Goal: Task Accomplishment & Management: Manage account settings

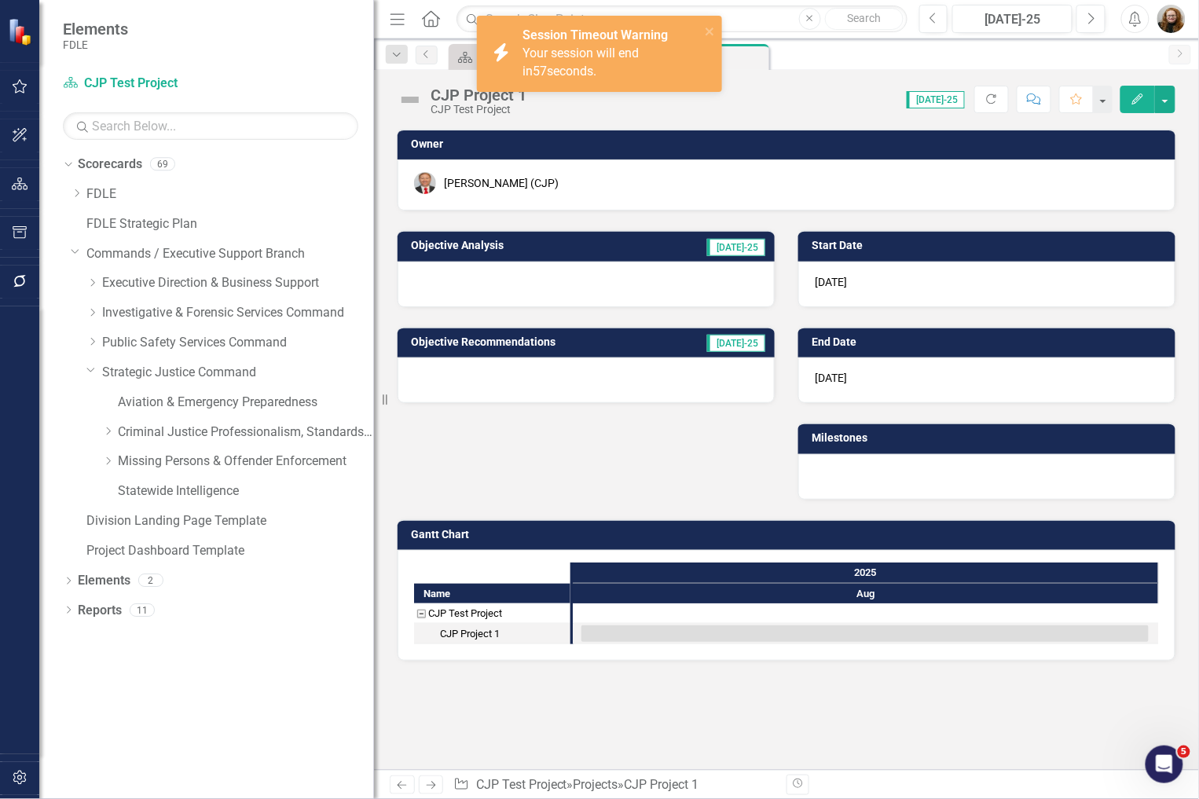
click at [1166, 21] on img "button" at bounding box center [1171, 19] width 28 height 28
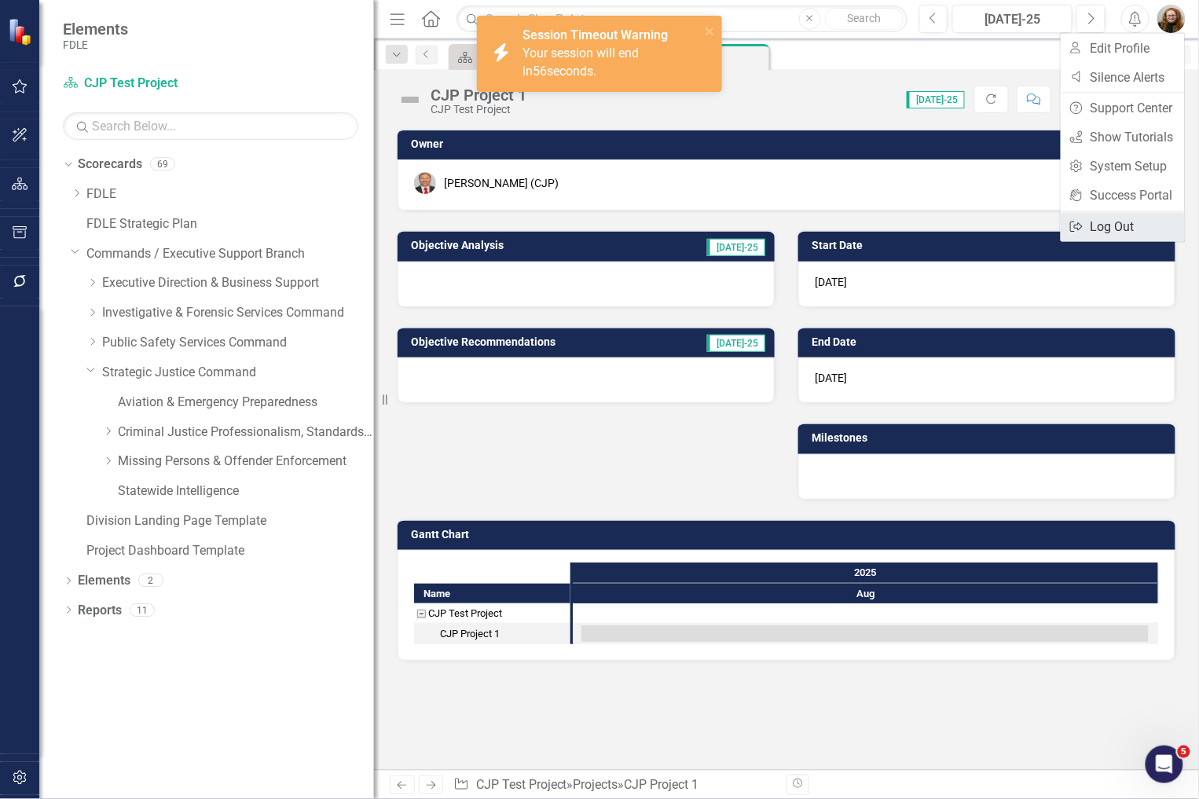
click at [1119, 228] on link "Logout Log Out" at bounding box center [1122, 227] width 124 height 29
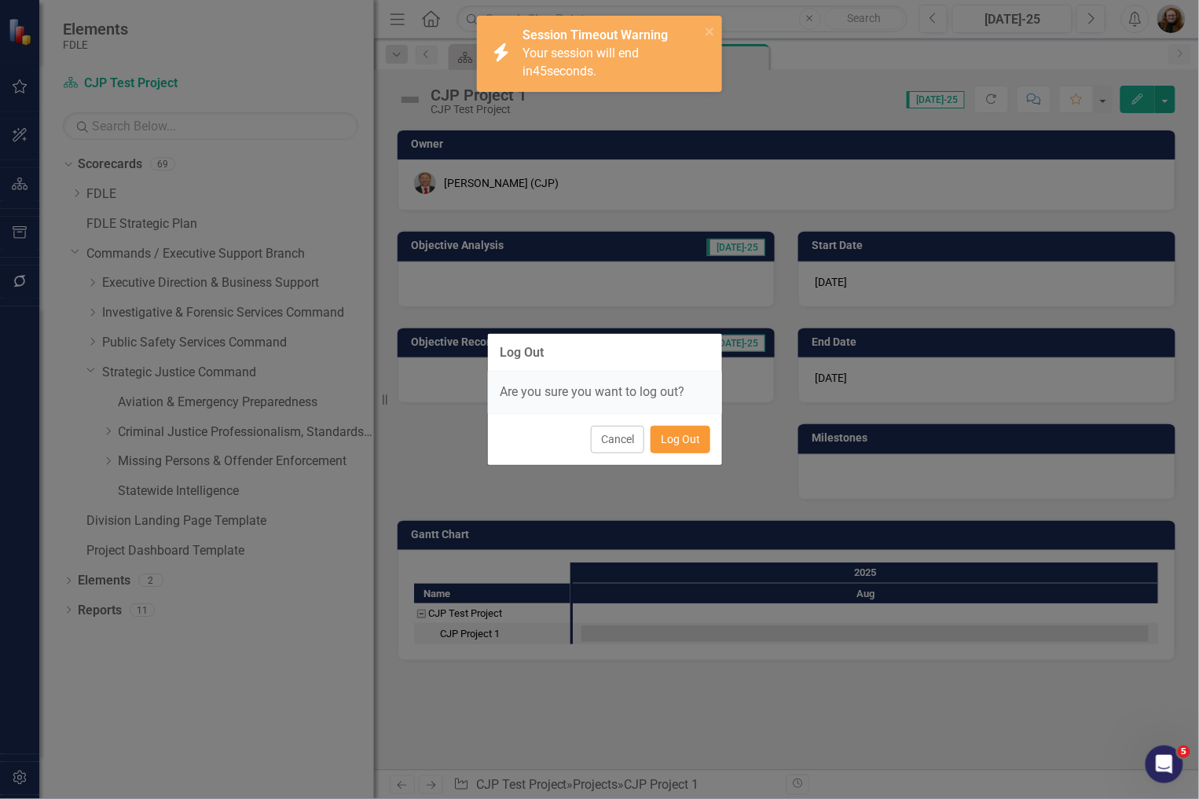
drag, startPoint x: 685, startPoint y: 446, endPoint x: 695, endPoint y: 448, distance: 10.3
click at [685, 446] on button "Log Out" at bounding box center [680, 439] width 60 height 27
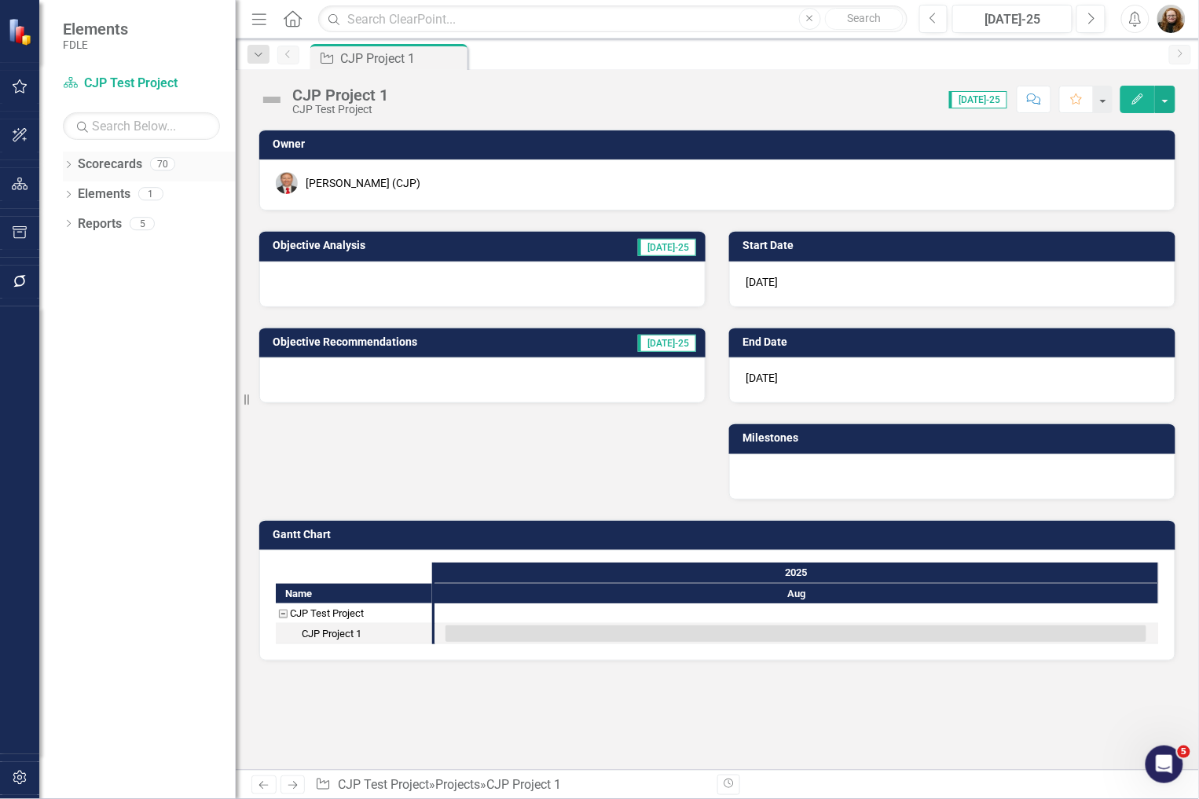
click at [112, 156] on link "Scorecards" at bounding box center [110, 165] width 64 height 18
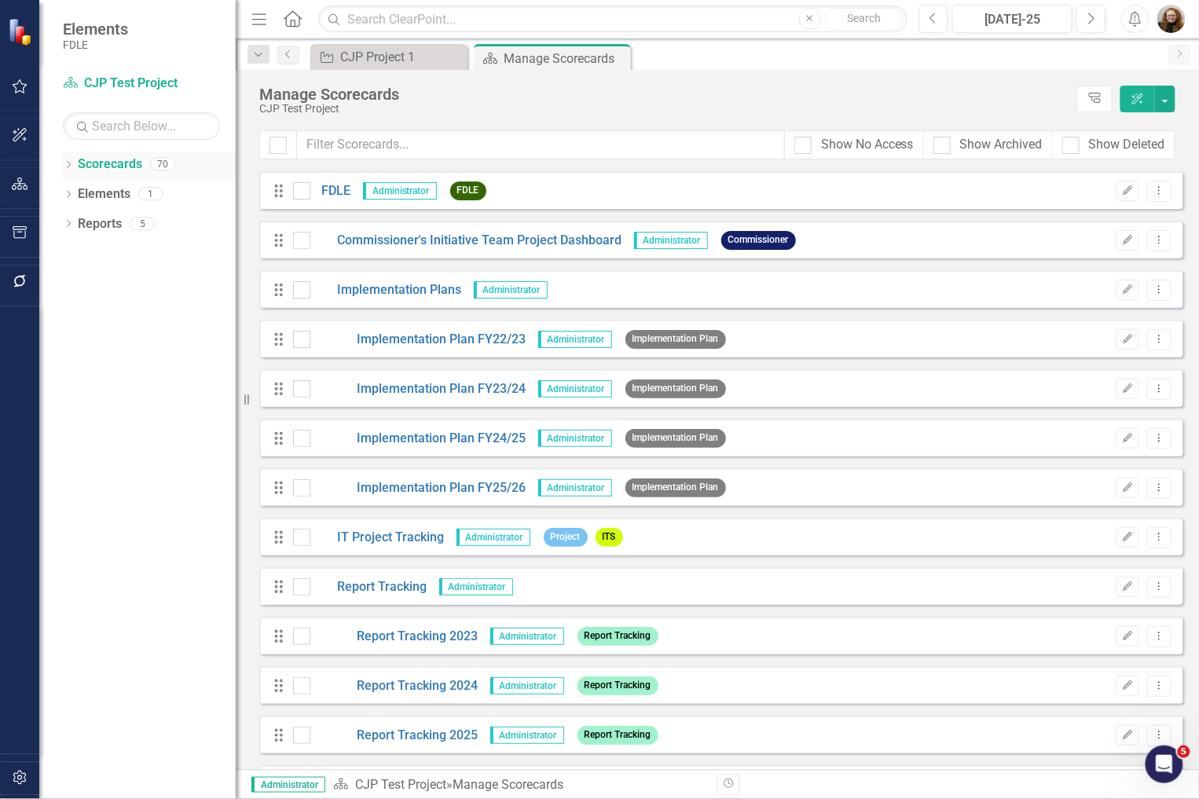
click at [130, 166] on link "Scorecards" at bounding box center [110, 165] width 64 height 18
click at [331, 189] on link "FDLE" at bounding box center [330, 191] width 41 height 18
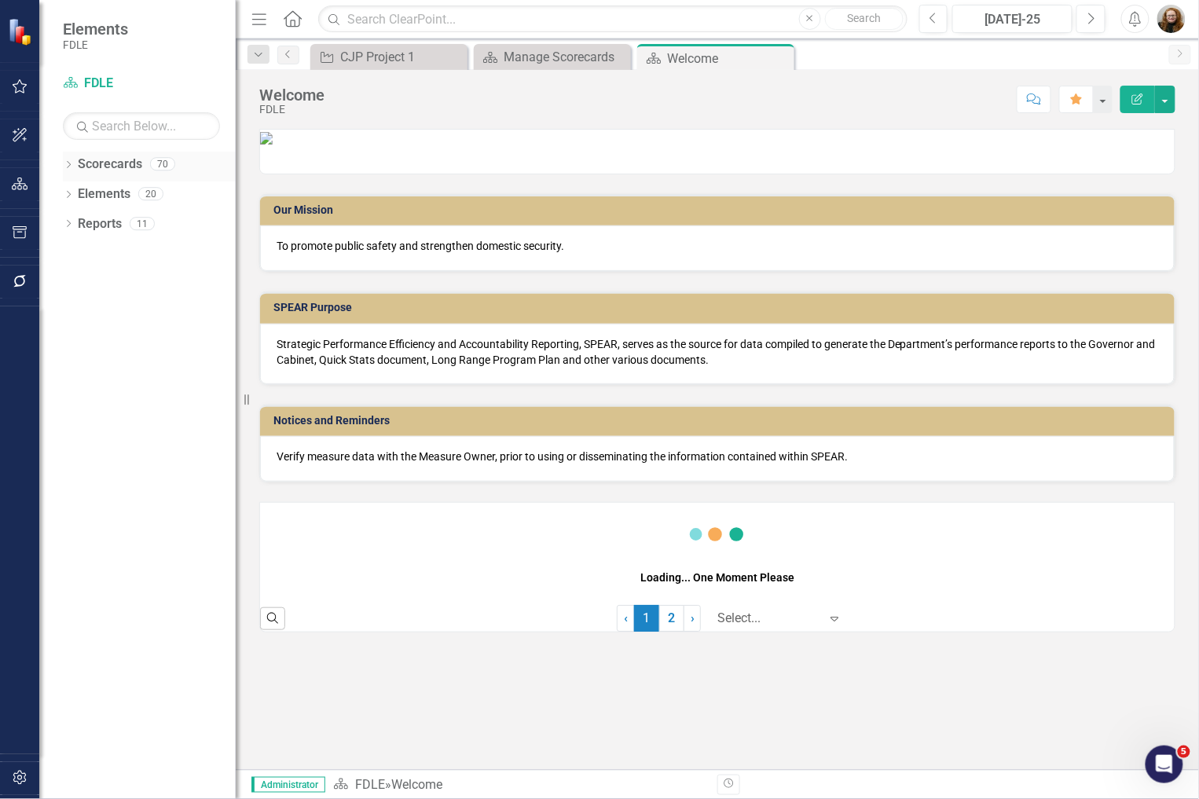
click at [73, 163] on icon "Dropdown" at bounding box center [68, 166] width 11 height 9
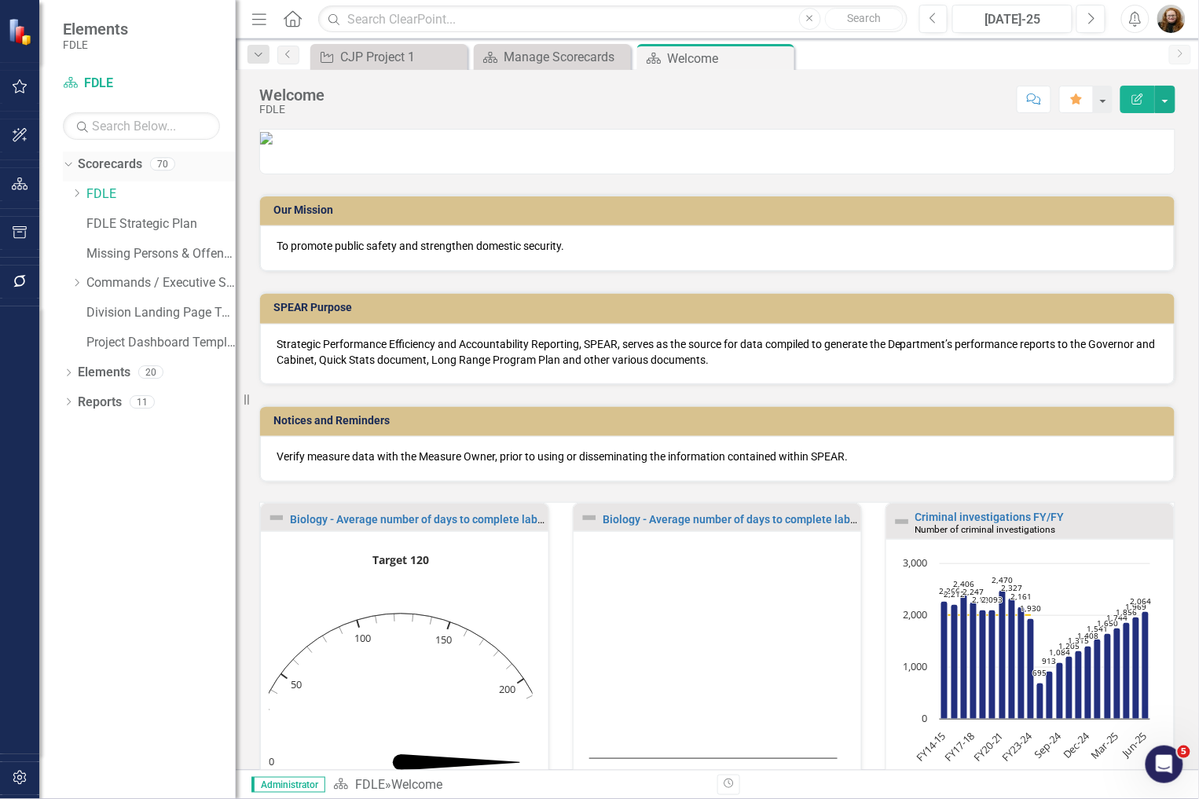
click at [104, 170] on link "Scorecards" at bounding box center [110, 165] width 64 height 18
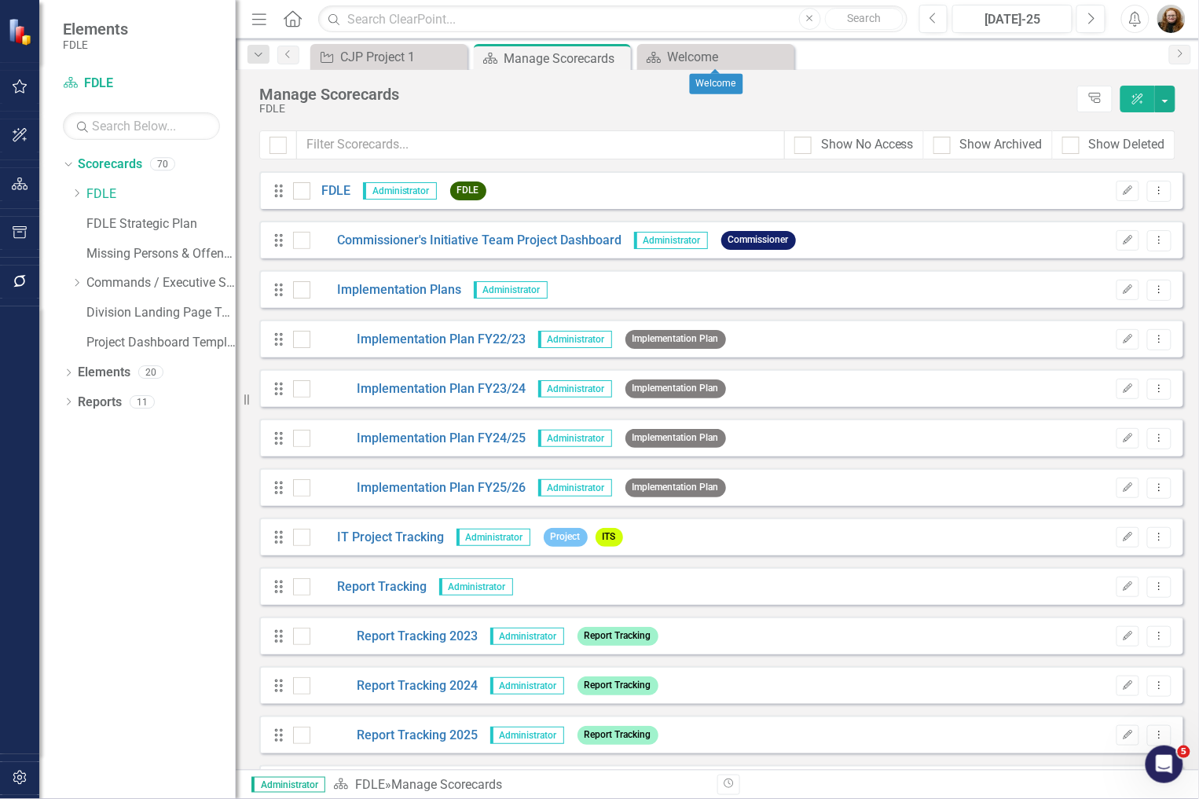
click at [0, 0] on icon "Close" at bounding box center [0, 0] width 0 height 0
drag, startPoint x: 185, startPoint y: 499, endPoint x: 119, endPoint y: 390, distance: 127.3
click at [174, 496] on div "Dropdown Scorecards 70 Dropdown FDLE Commissioner's Initiative Team Project Das…" at bounding box center [137, 475] width 196 height 647
drag, startPoint x: 90, startPoint y: 250, endPoint x: 149, endPoint y: 255, distance: 59.1
click at [90, 250] on link "Missing Persons & Offender Enforcement" at bounding box center [160, 254] width 149 height 18
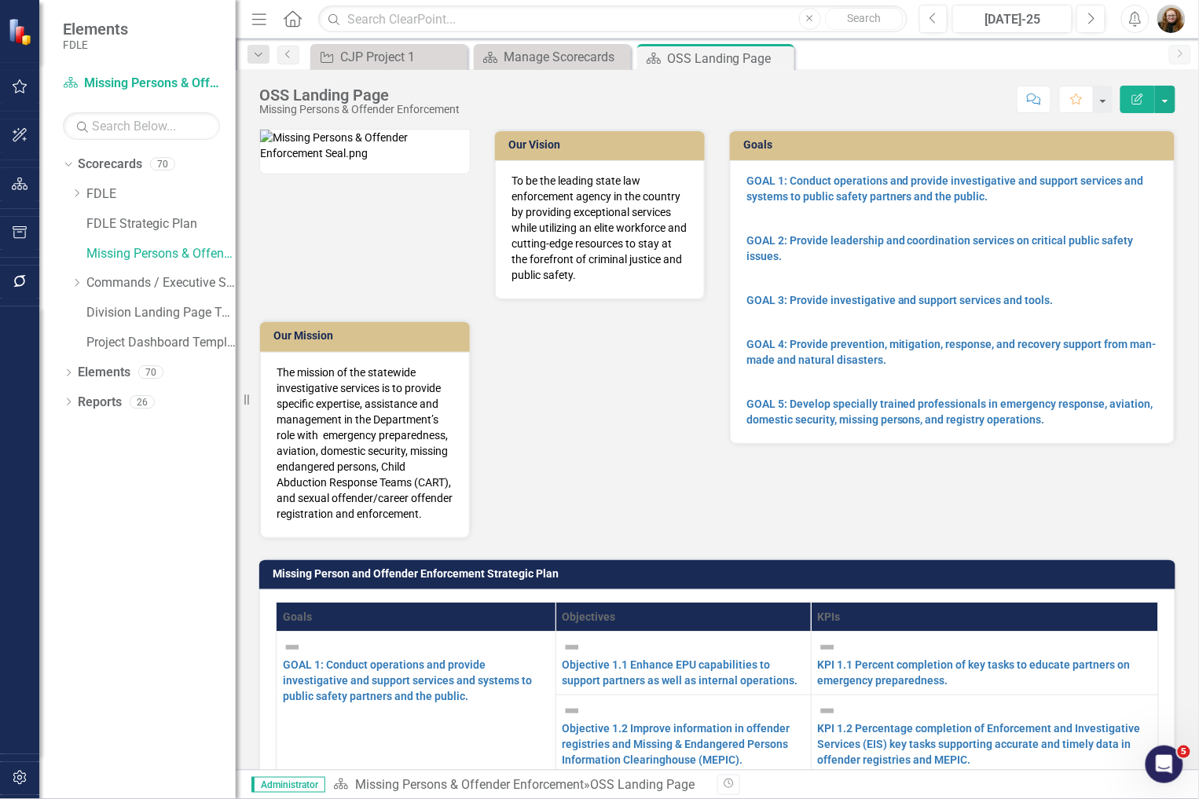
click at [1145, 96] on button "Edit Report" at bounding box center [1137, 99] width 35 height 27
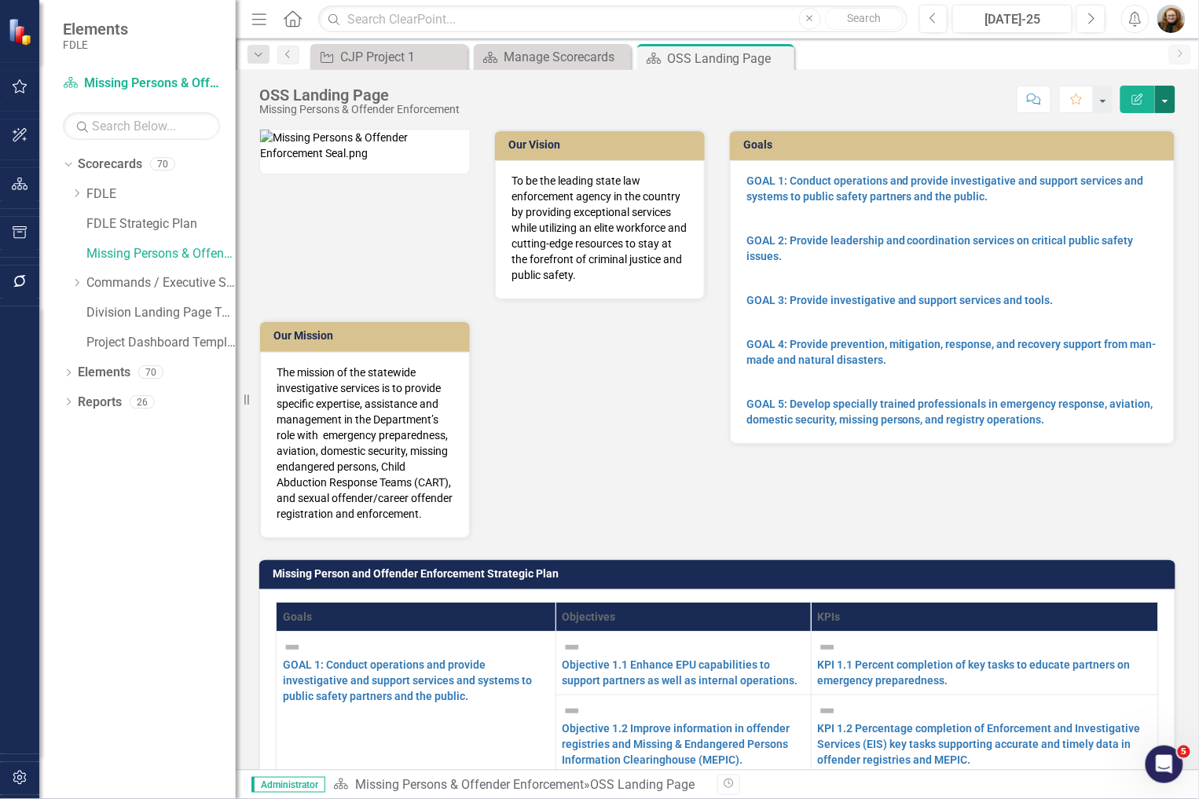
click at [1168, 104] on button "button" at bounding box center [1165, 99] width 20 height 27
click at [1116, 124] on link "Edit Edit Scorecard" at bounding box center [1111, 128] width 127 height 29
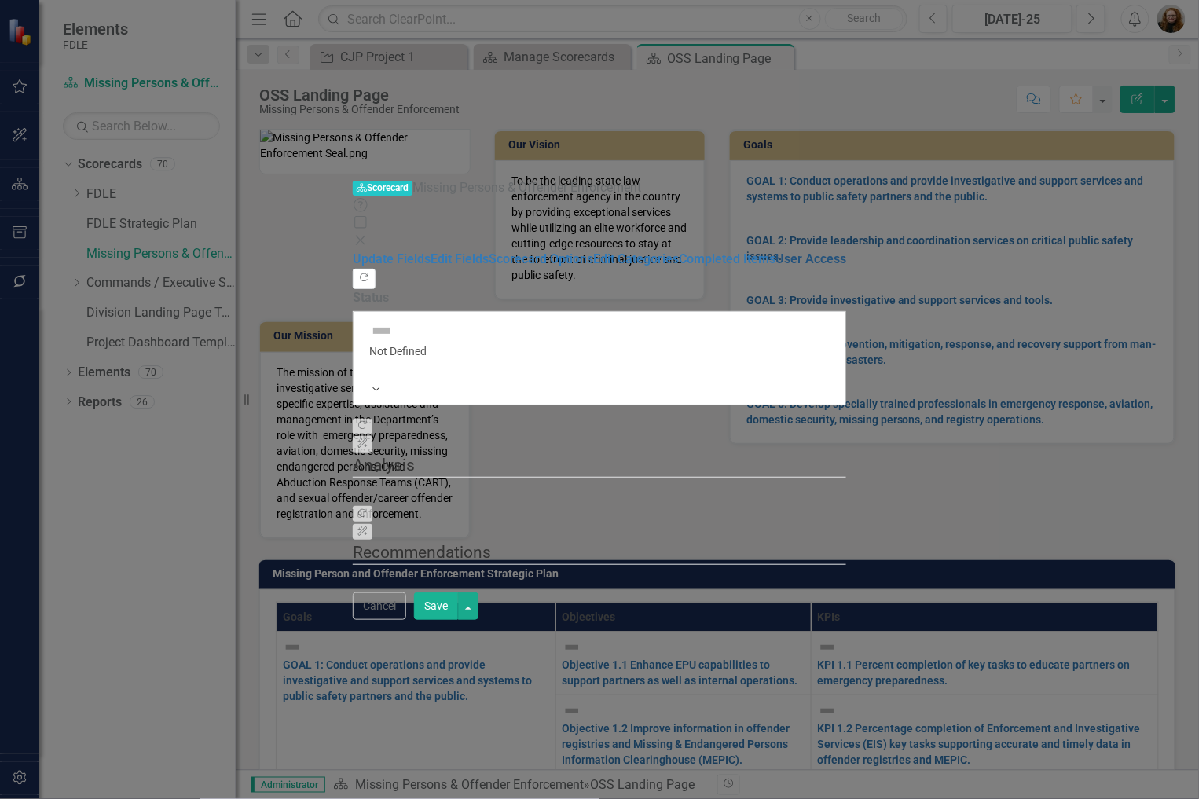
click at [775, 251] on link "User Access" at bounding box center [810, 258] width 71 height 15
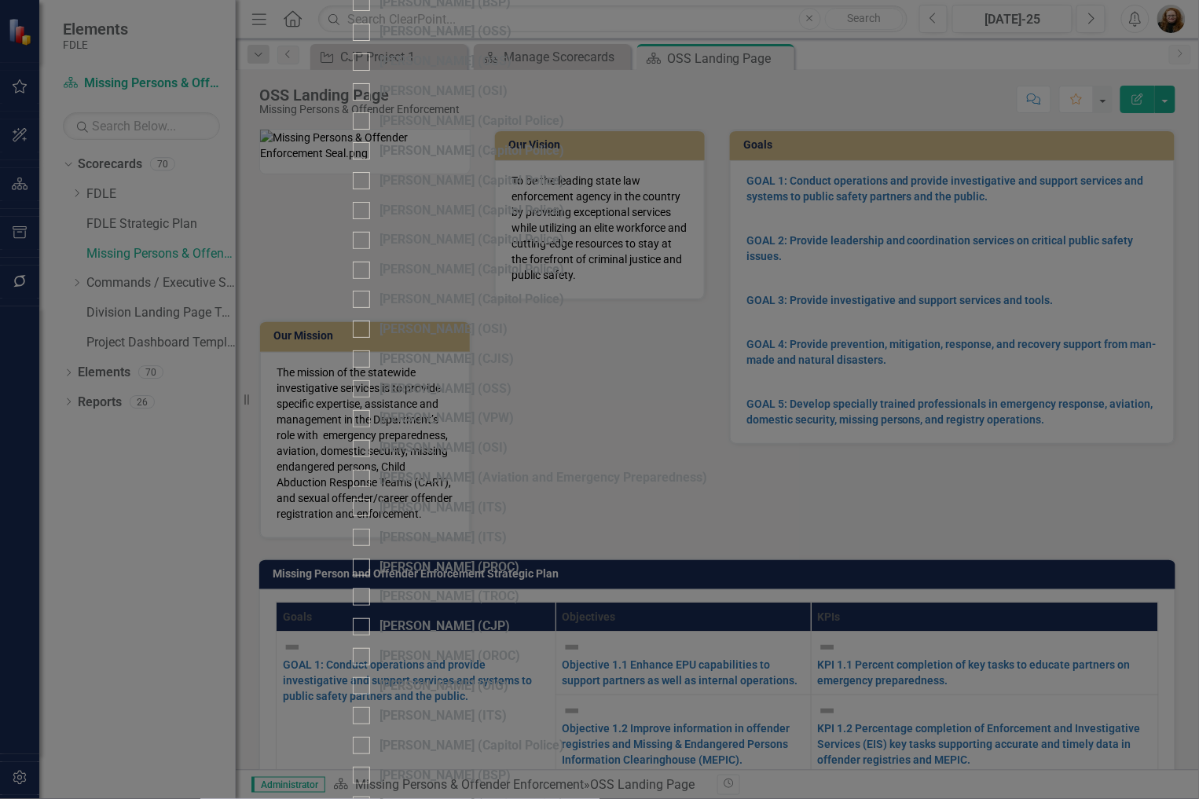
scroll to position [2920, 0]
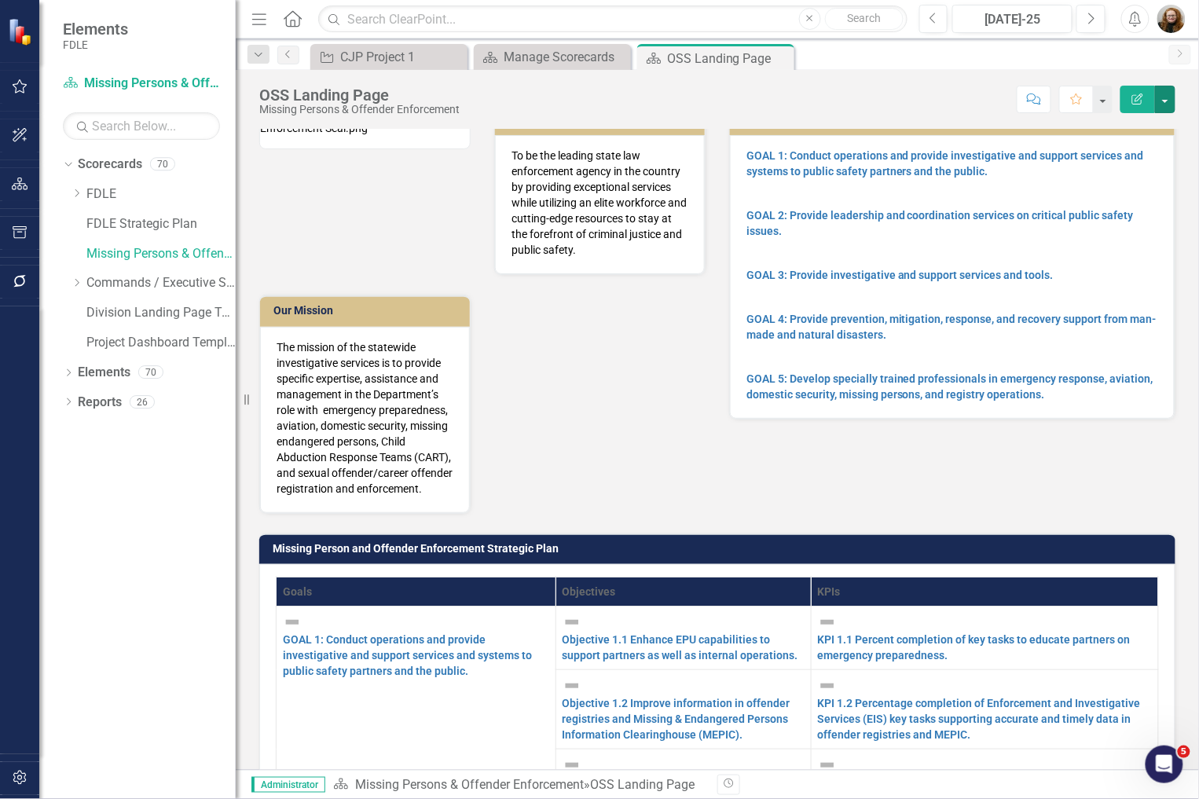
scroll to position [0, 0]
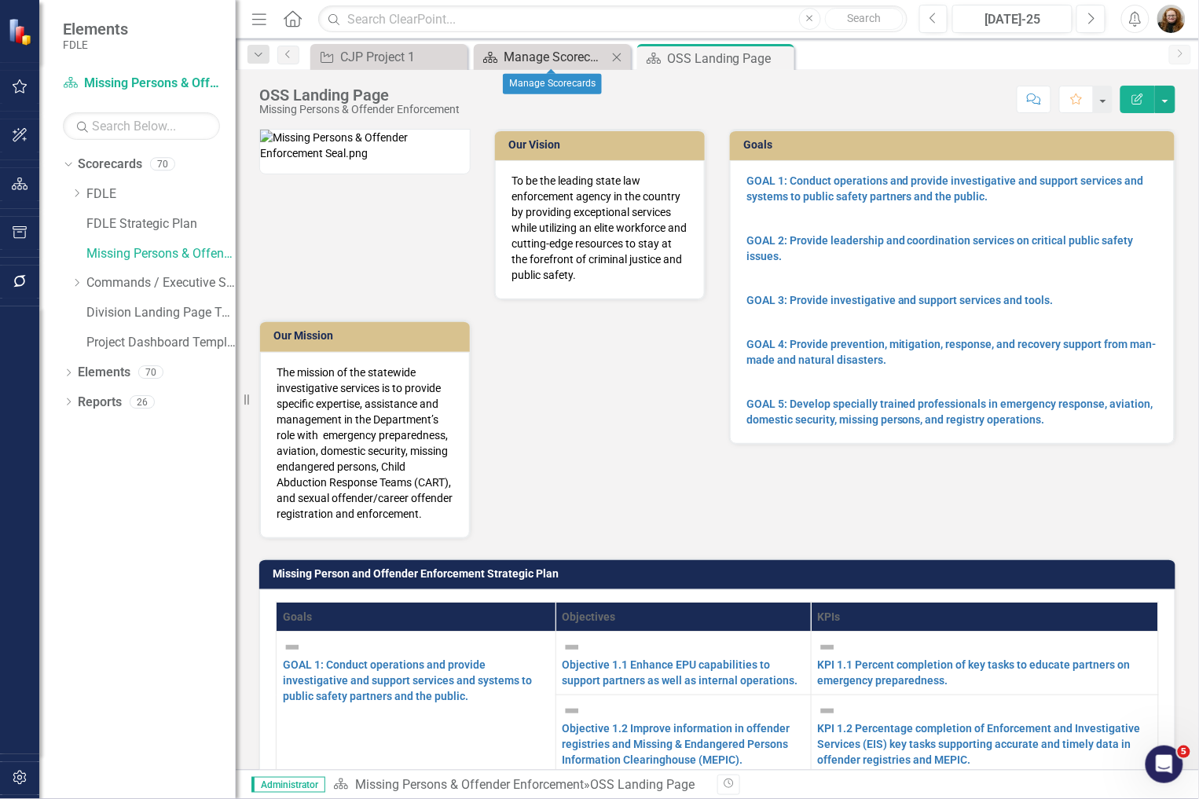
click at [548, 56] on div "Manage Scorecards" at bounding box center [556, 57] width 104 height 20
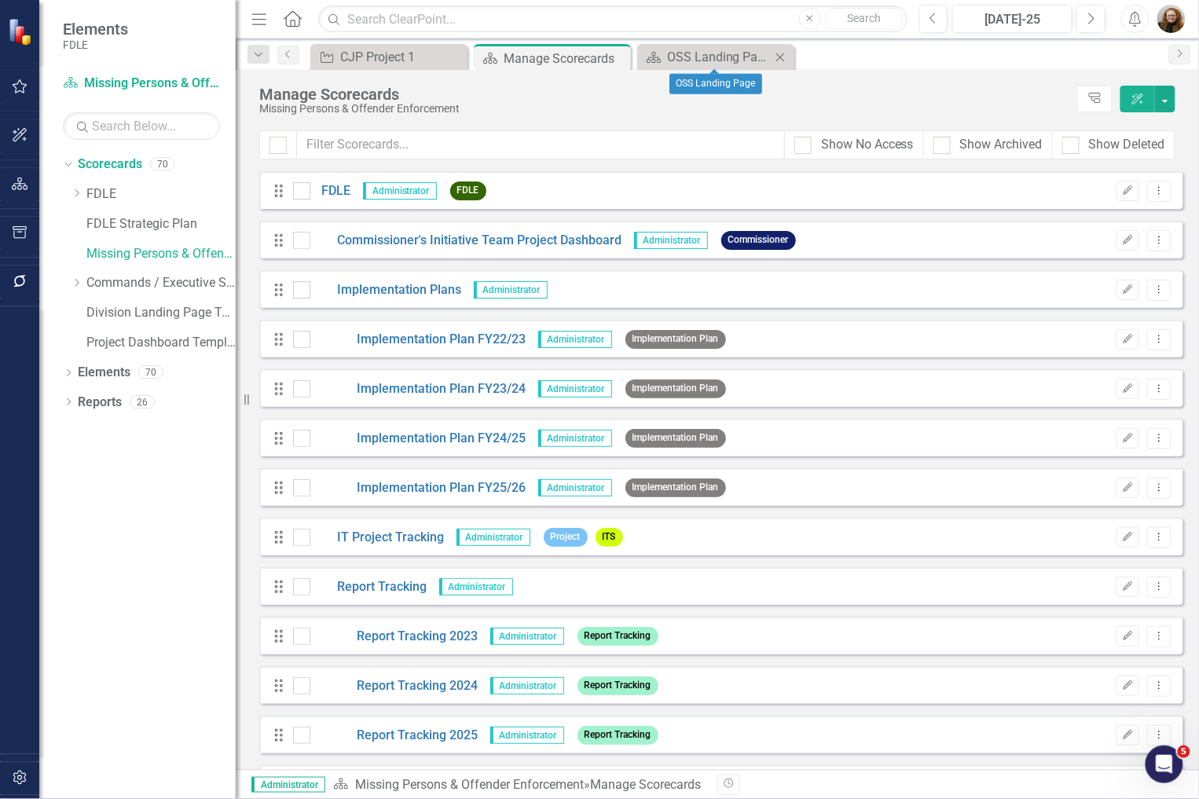
click at [781, 57] on icon at bounding box center [780, 57] width 9 height 9
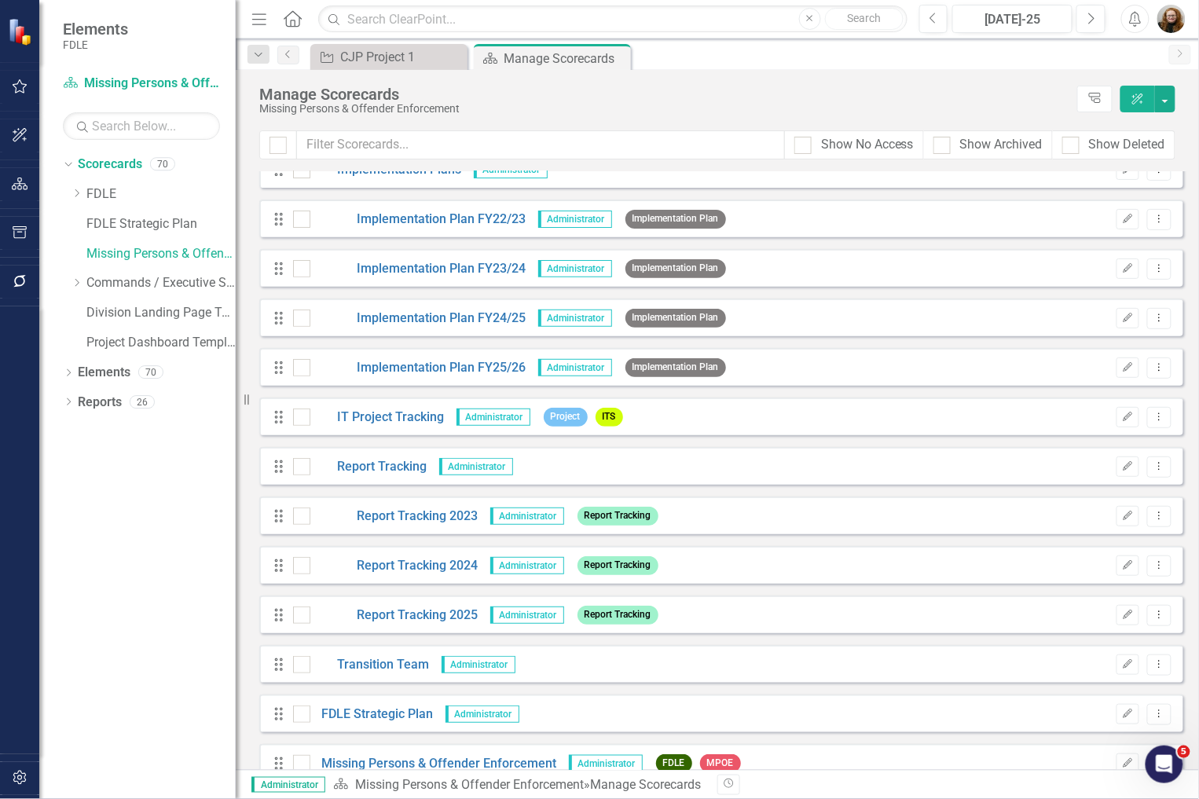
scroll to position [349, 0]
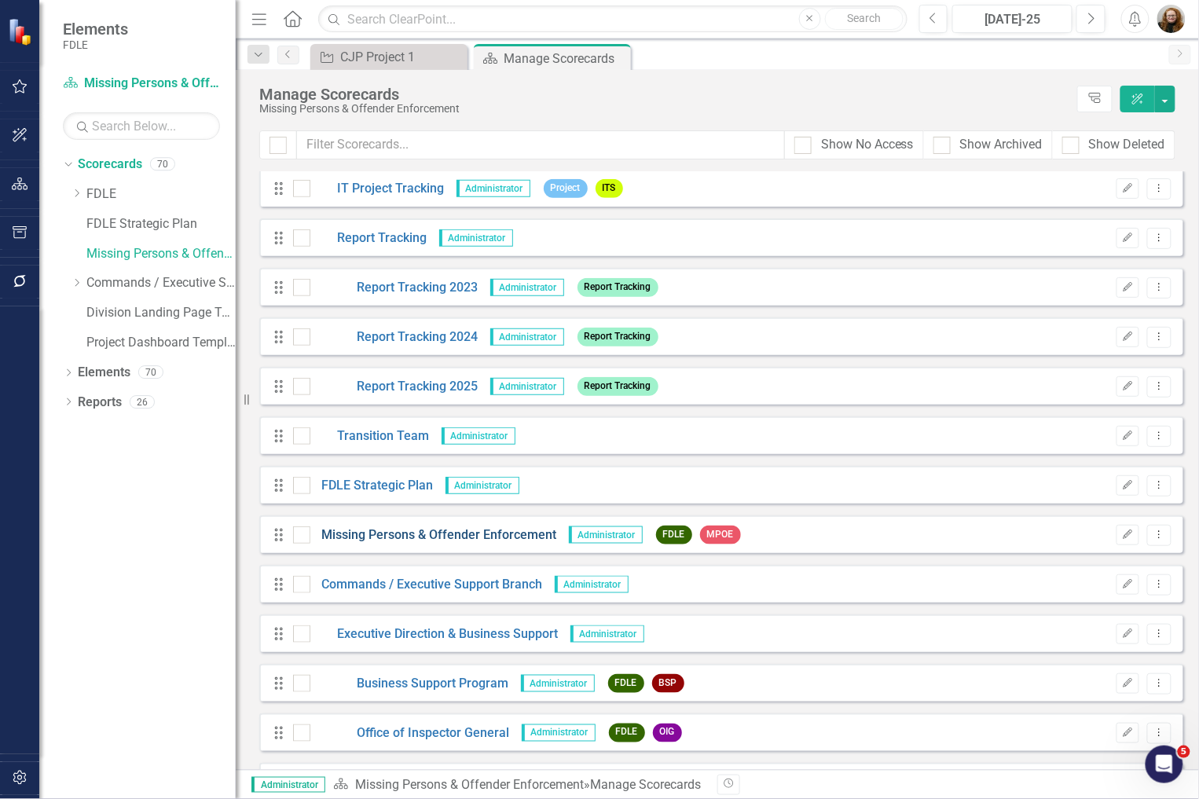
click at [501, 530] on link "Missing Persons & Offender Enforcement" at bounding box center [433, 535] width 247 height 18
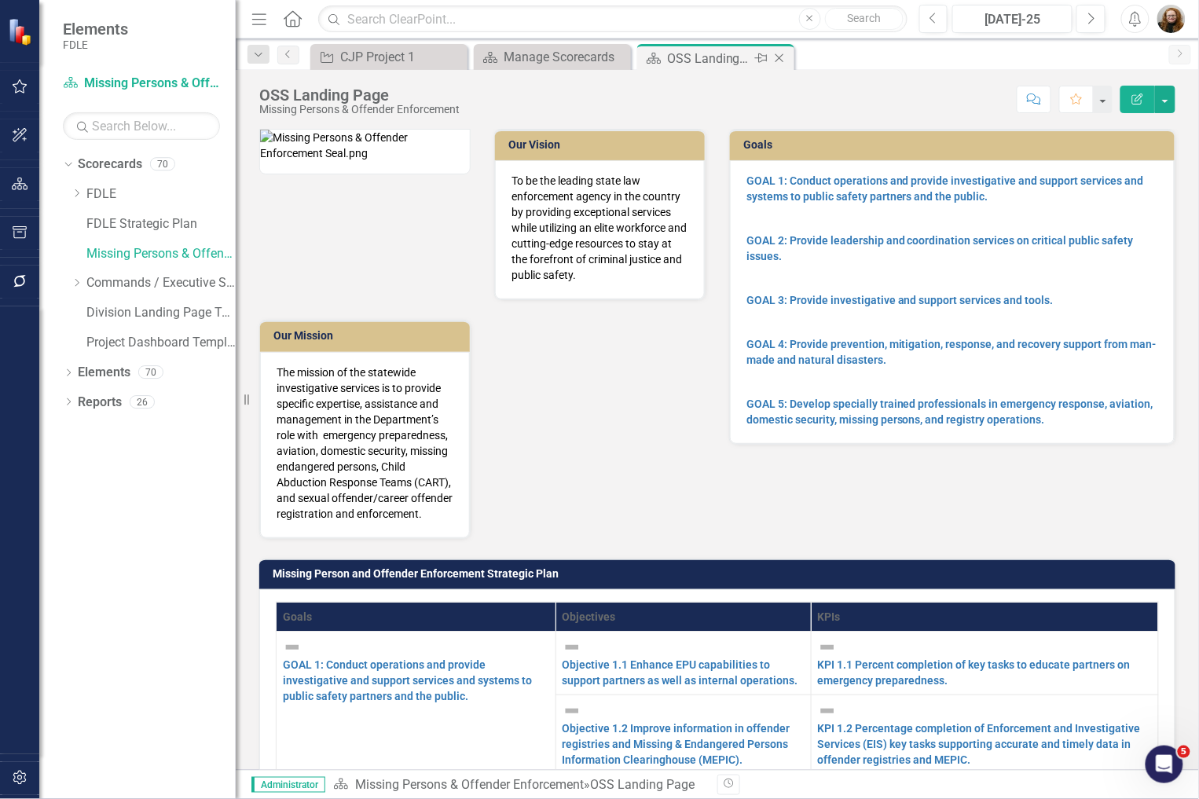
click at [779, 57] on icon at bounding box center [779, 58] width 9 height 9
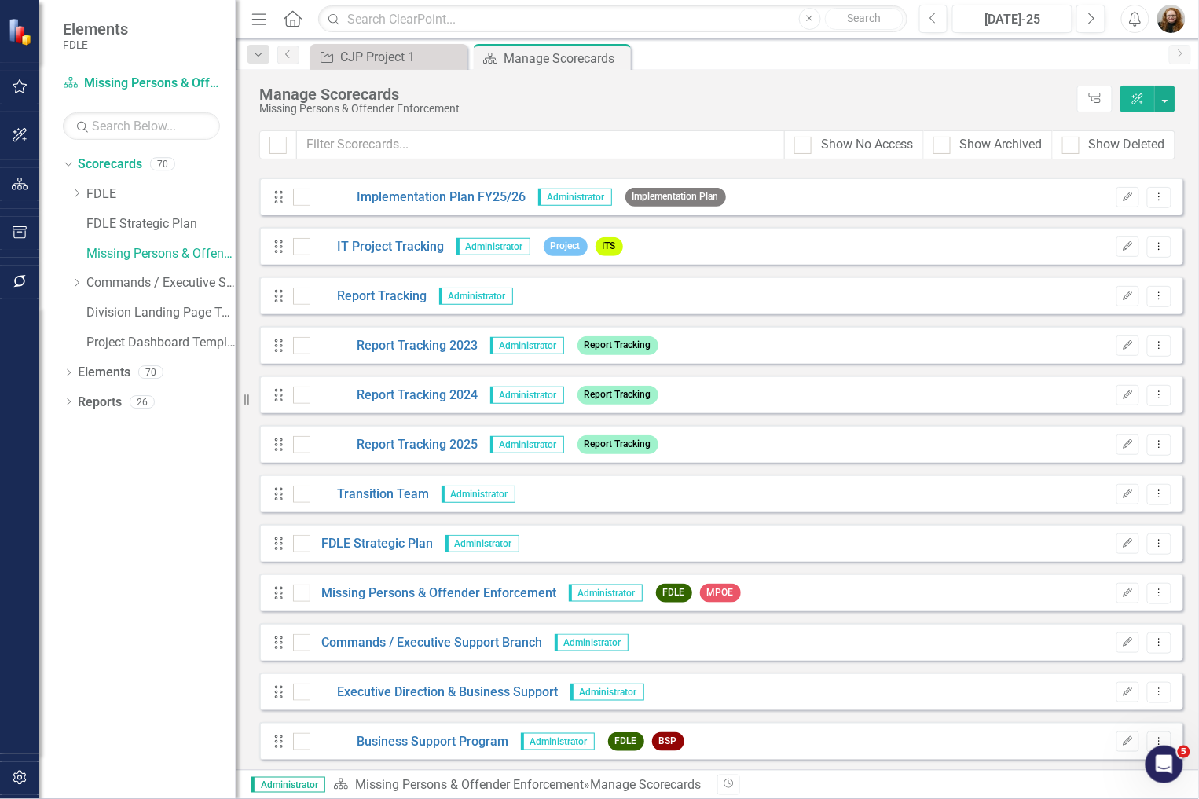
scroll to position [349, 0]
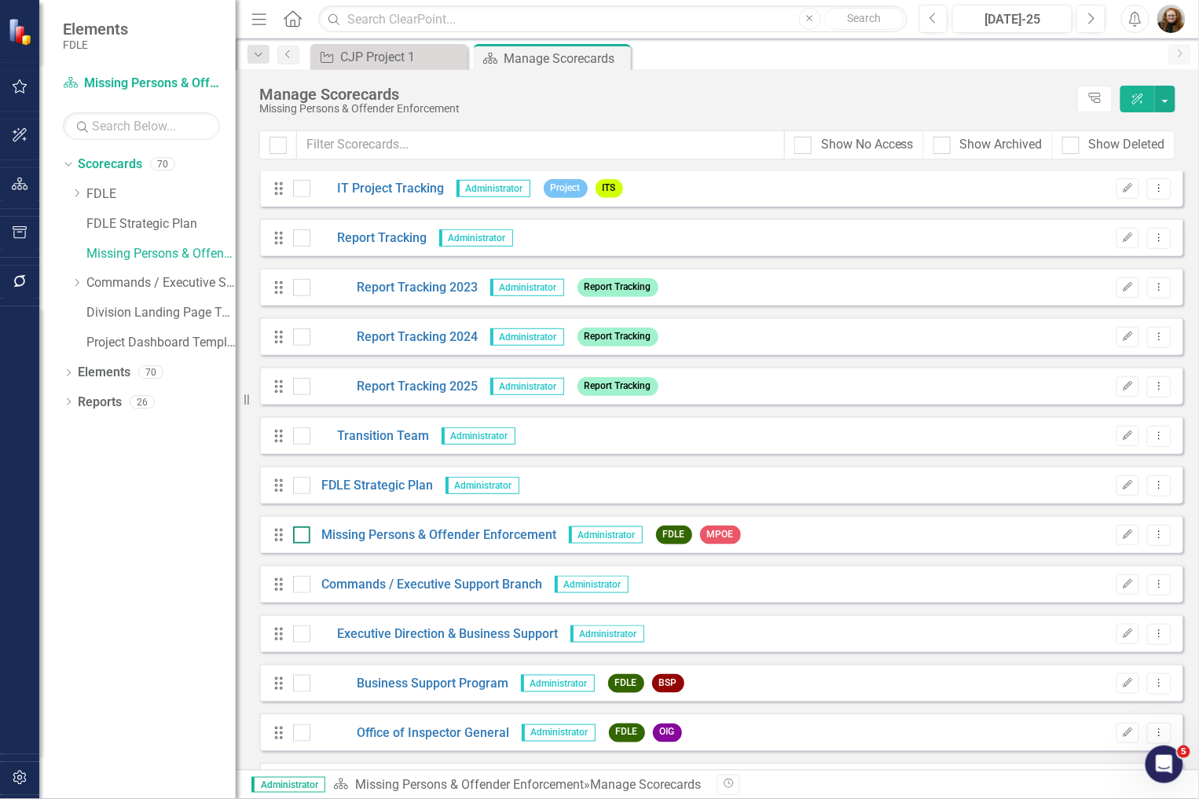
click at [296, 537] on div at bounding box center [301, 534] width 17 height 17
click at [296, 537] on input "checkbox" at bounding box center [298, 531] width 10 height 10
checkbox input "true"
click at [1167, 97] on button "button" at bounding box center [1165, 99] width 20 height 27
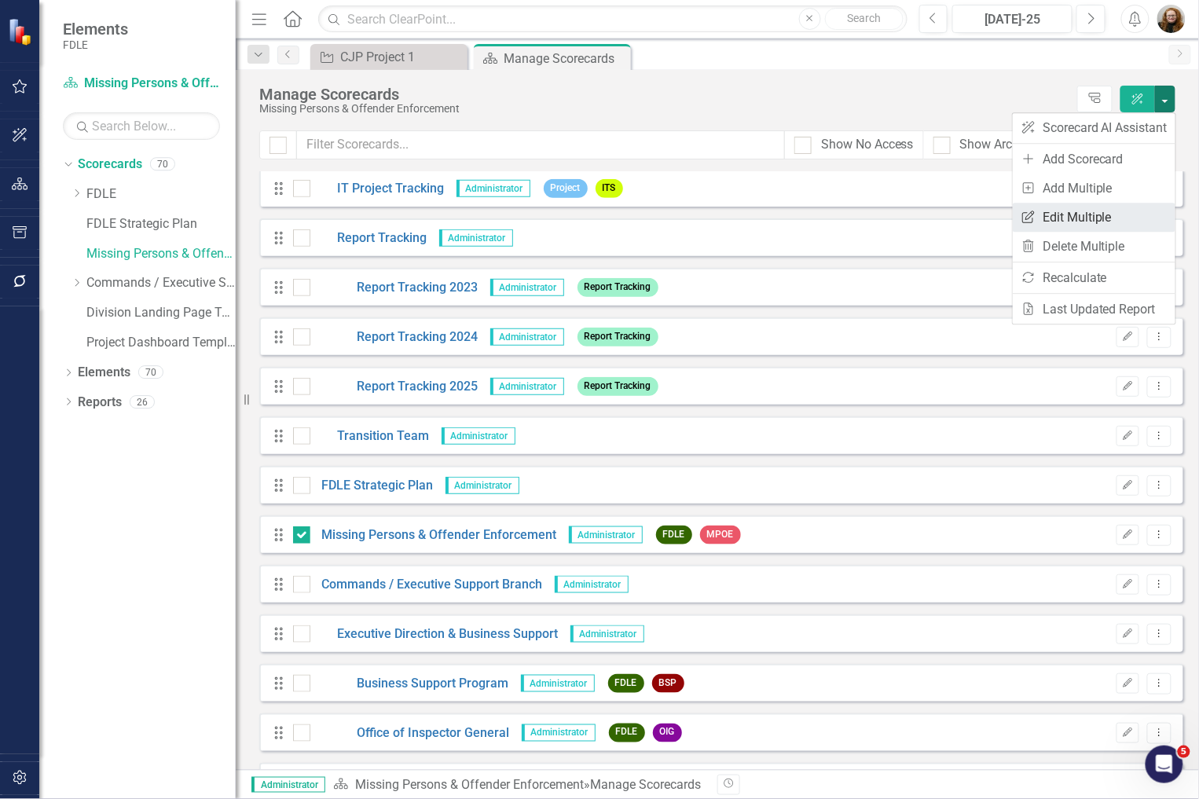
click at [1080, 215] on link "Edit Multiple Edit Multiple" at bounding box center [1094, 217] width 163 height 29
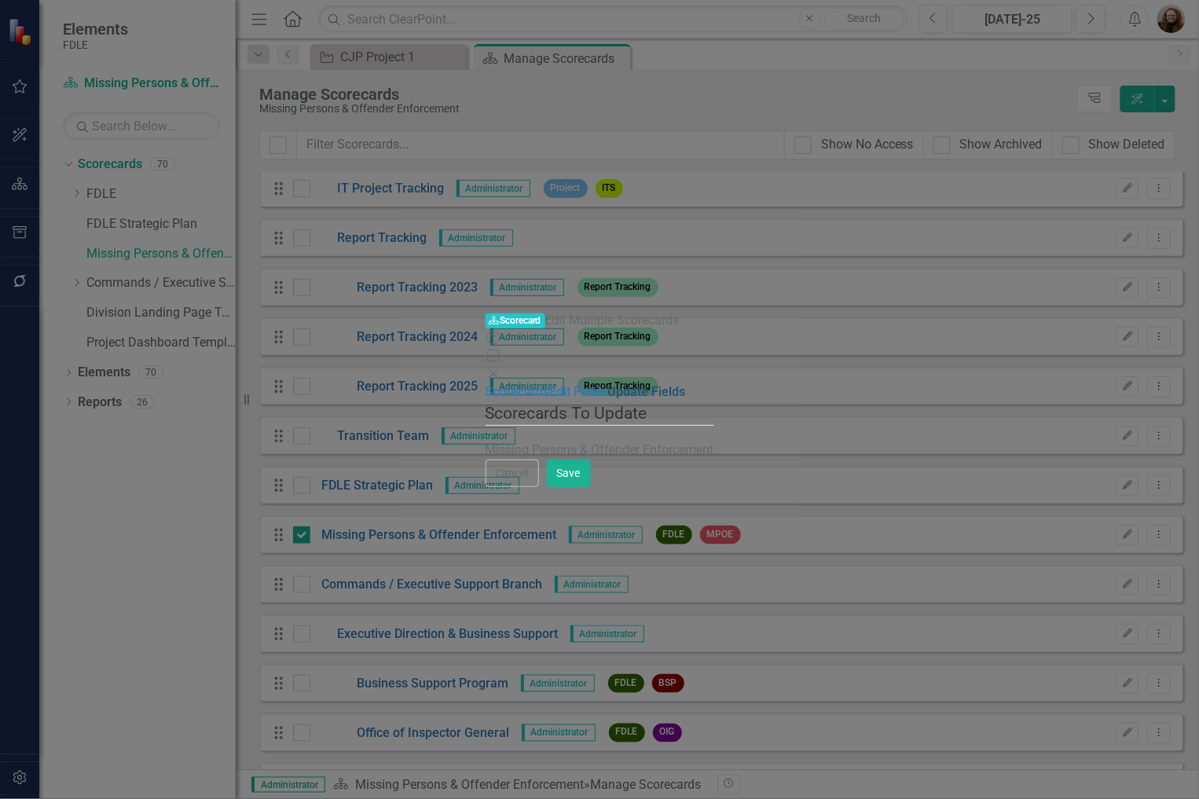
click at [608, 384] on link "Update Fields" at bounding box center [647, 391] width 78 height 15
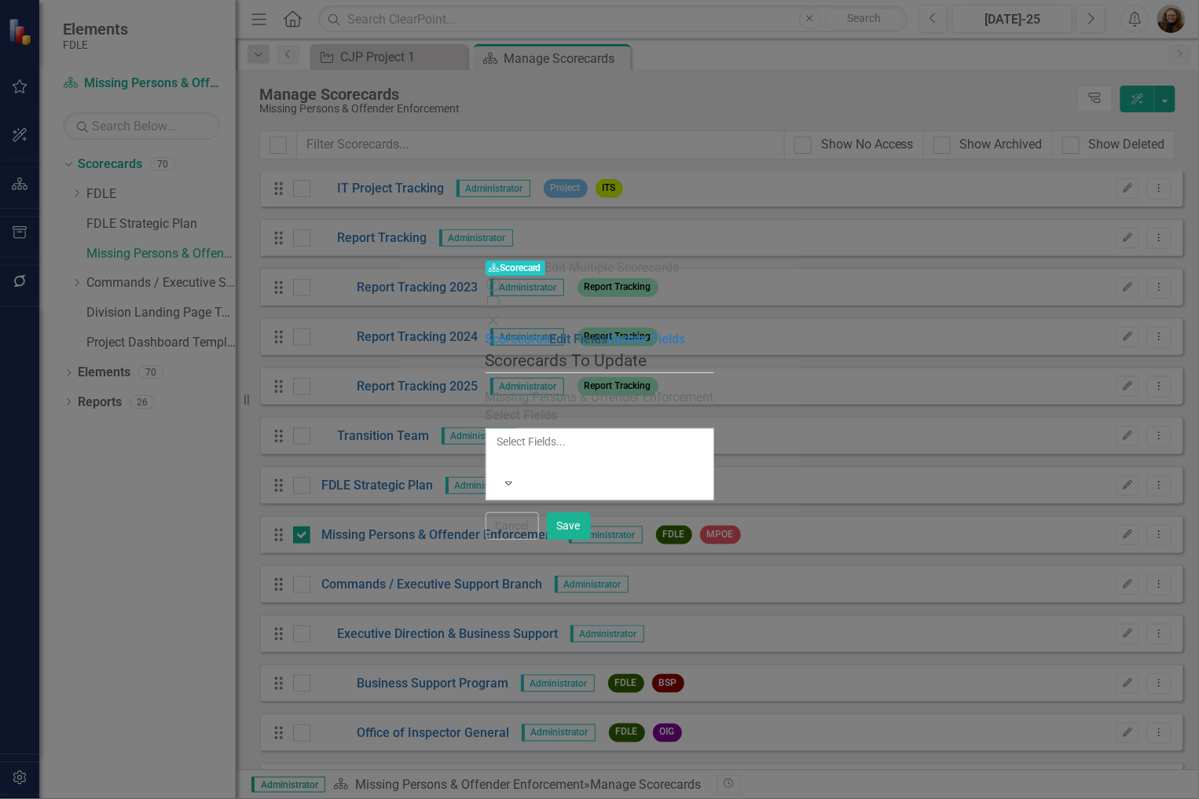
click at [550, 331] on link "Edit Fields" at bounding box center [579, 338] width 58 height 15
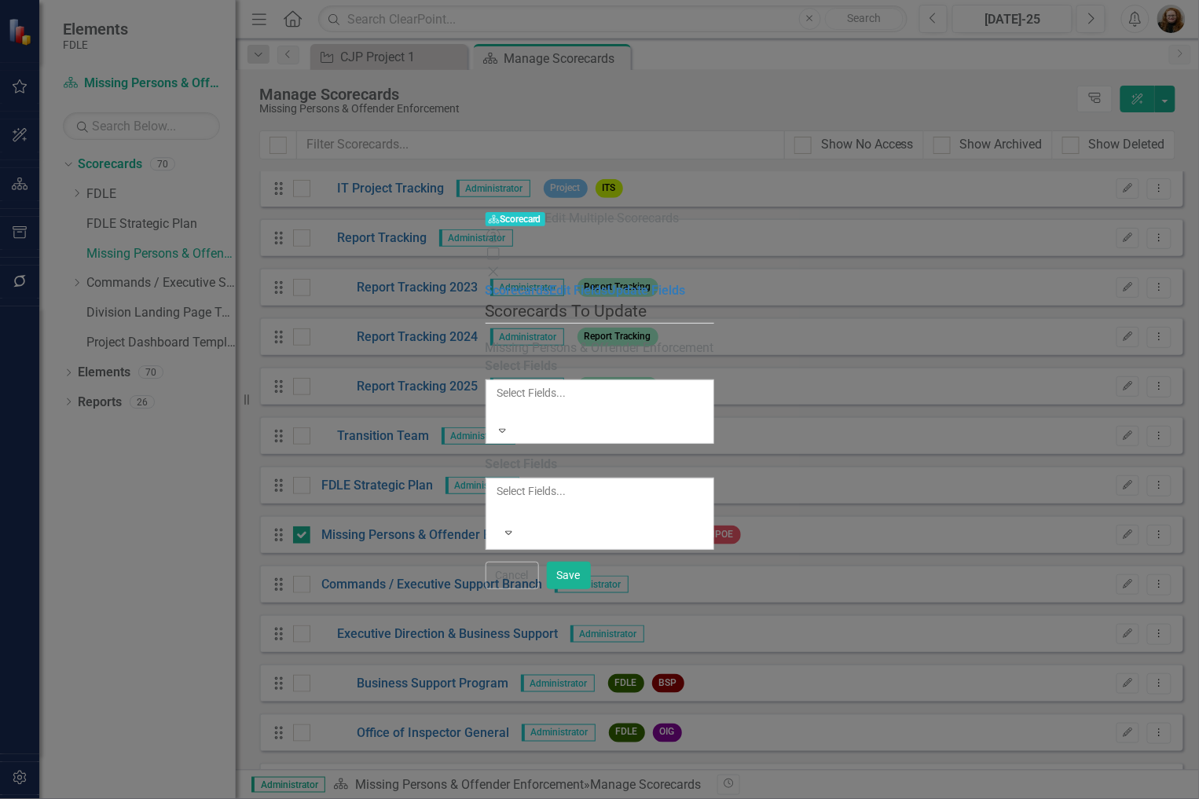
click at [497, 402] on div at bounding box center [498, 411] width 2 height 19
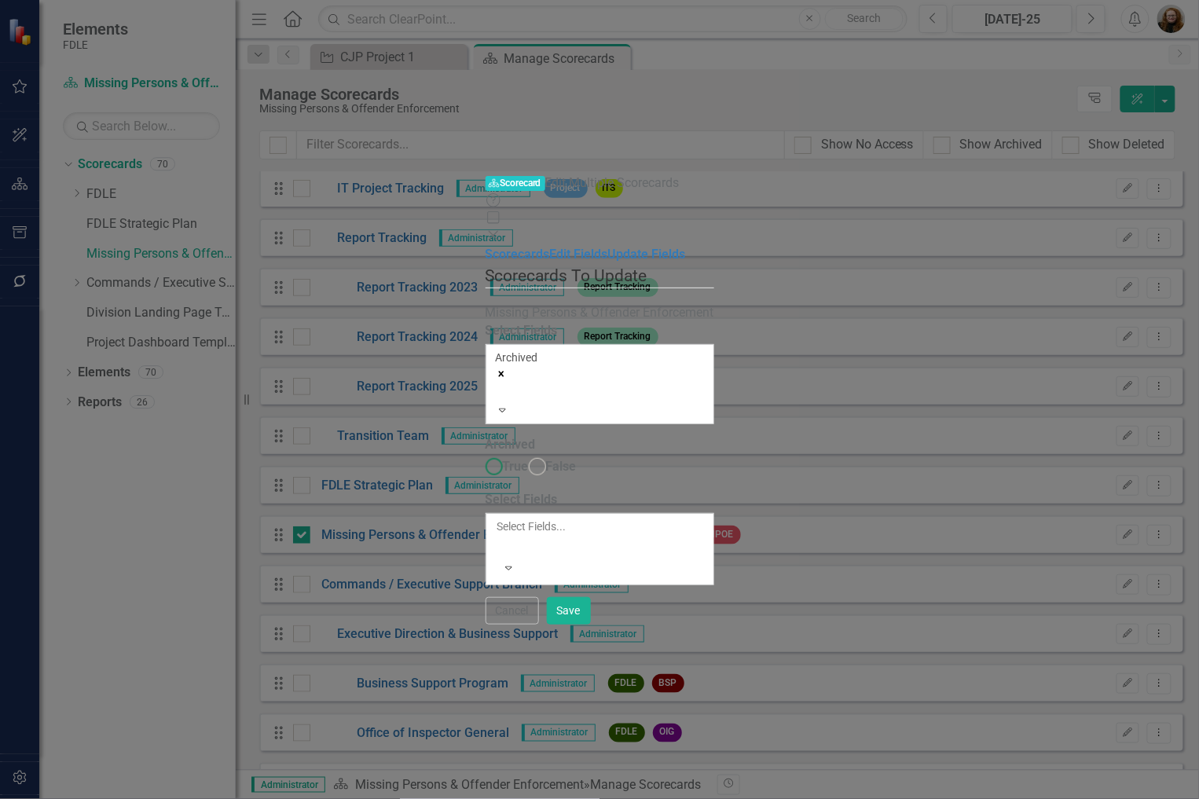
click at [482, 455] on ins at bounding box center [494, 467] width 24 height 24
click at [482, 455] on input "True" at bounding box center [494, 467] width 24 height 24
radio input "true"
click at [591, 624] on button "Save" at bounding box center [569, 610] width 44 height 27
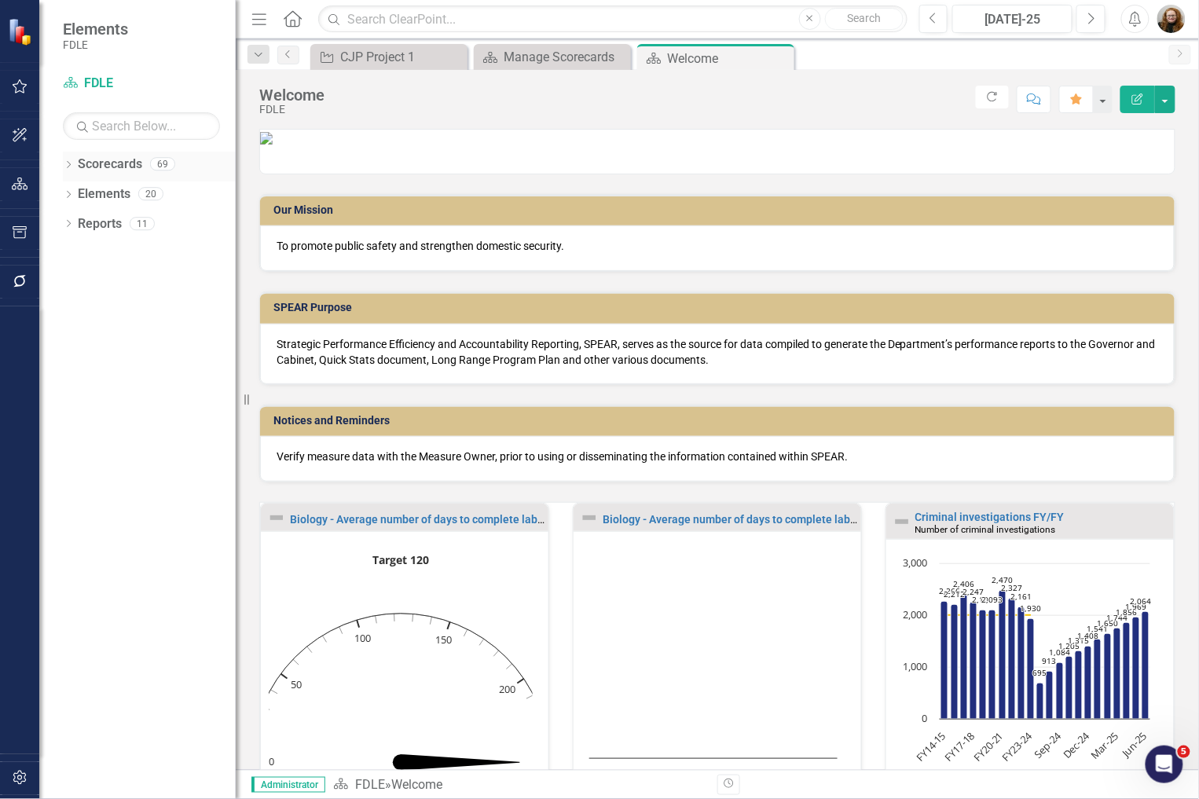
click at [65, 163] on icon "Dropdown" at bounding box center [68, 166] width 11 height 9
click at [69, 257] on div "Dropdown Scorecards 69 Dropdown FDLE Commissioner's Initiative Team Project Das…" at bounding box center [149, 241] width 173 height 178
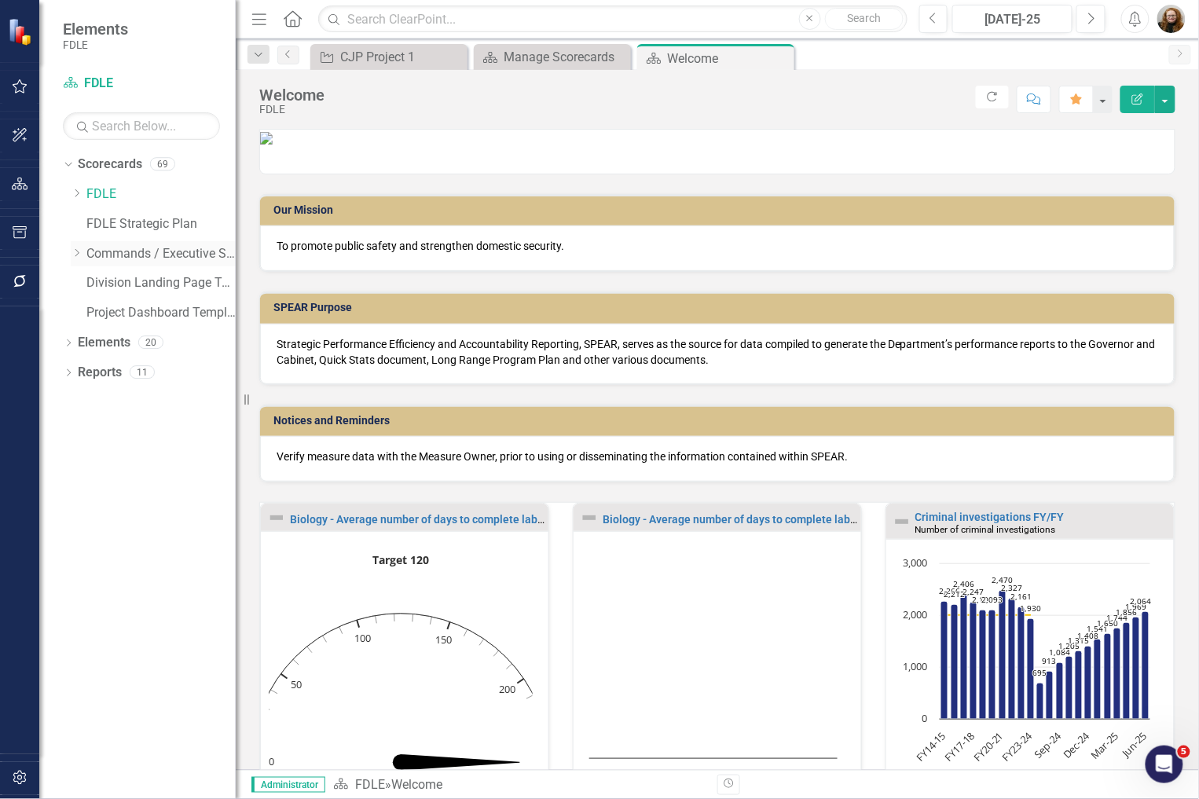
click at [77, 254] on icon "Dropdown" at bounding box center [77, 252] width 12 height 9
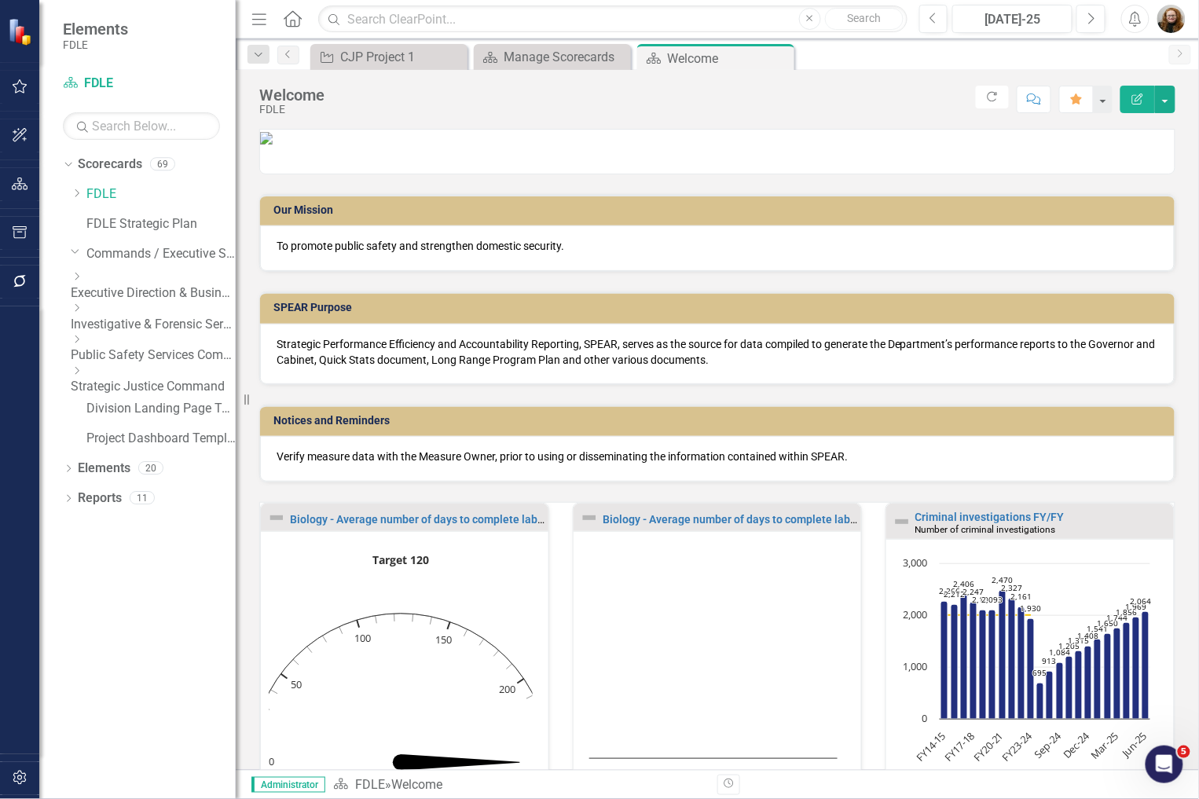
click at [90, 381] on div "Dropdown Strategic Justice Command" at bounding box center [153, 379] width 165 height 31
click at [82, 371] on icon "Dropdown" at bounding box center [77, 370] width 12 height 9
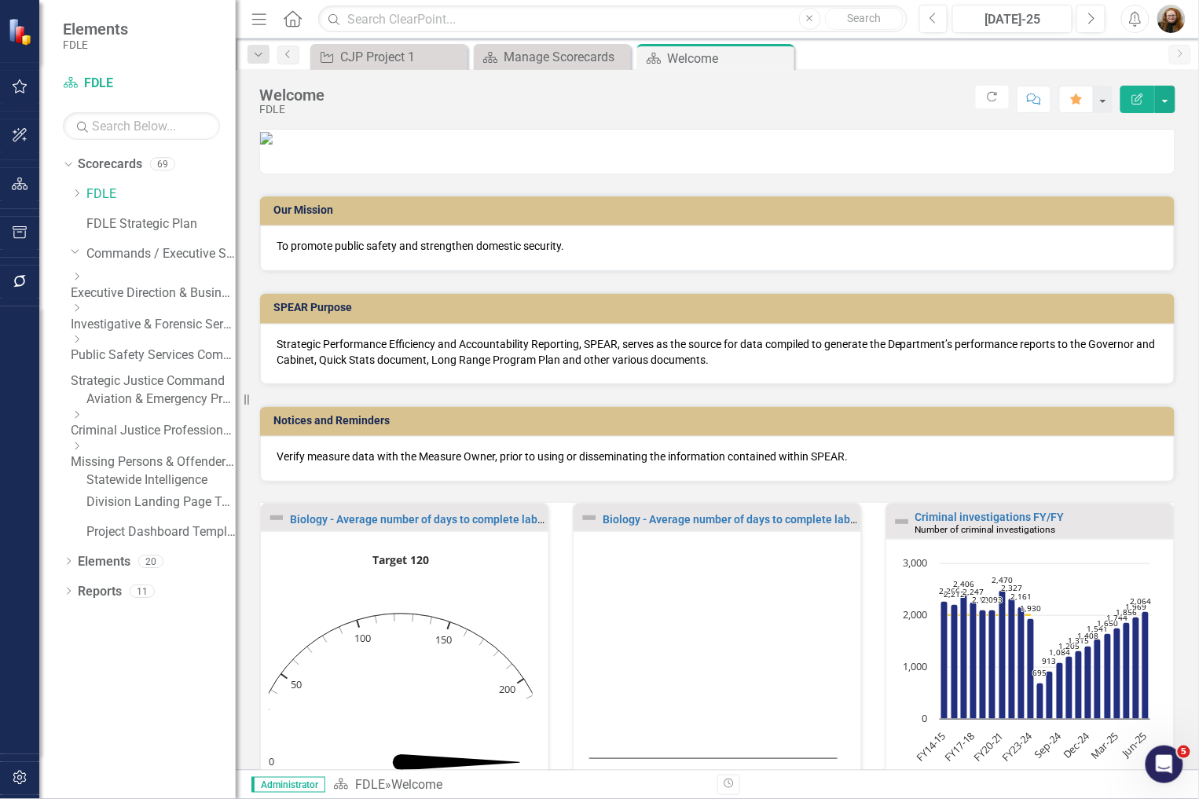
click at [149, 434] on link "Criminal Justice Professionalism, Standards & Training Services" at bounding box center [153, 431] width 165 height 18
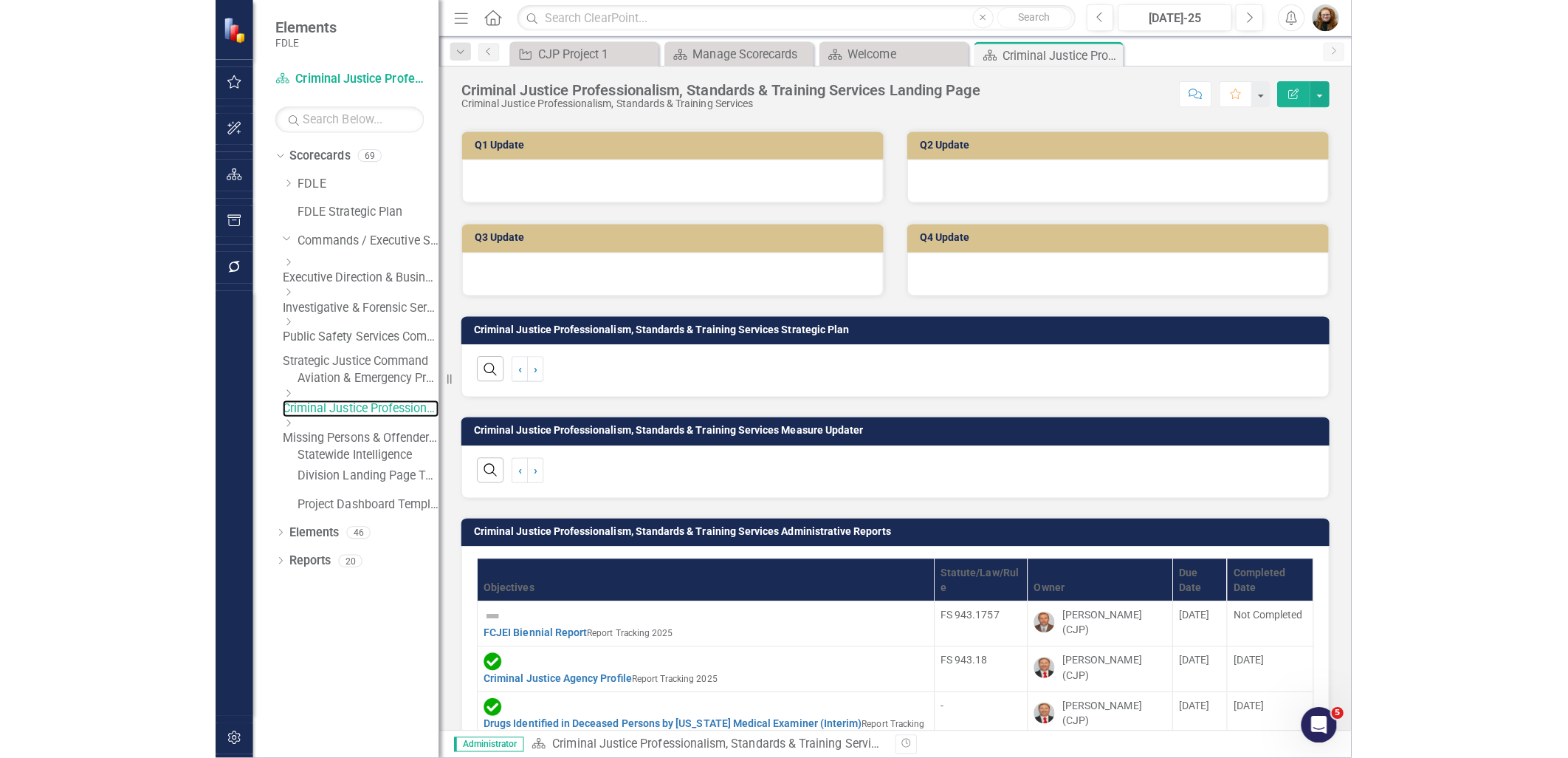
scroll to position [656, 0]
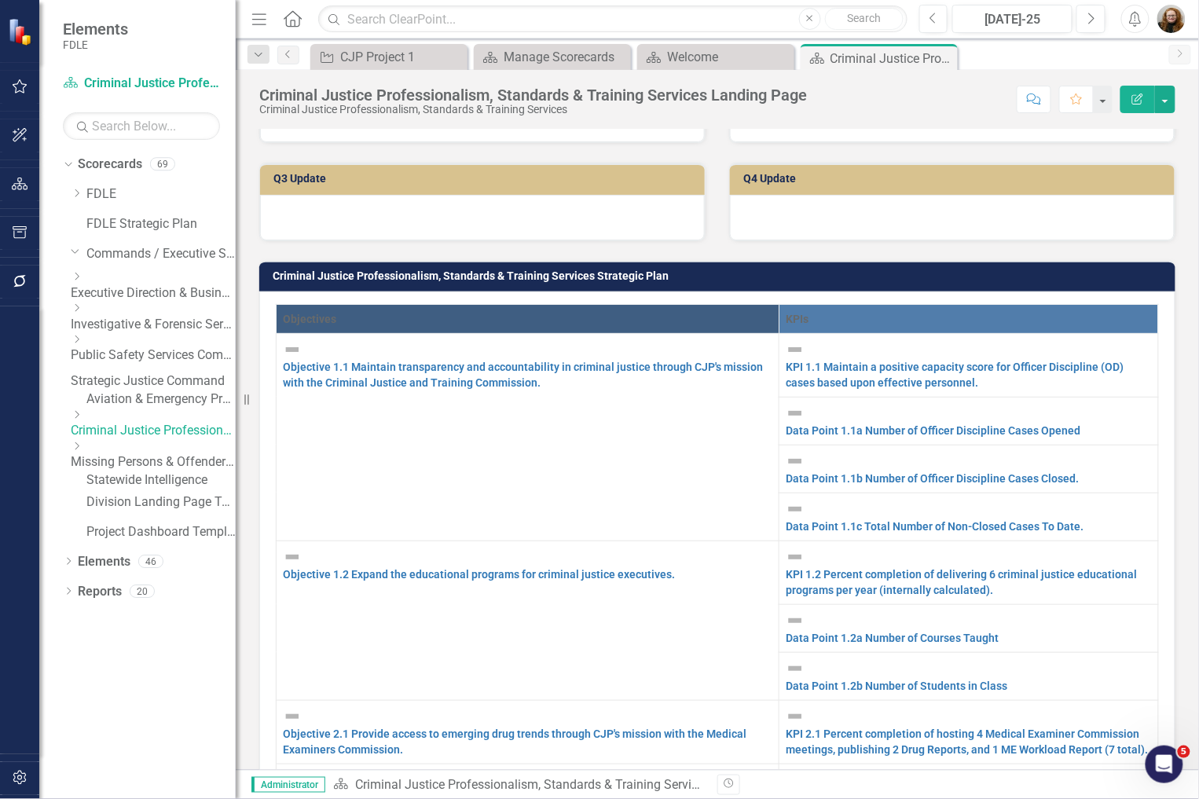
click at [799, 397] on td "Data Point 1.1a Number of Officer Discipline Cases Opened Link Map View Link Ma…" at bounding box center [968, 421] width 379 height 48
click at [806, 424] on link "Data Point 1.1a Number of Officer Discipline Cases Opened" at bounding box center [933, 430] width 295 height 13
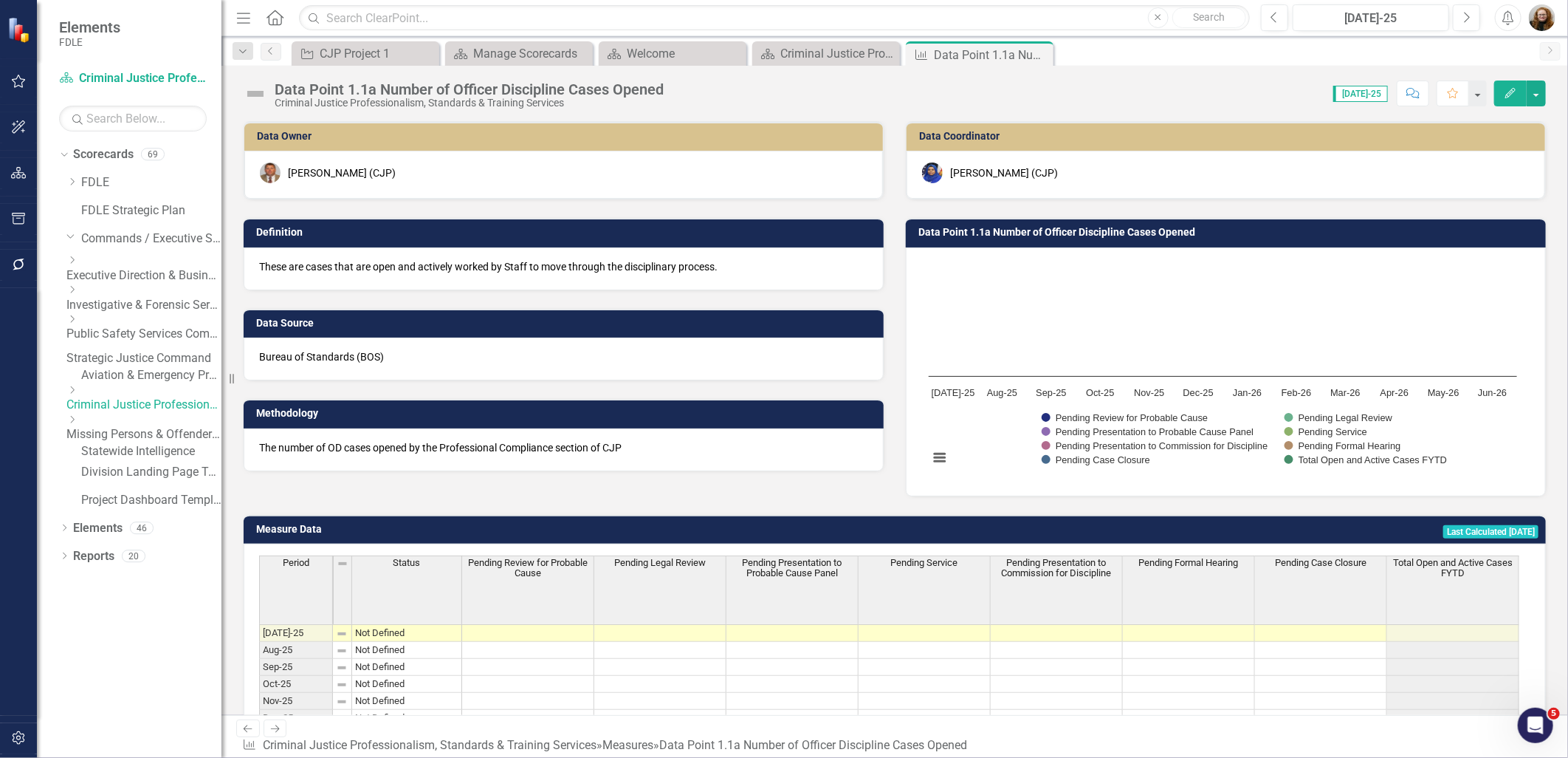
drag, startPoint x: 683, startPoint y: 271, endPoint x: 373, endPoint y: 261, distance: 310.2
click at [388, 263] on p "These are cases that are open and actively worked by Staff to move through the …" at bounding box center [564, 267] width 609 height 15
click at [837, 55] on div "Criminal Justice Professionalism, Standards & Training Services Landing Page" at bounding box center [829, 54] width 98 height 19
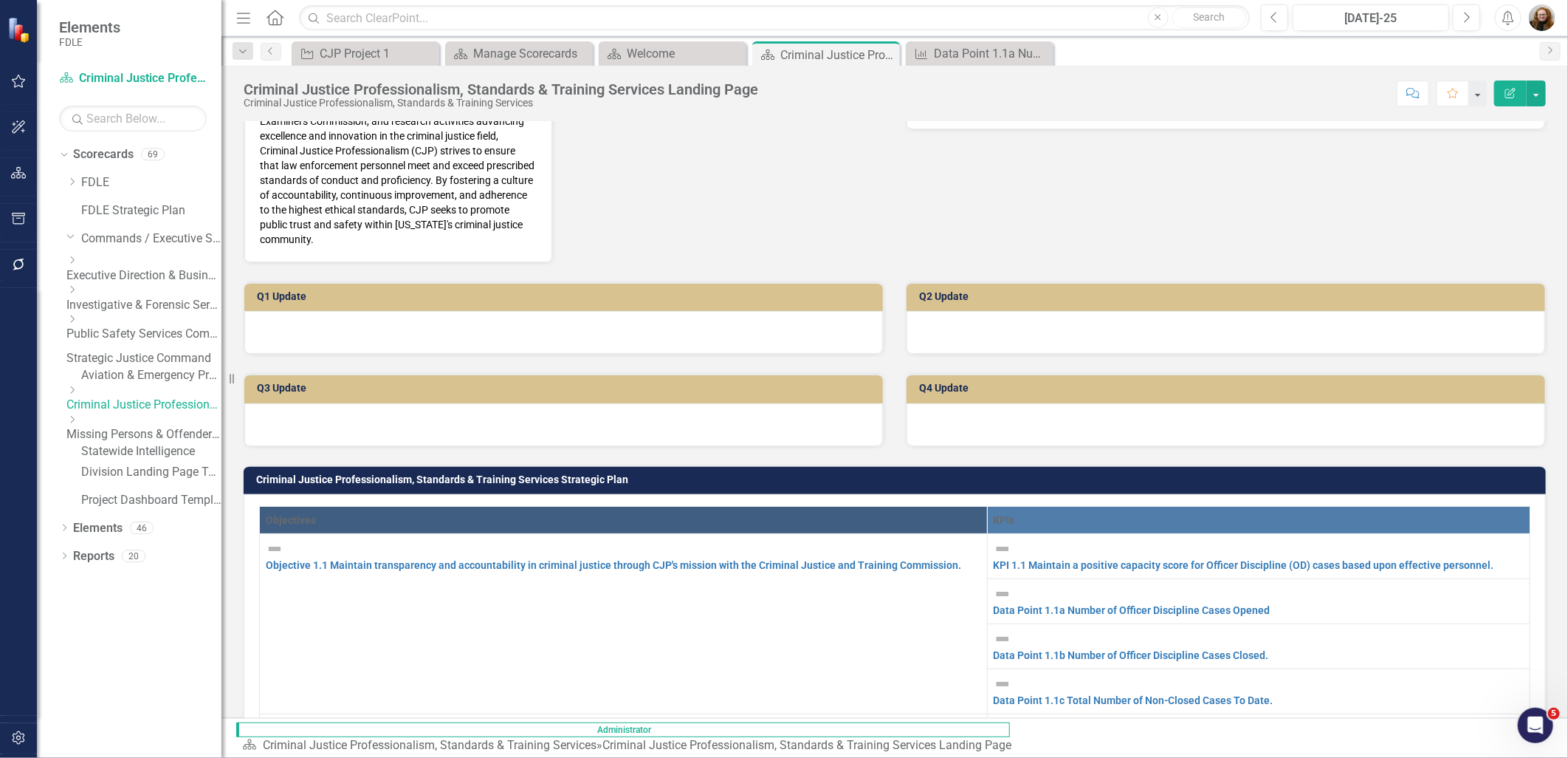
scroll to position [246, 0]
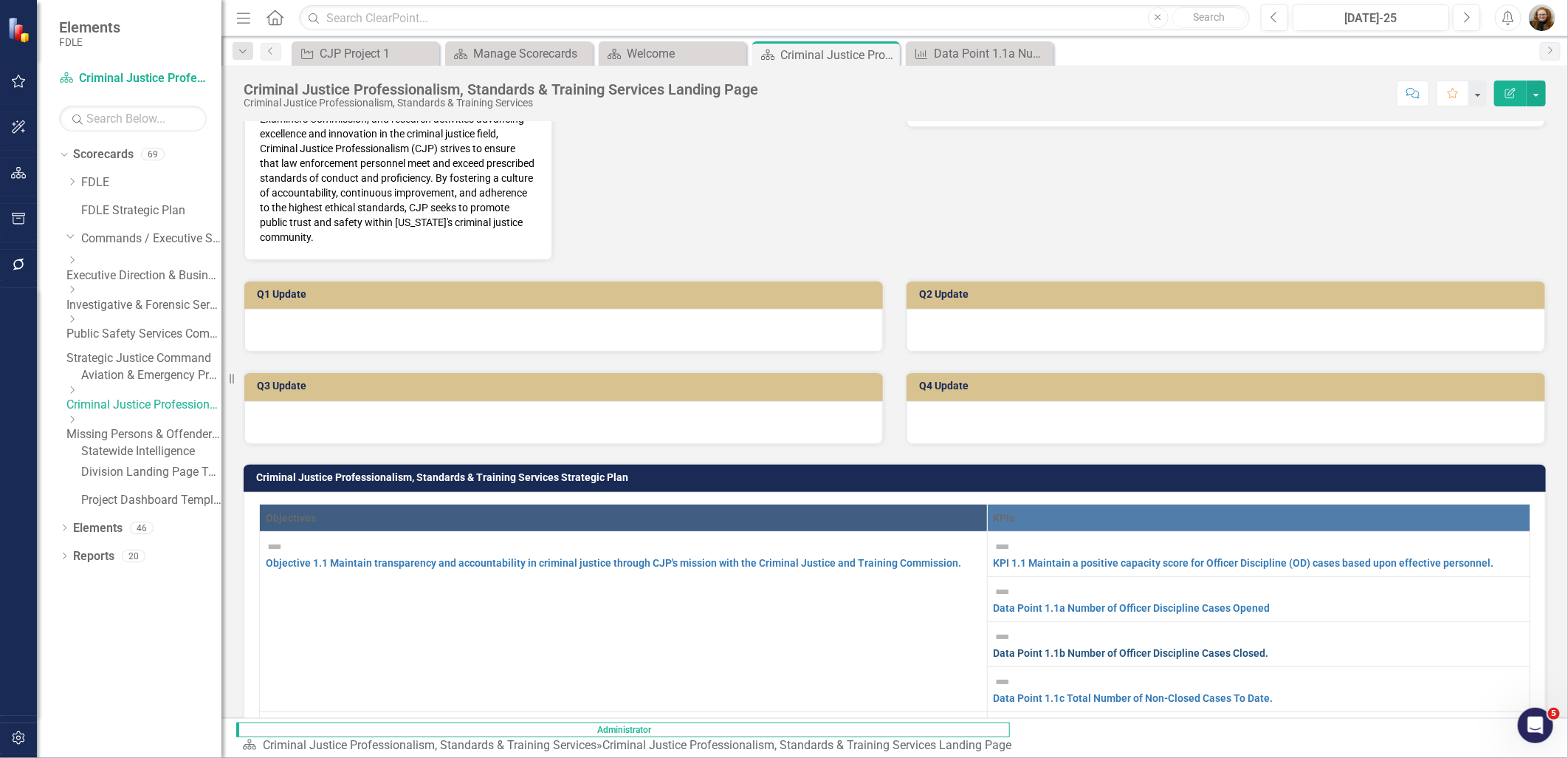
click at [1011, 647] on link "Data Point 1.1b Number of Officer Discipline Cases Closed." at bounding box center [1131, 653] width 275 height 12
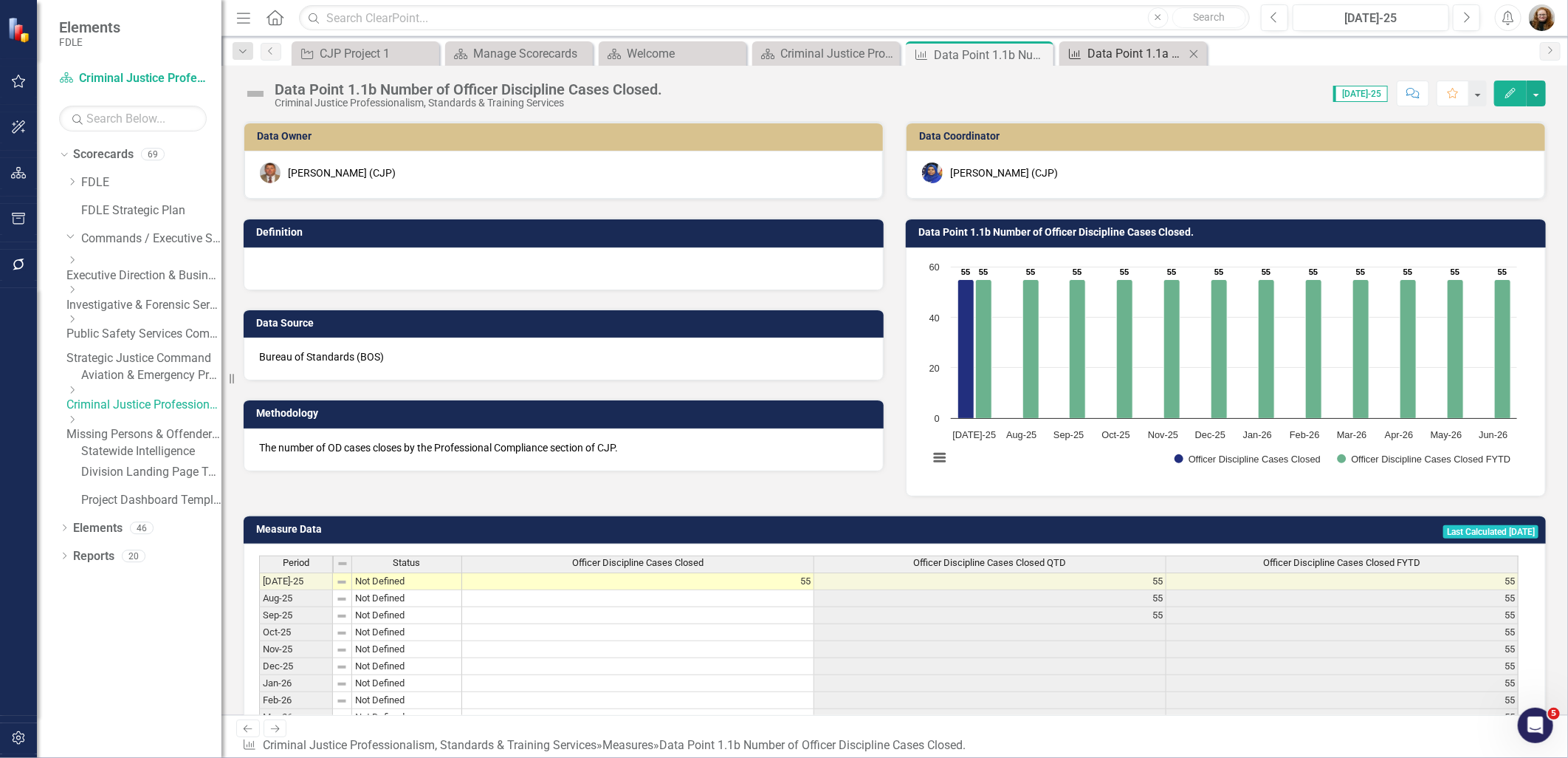
click at [1103, 53] on div "Data Point 1.1a Number of Officer Discipline Cases Opened" at bounding box center [1137, 54] width 98 height 19
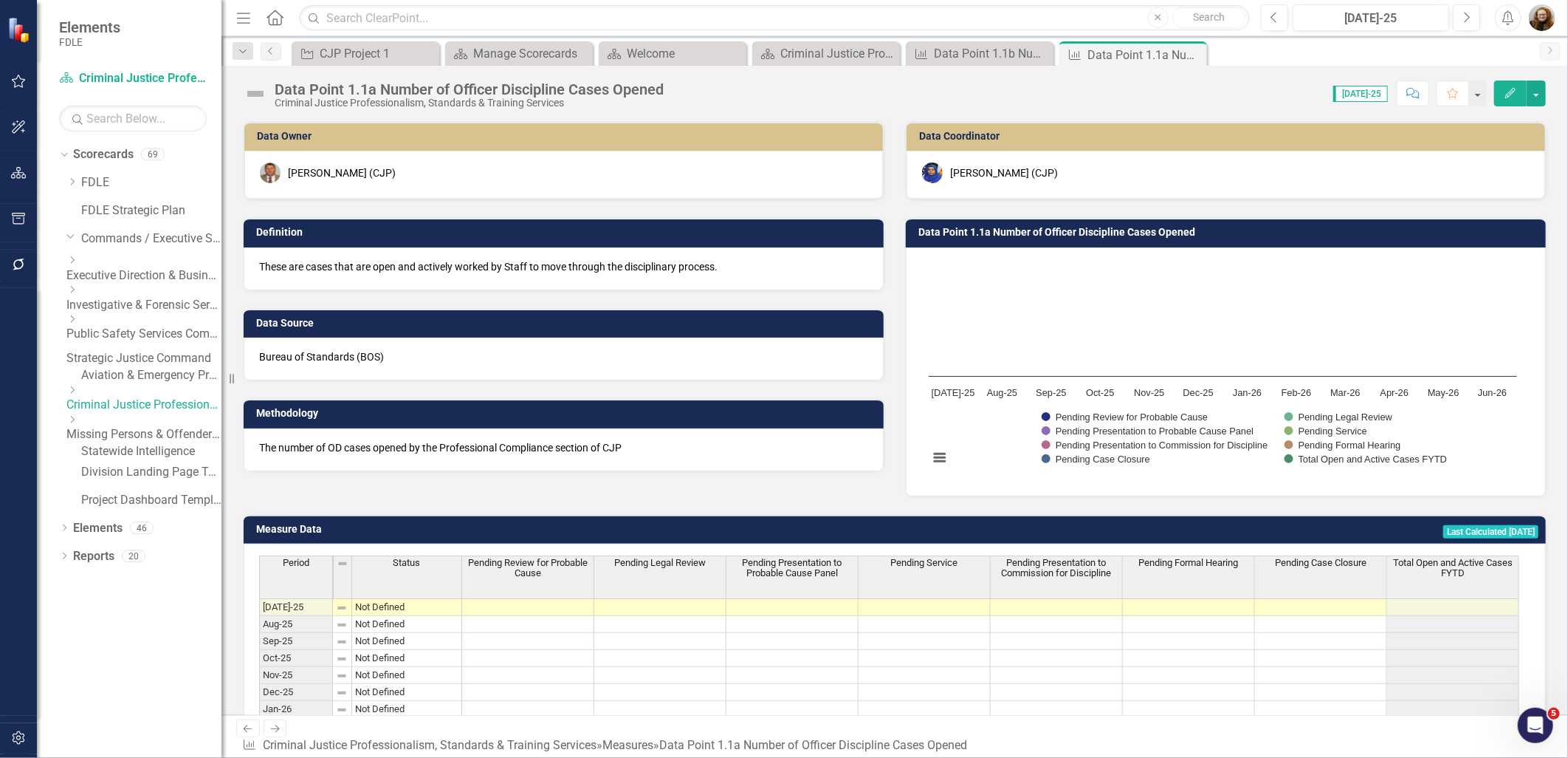
click at [640, 278] on div "These are cases that are open and actively worked by Staff to move through the …" at bounding box center [563, 269] width 640 height 43
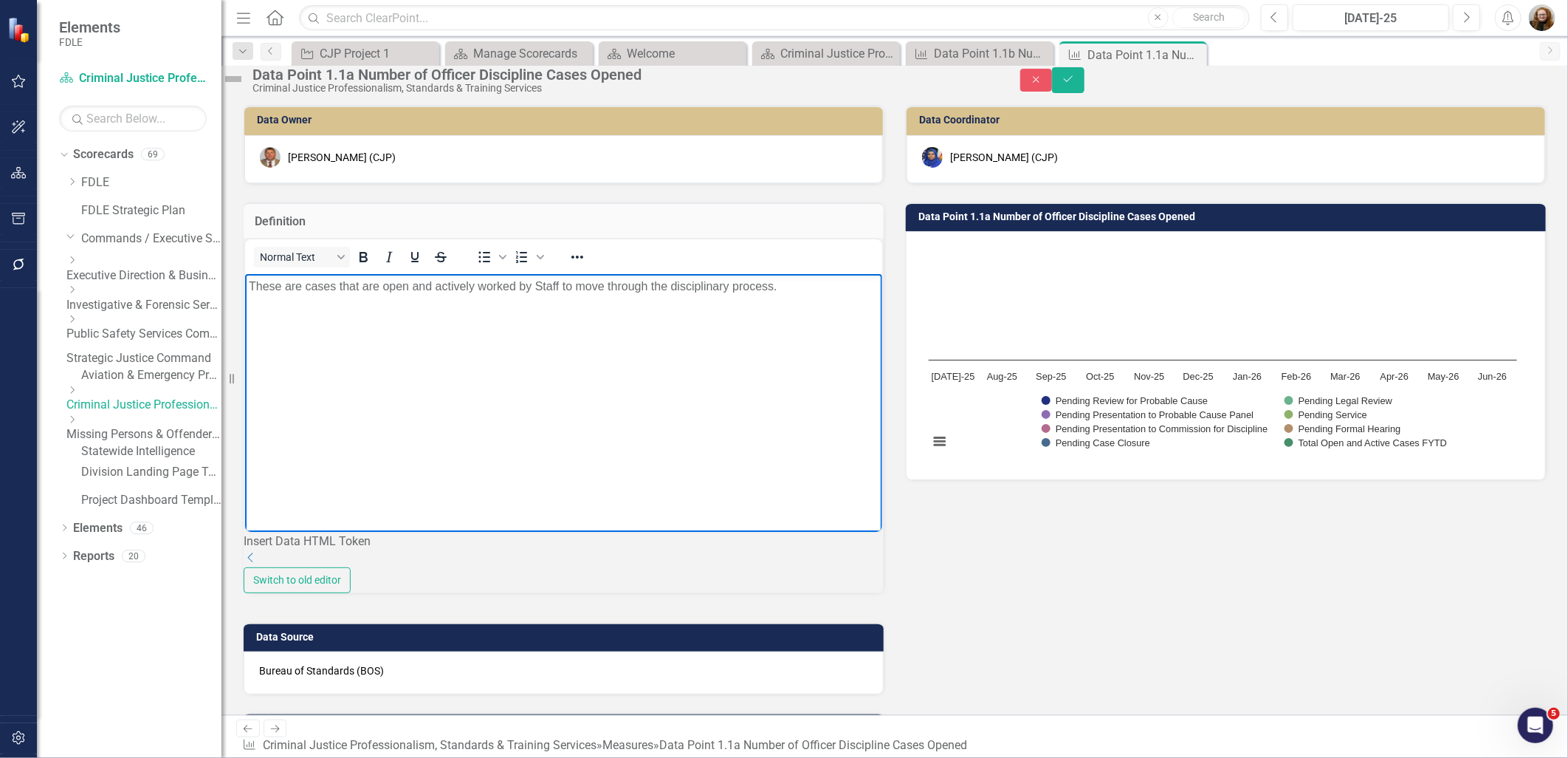
drag, startPoint x: 581, startPoint y: 284, endPoint x: 223, endPoint y: 292, distance: 358.1
click at [244, 292] on html "These are cases that are open and actively worked by Staff to move through the …" at bounding box center [563, 385] width 637 height 222
copy p "These are cases that are open and actively worked by Staff to move through the …"
click at [1053, 89] on button "Close" at bounding box center [1037, 80] width 33 height 23
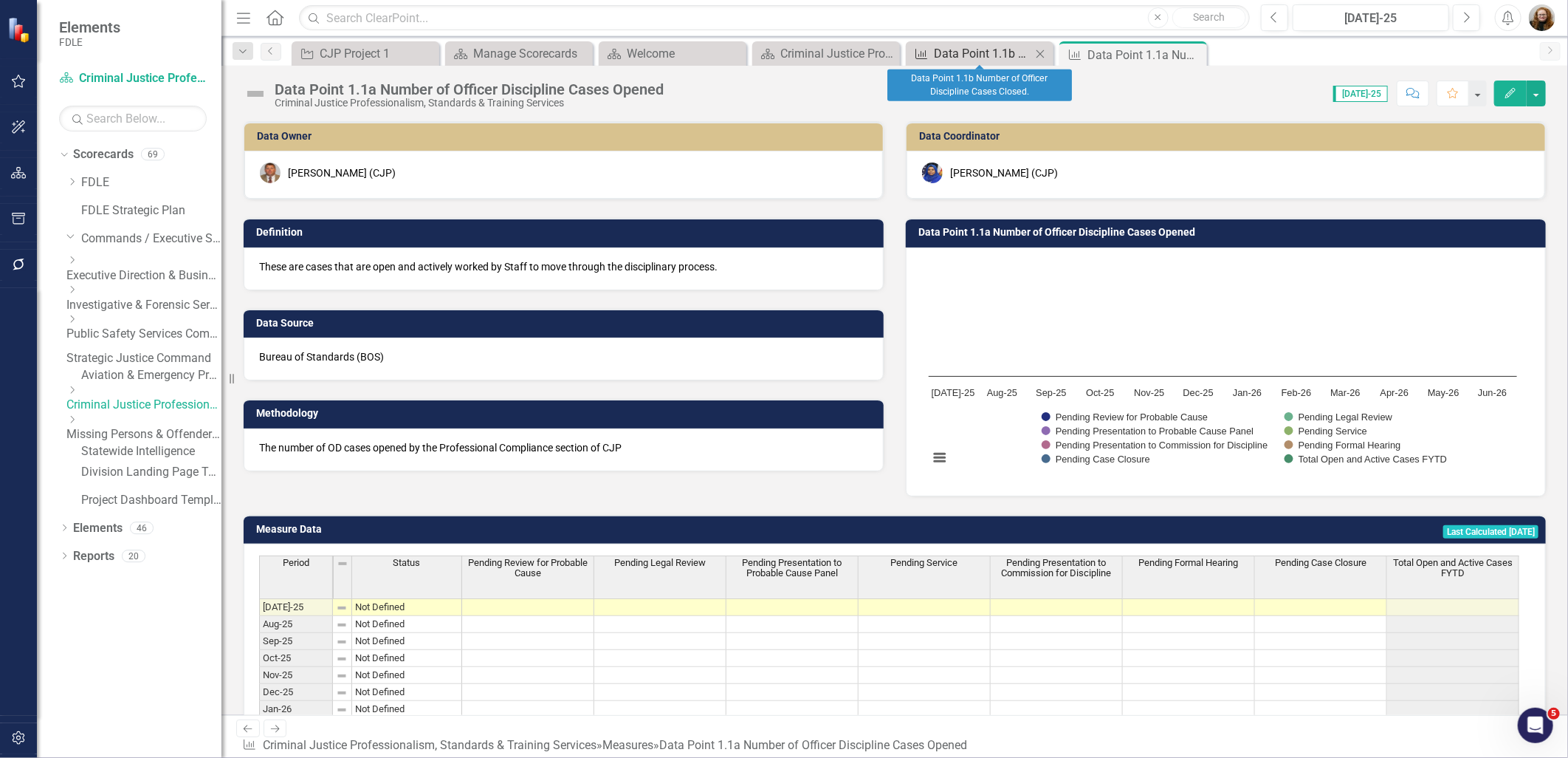
click at [992, 48] on div "Data Point 1.1b Number of Officer Discipline Cases Closed." at bounding box center [983, 54] width 98 height 19
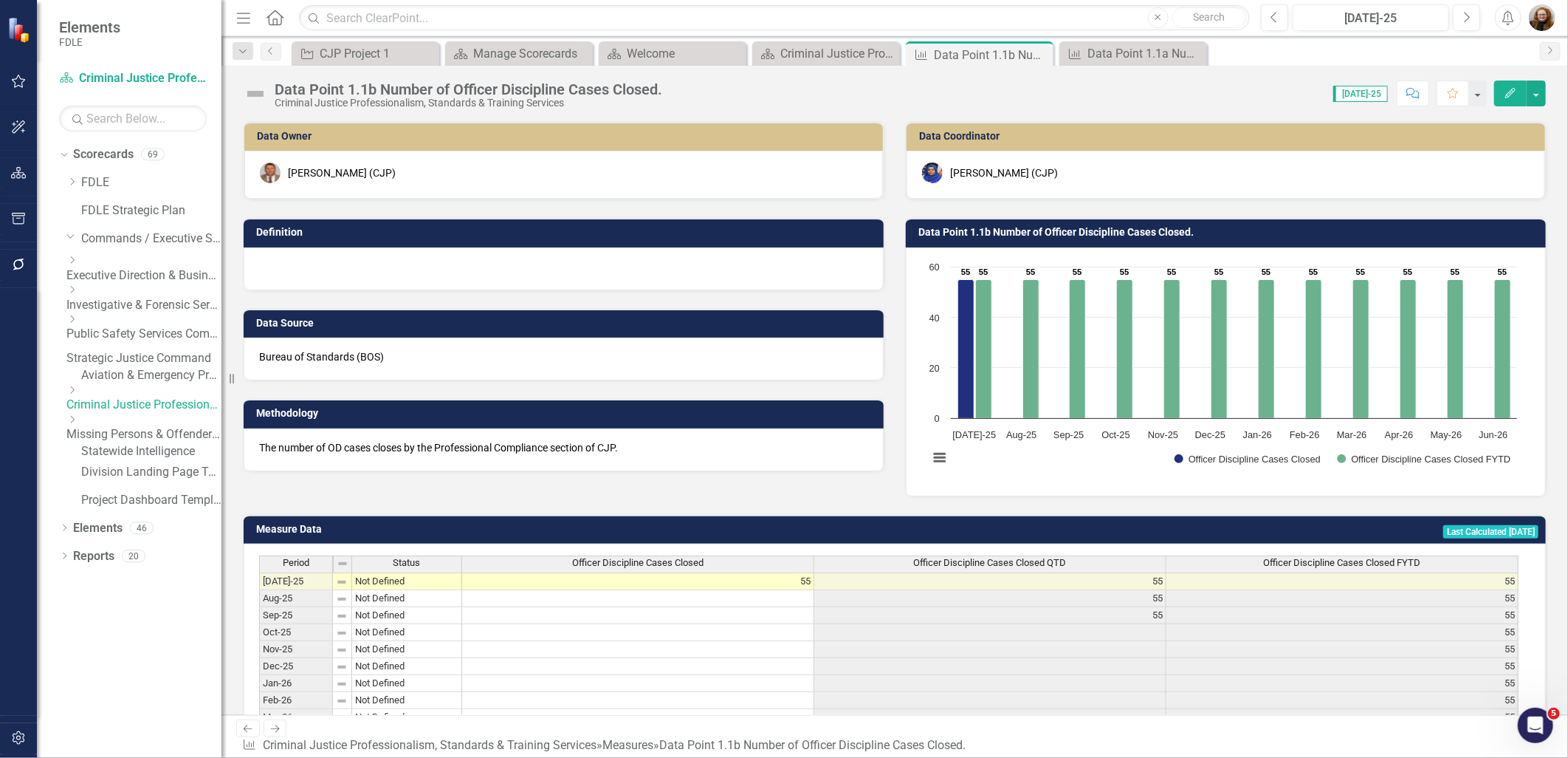
click at [651, 266] on div at bounding box center [563, 269] width 640 height 43
click at [650, 266] on div at bounding box center [563, 269] width 640 height 43
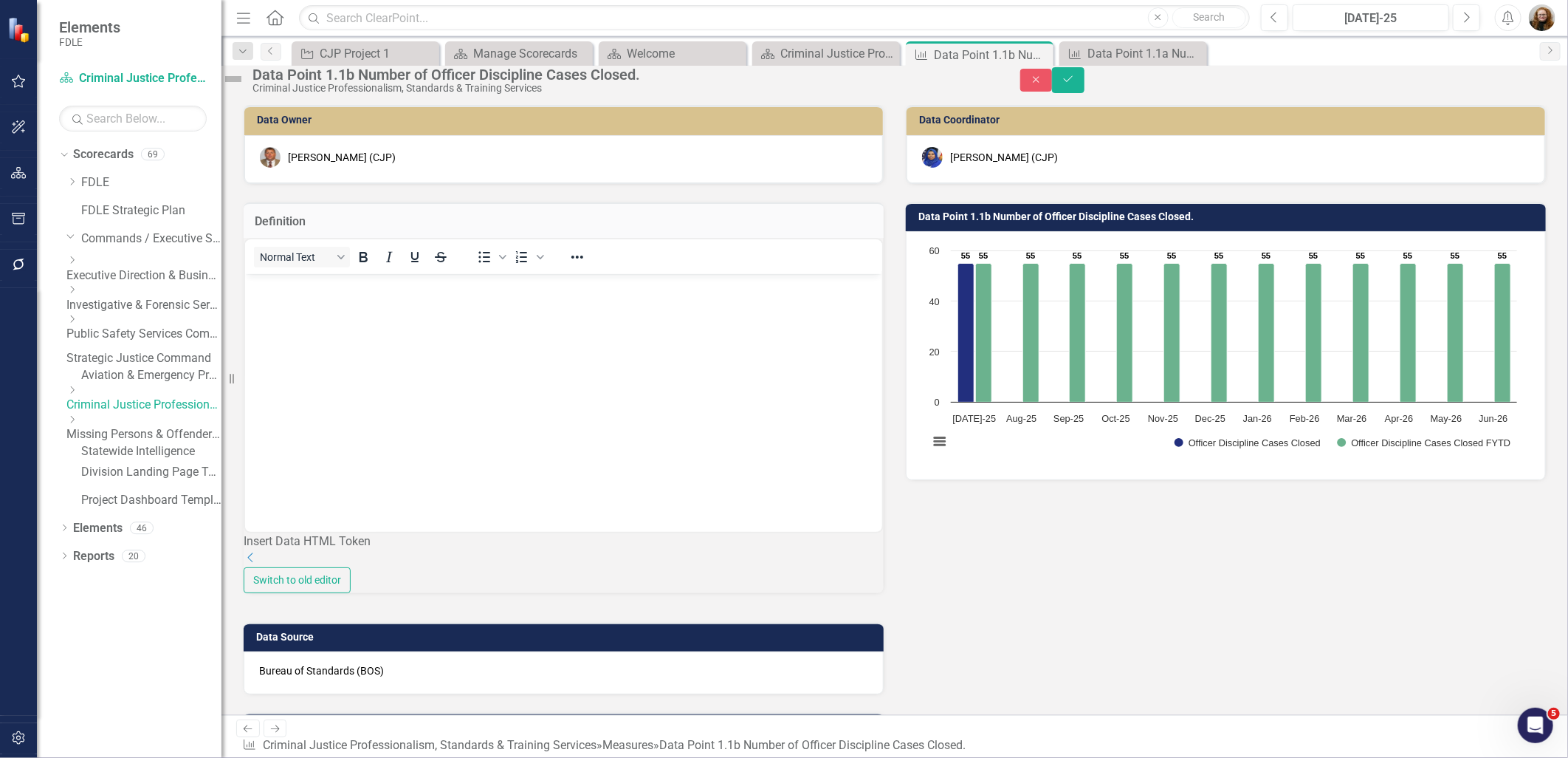
click at [446, 302] on body "Rich Text Area. Press ALT-0 for help." at bounding box center [563, 385] width 637 height 222
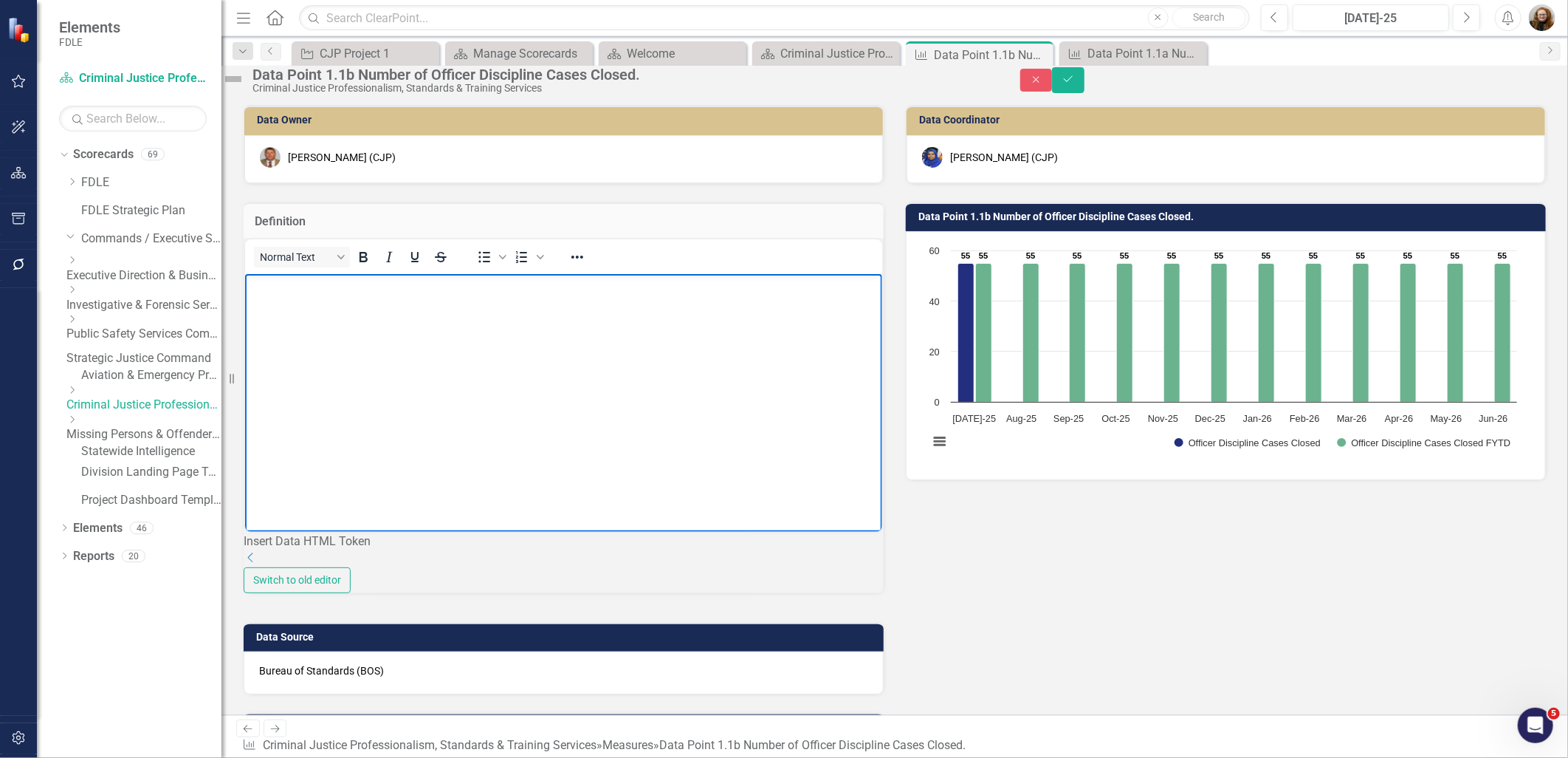
paste body "Rich Text Area. Press ALT-0 for help."
click at [398, 289] on p "These are cases that are open and actively worked by Staff to move through the …" at bounding box center [563, 286] width 630 height 18
drag, startPoint x: 505, startPoint y: 327, endPoint x: 492, endPoint y: 330, distance: 13.3
click at [503, 327] on body "These are cases that are closed and actively worked by Staff to move through th…" at bounding box center [563, 385] width 637 height 222
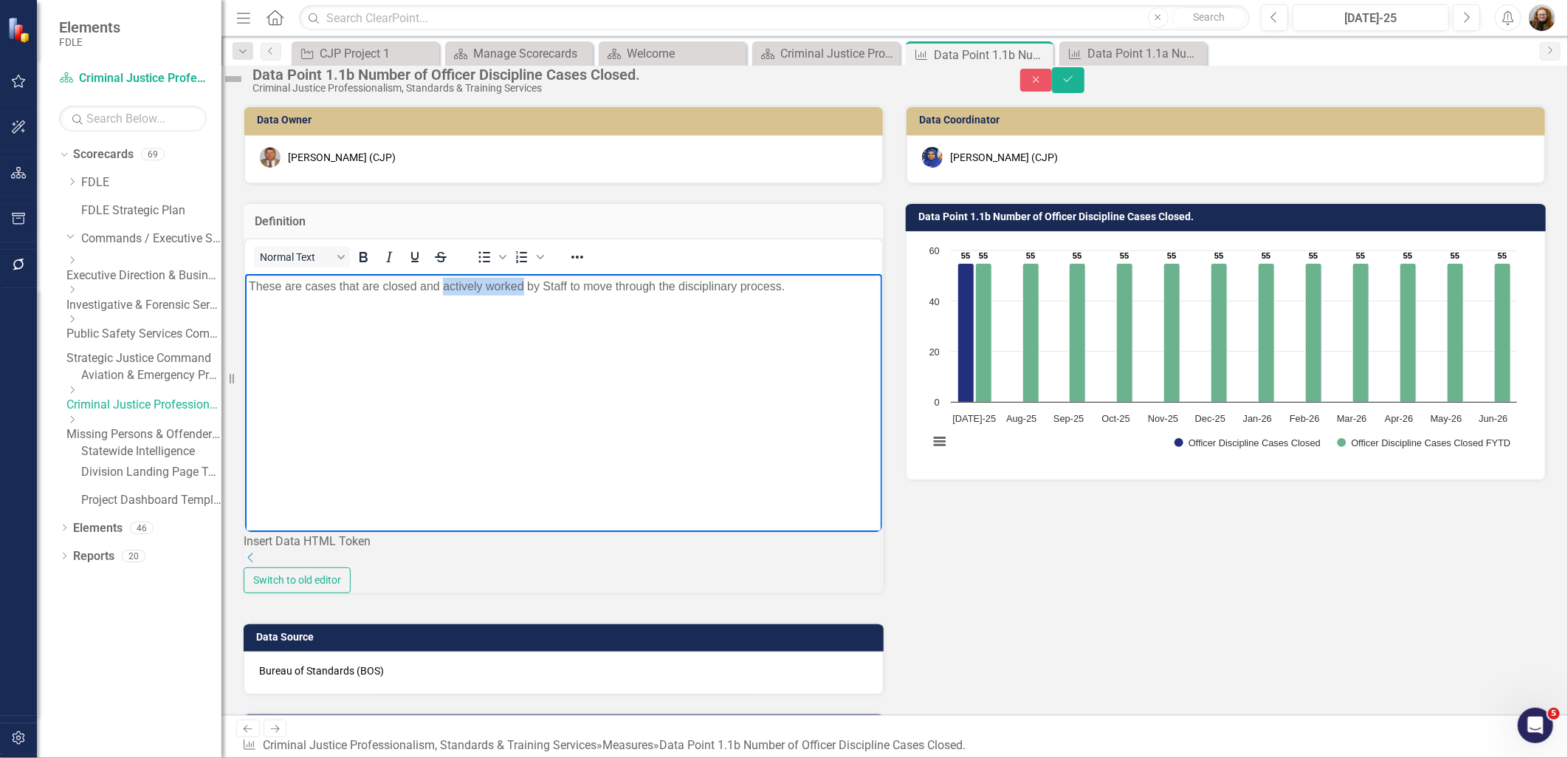
drag, startPoint x: 444, startPoint y: 288, endPoint x: 524, endPoint y: 294, distance: 80.2
click at [524, 294] on p "These are cases that are closed and actively worked by Staff to move through th…" at bounding box center [563, 286] width 630 height 18
click at [515, 288] on p "These are cases that are closed and completed by Staff to move through the disc…" at bounding box center [563, 286] width 630 height 18
drag, startPoint x: 543, startPoint y: 286, endPoint x: 628, endPoint y: 291, distance: 85.1
click at [628, 291] on p "These are cases that are closed and completed by staff to move through the disc…" at bounding box center [563, 286] width 630 height 18
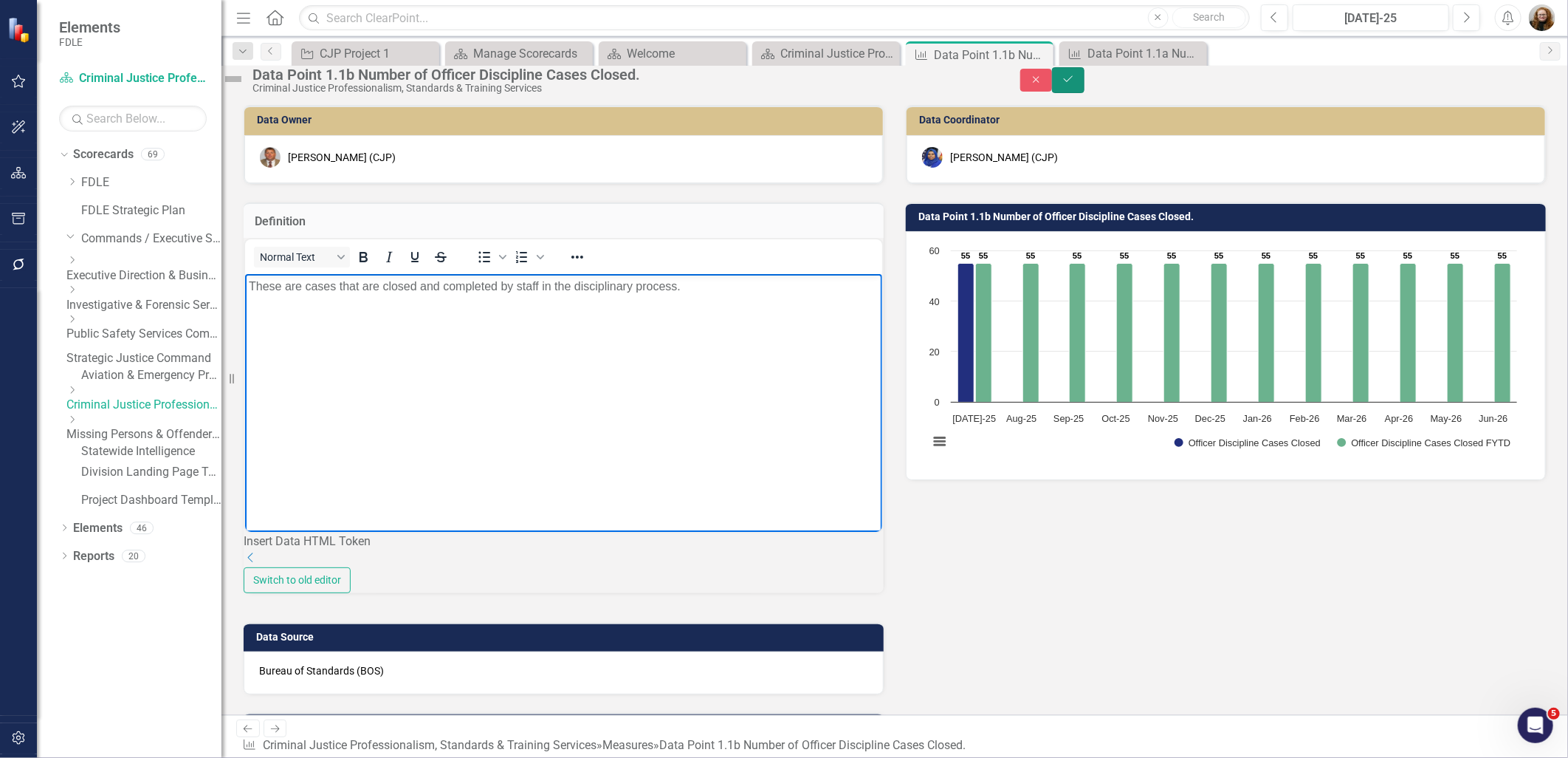
click at [1085, 93] on button "Save" at bounding box center [1068, 79] width 33 height 25
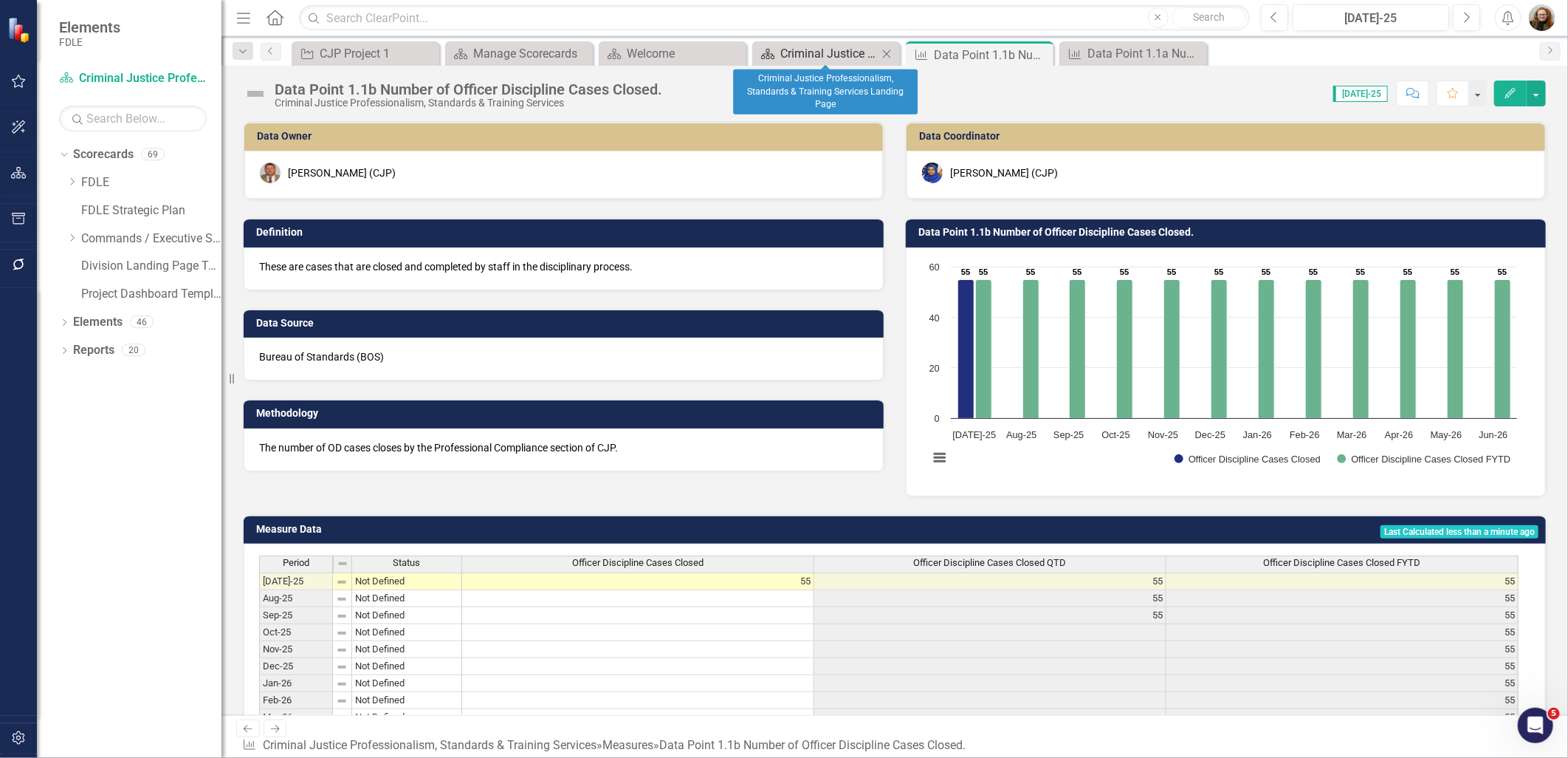
click at [852, 56] on div "Criminal Justice Professionalism, Standards & Training Services Landing Page" at bounding box center [829, 54] width 98 height 19
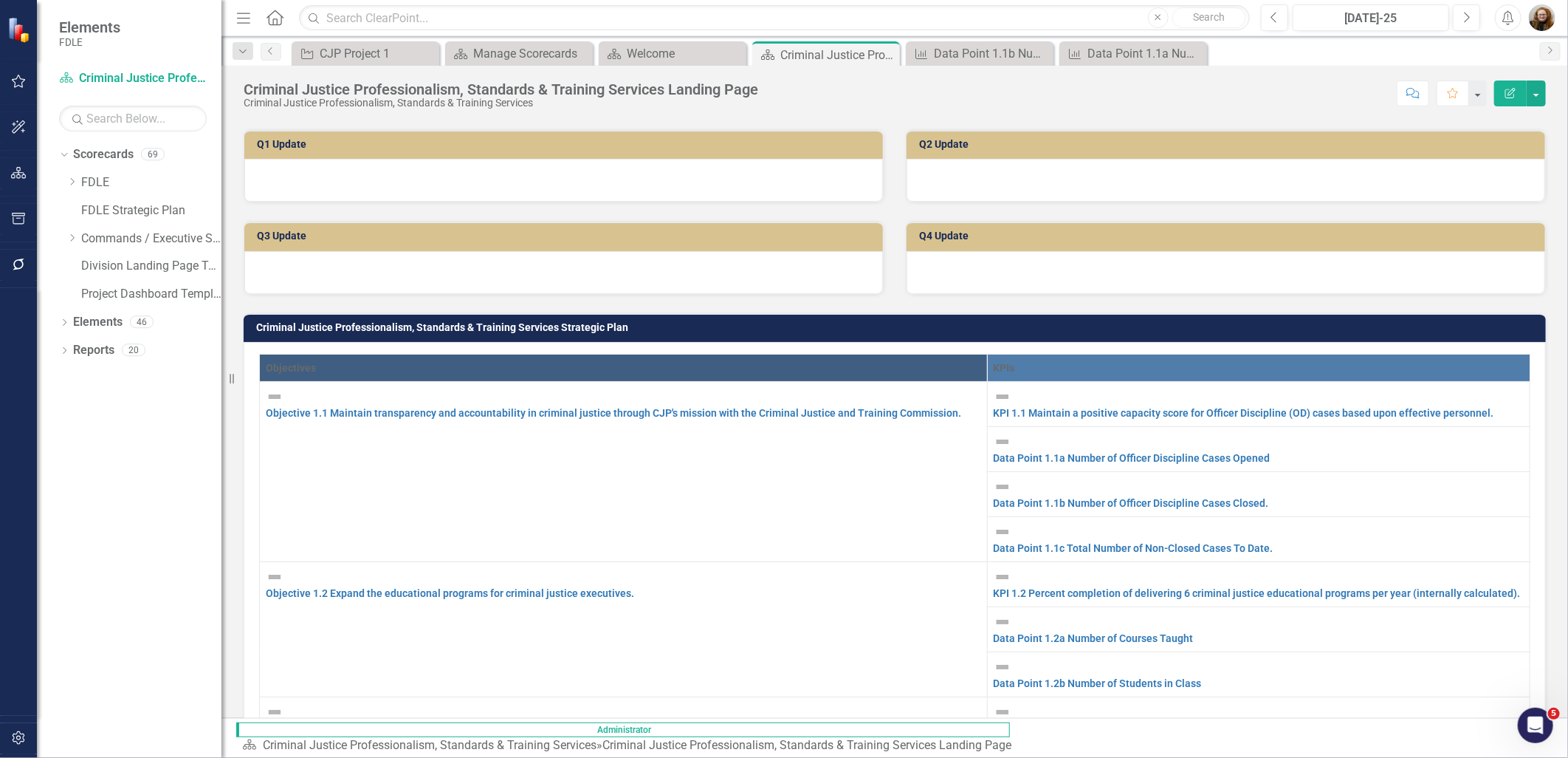
scroll to position [410, 0]
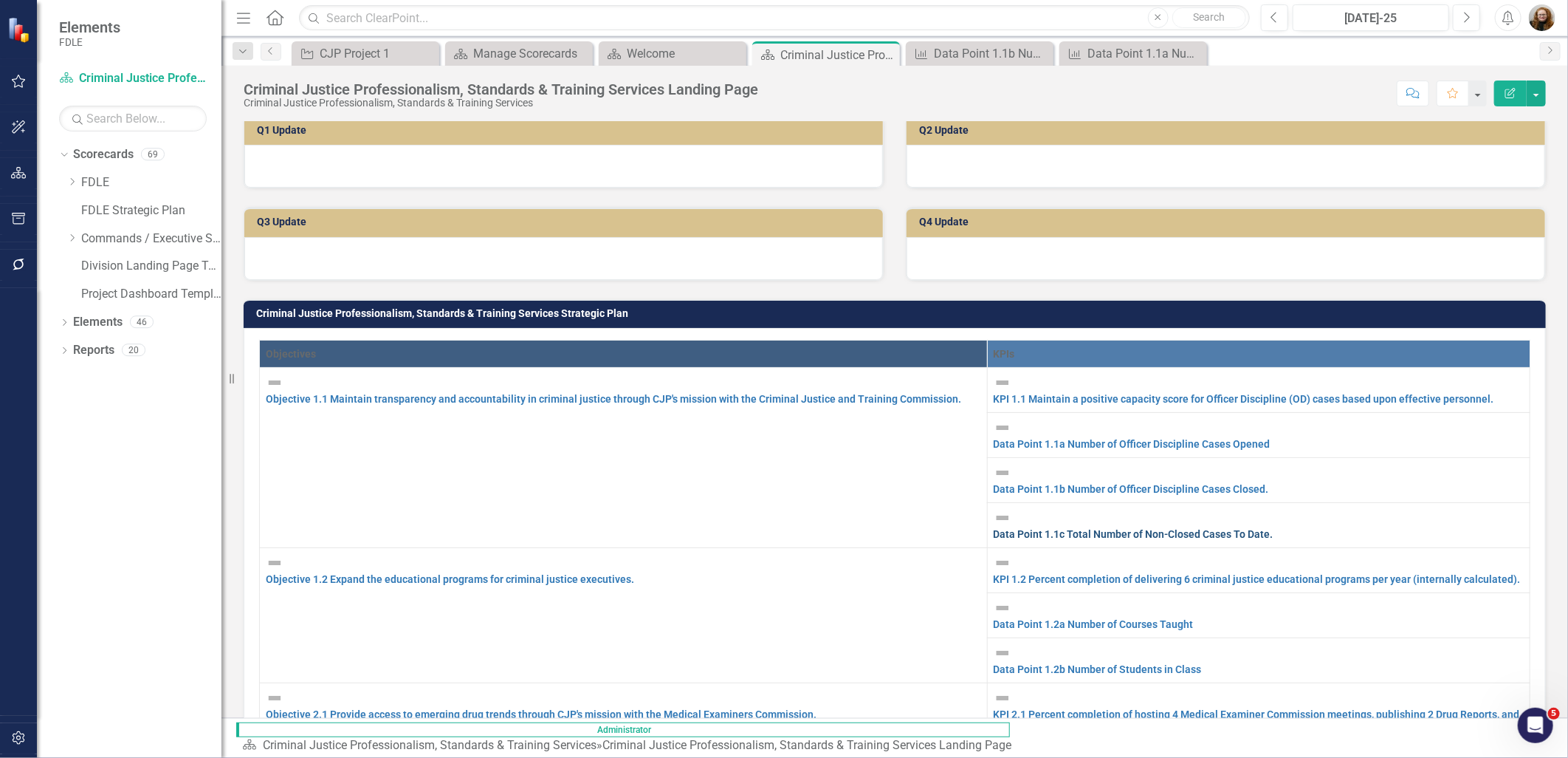
click at [1004, 529] on link "Data Point 1.1c Total Number of Non-Closed Cases To Date." at bounding box center [1134, 534] width 280 height 12
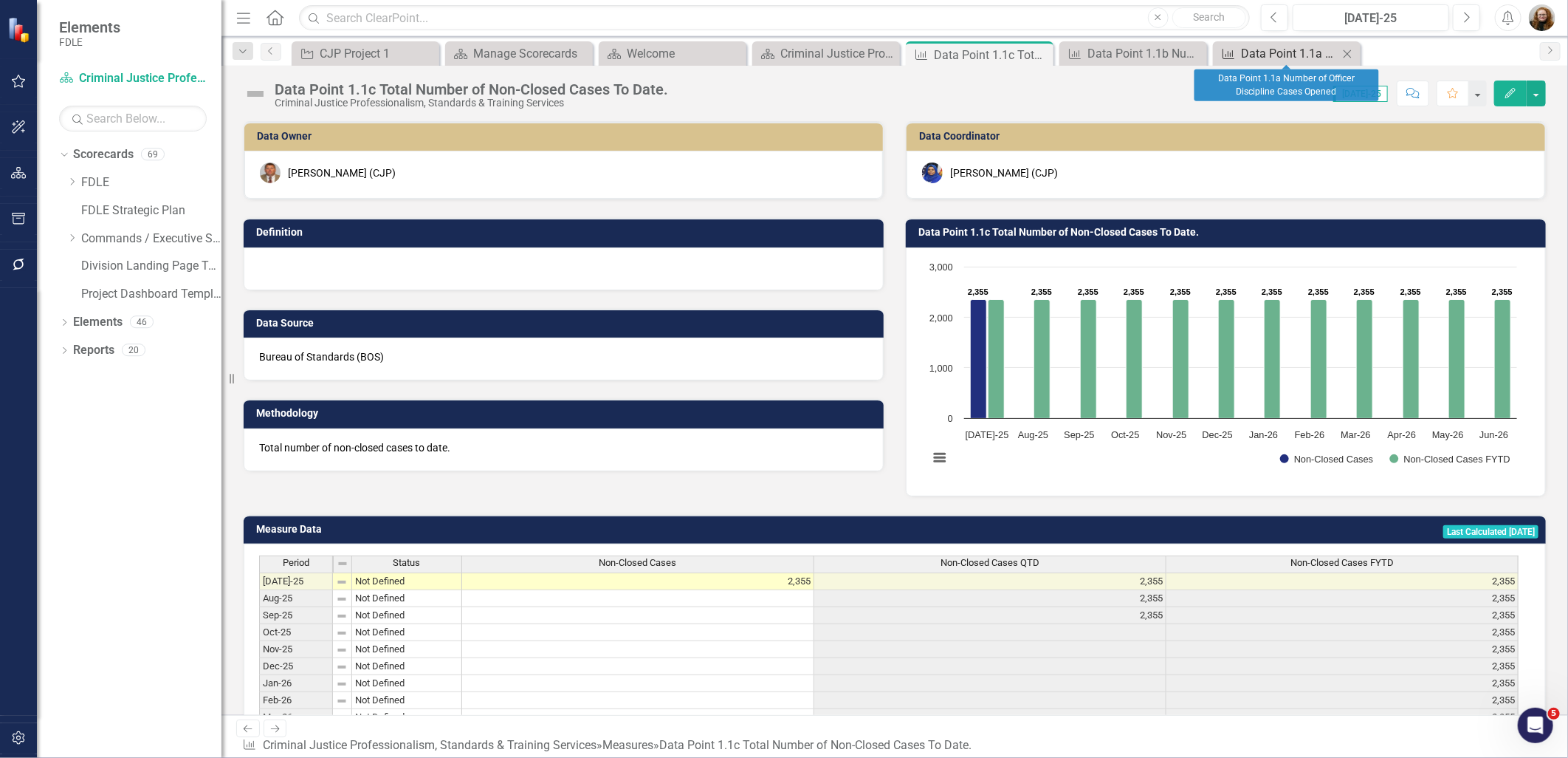
click at [1126, 49] on div "Data Point 1.1a Number of Officer Discipline Cases Opened" at bounding box center [1290, 54] width 98 height 19
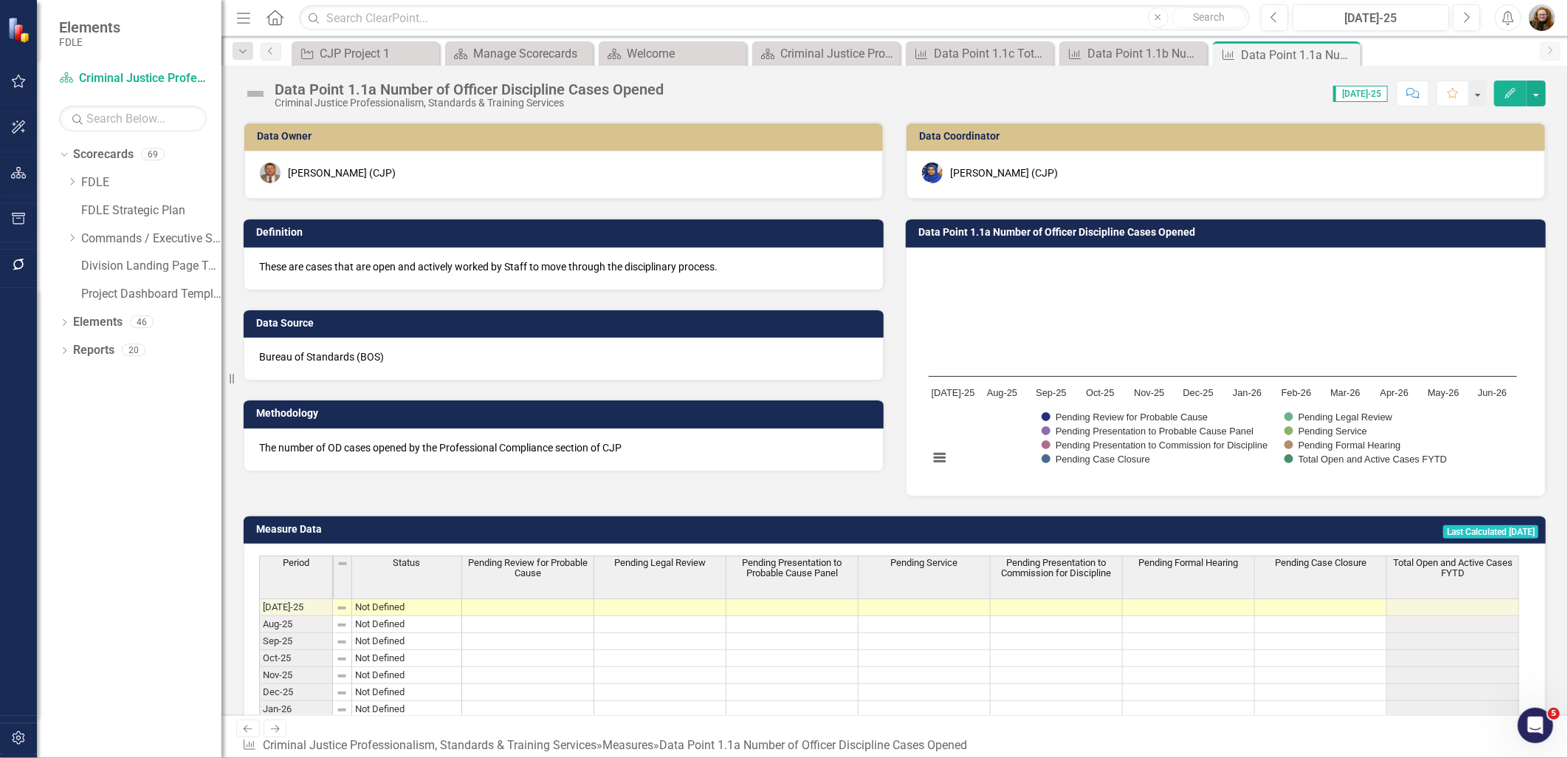
click at [764, 267] on p "These are cases that are open and actively worked by Staff to move through the …" at bounding box center [564, 267] width 609 height 15
click at [703, 266] on p "These are cases that are open and actively worked by Staff to move through the …" at bounding box center [564, 267] width 609 height 15
click at [703, 267] on p "These are cases that are open and actively worked by Staff to move through the …" at bounding box center [564, 267] width 609 height 15
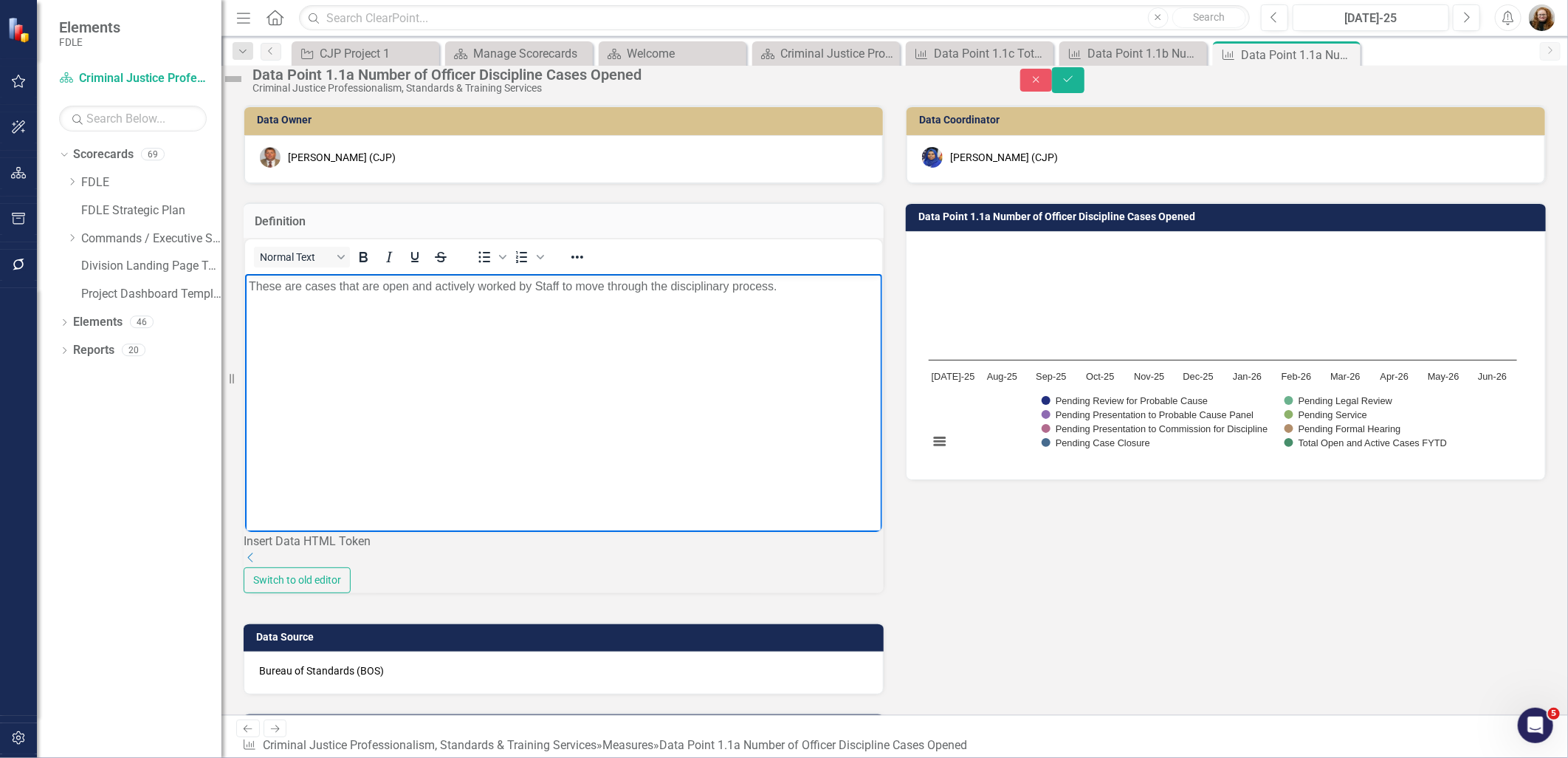
drag, startPoint x: 787, startPoint y: 288, endPoint x: 244, endPoint y: 285, distance: 543.0
click at [244, 288] on html "These are cases that are open and actively worked by Staff to move through the …" at bounding box center [563, 385] width 637 height 222
copy p "These are cases that are open and actively worked by Staff to move through the …"
click at [968, 50] on div "Data Point 1.1c Total Number of Non-Closed Cases To Date." at bounding box center [983, 54] width 98 height 19
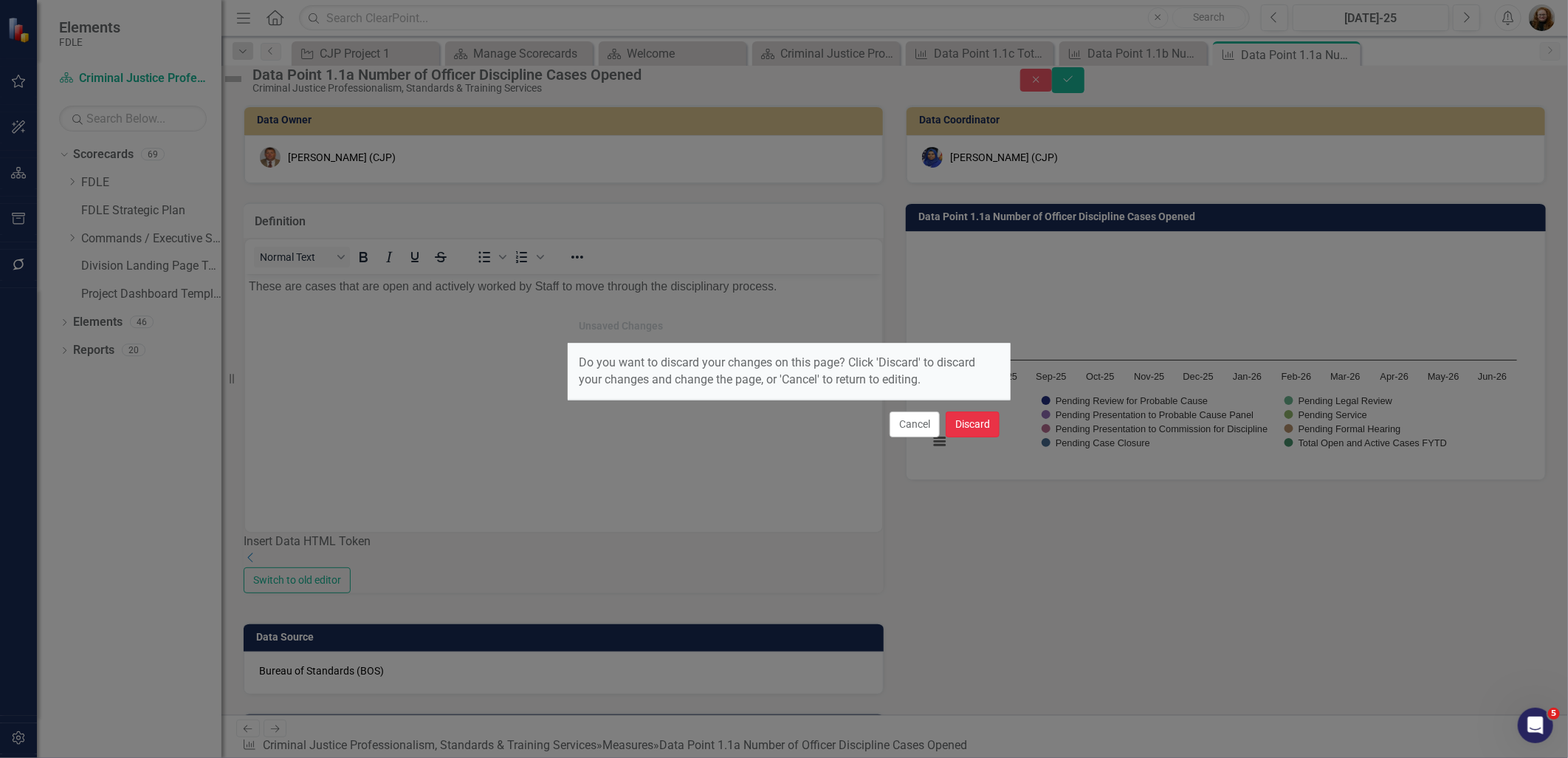
click at [962, 425] on button "Discard" at bounding box center [972, 424] width 54 height 25
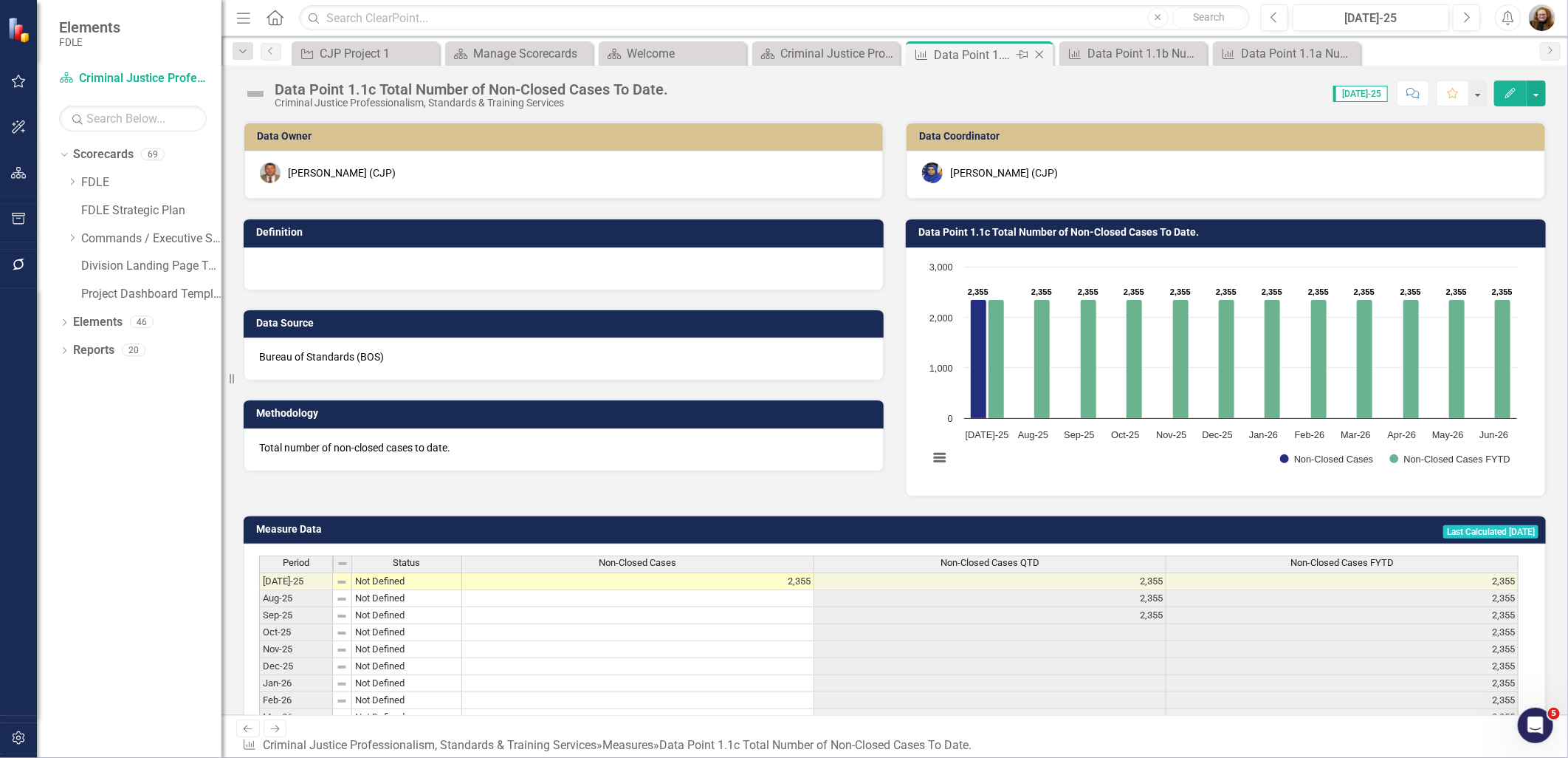
click at [997, 56] on div "Data Point 1.1c Total Number of Non-Closed Cases To Date." at bounding box center [974, 55] width 79 height 19
click at [453, 271] on div at bounding box center [563, 269] width 640 height 43
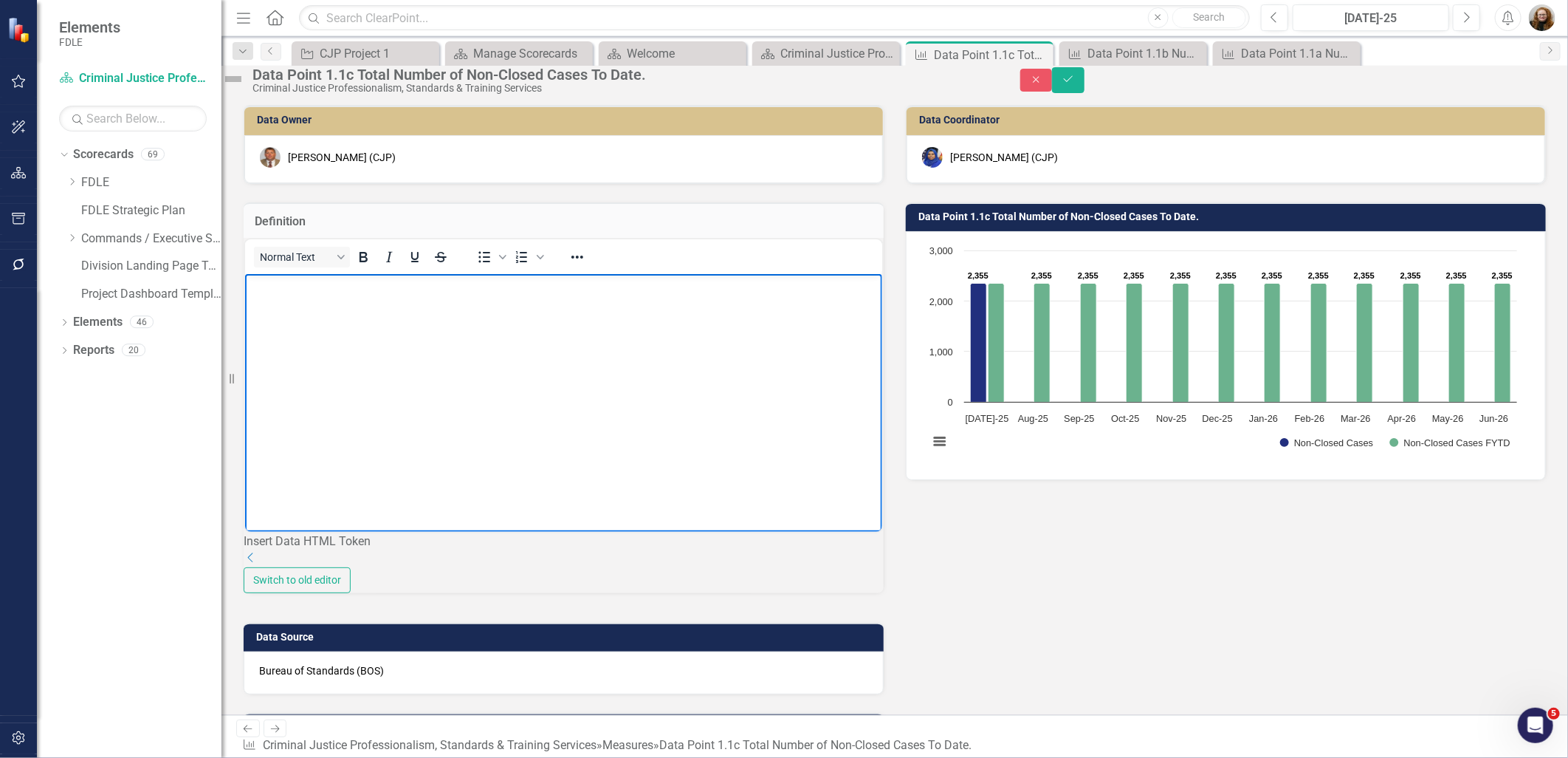
click at [342, 315] on body "Rich Text Area. Press ALT-0 for help." at bounding box center [563, 385] width 637 height 222
paste body "Rich Text Area. Press ALT-0 for help."
click at [379, 288] on p "These are cases that are open and actively worked by Staff to move through the …" at bounding box center [563, 286] width 630 height 18
drag, startPoint x: 444, startPoint y: 288, endPoint x: 666, endPoint y: 292, distance: 222.0
click at [666, 292] on p "These are cases that are still open and actively worked by Staff to move throug…" at bounding box center [563, 286] width 630 height 18
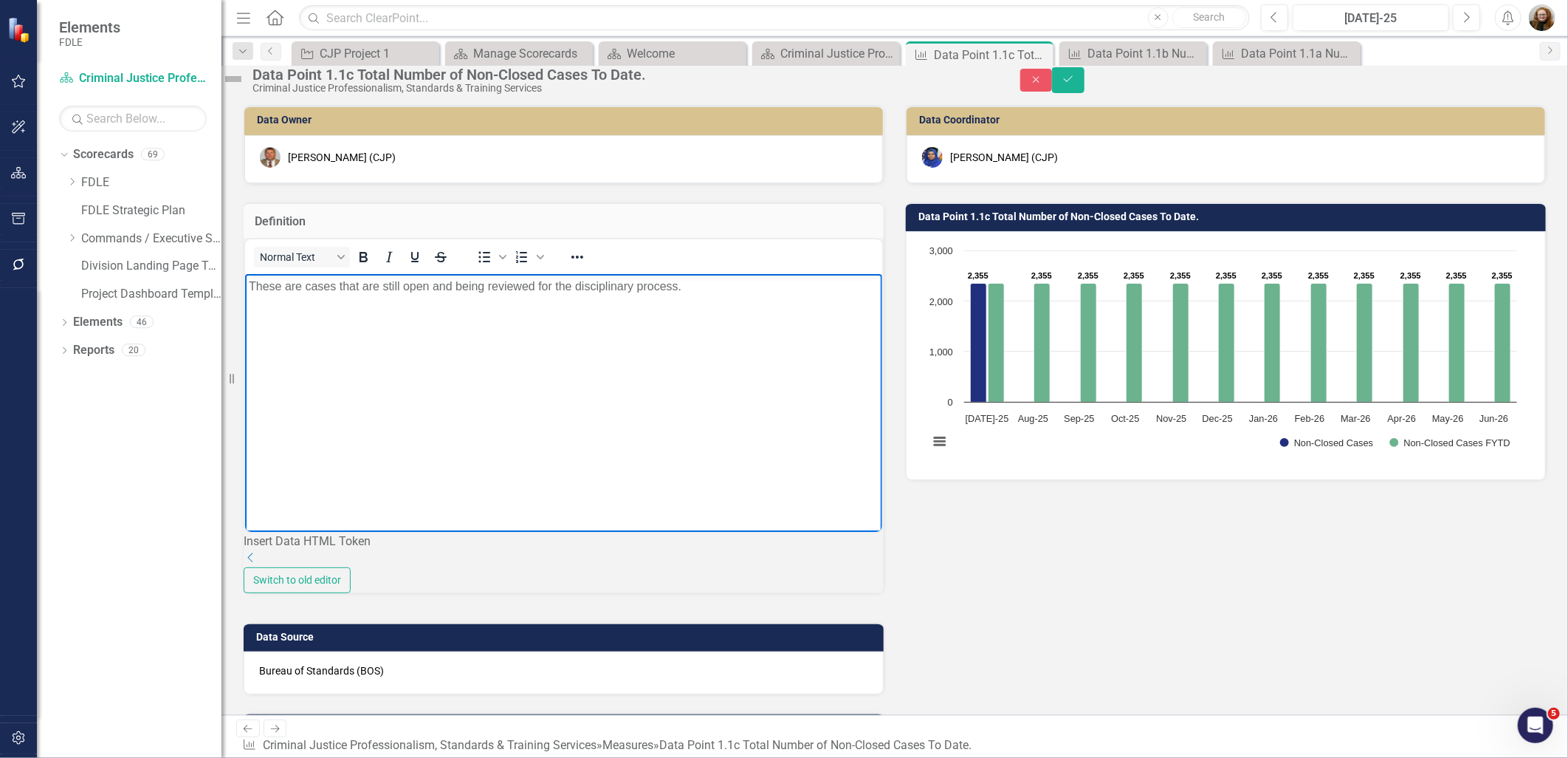
click at [566, 288] on p "These are cases that are still open and being reviewed for the disciplinary pro…" at bounding box center [563, 286] width 630 height 18
click at [1075, 83] on icon "Save" at bounding box center [1069, 79] width 13 height 10
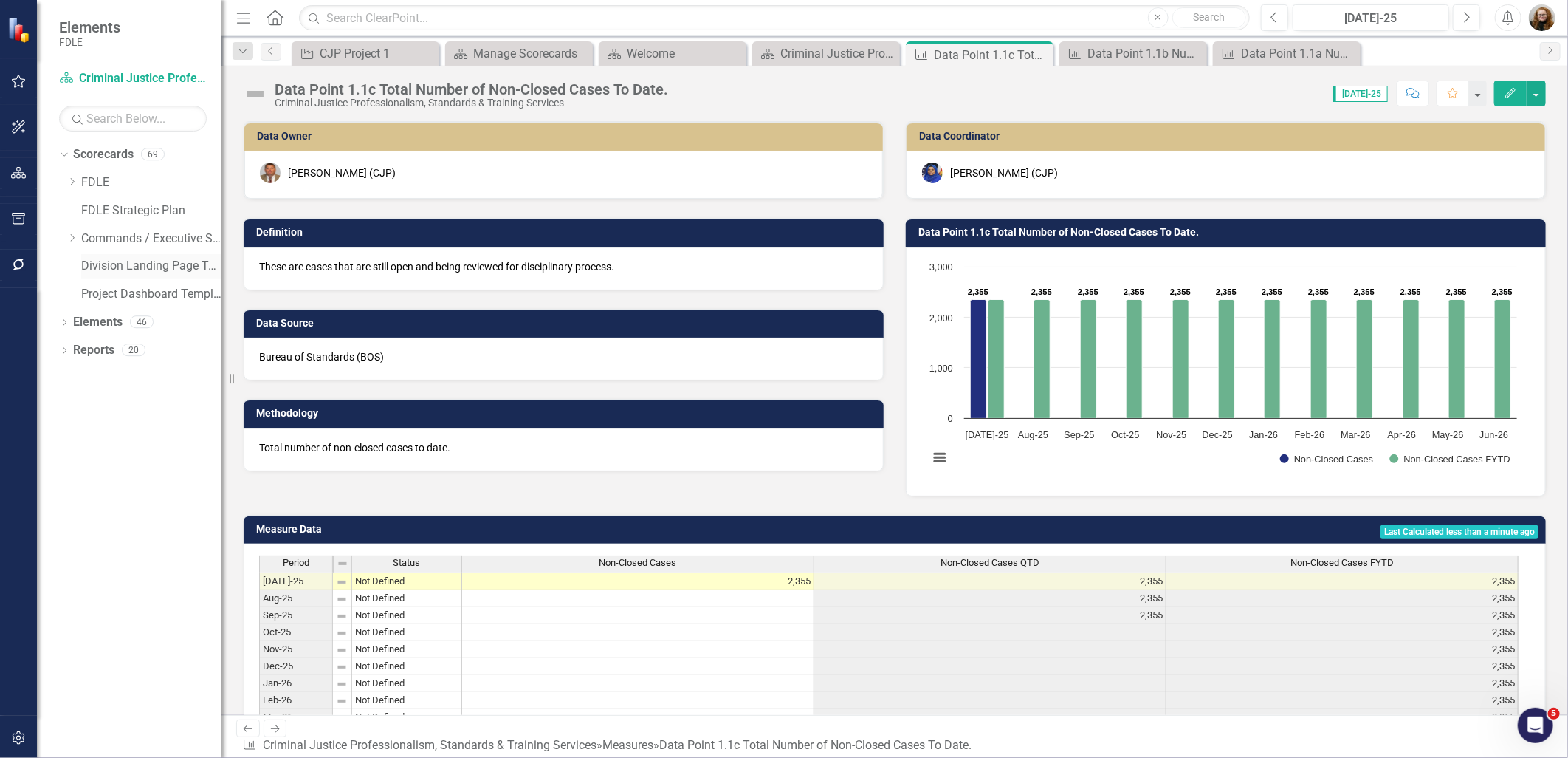
click at [85, 264] on link "Division Landing Page Template" at bounding box center [150, 266] width 140 height 17
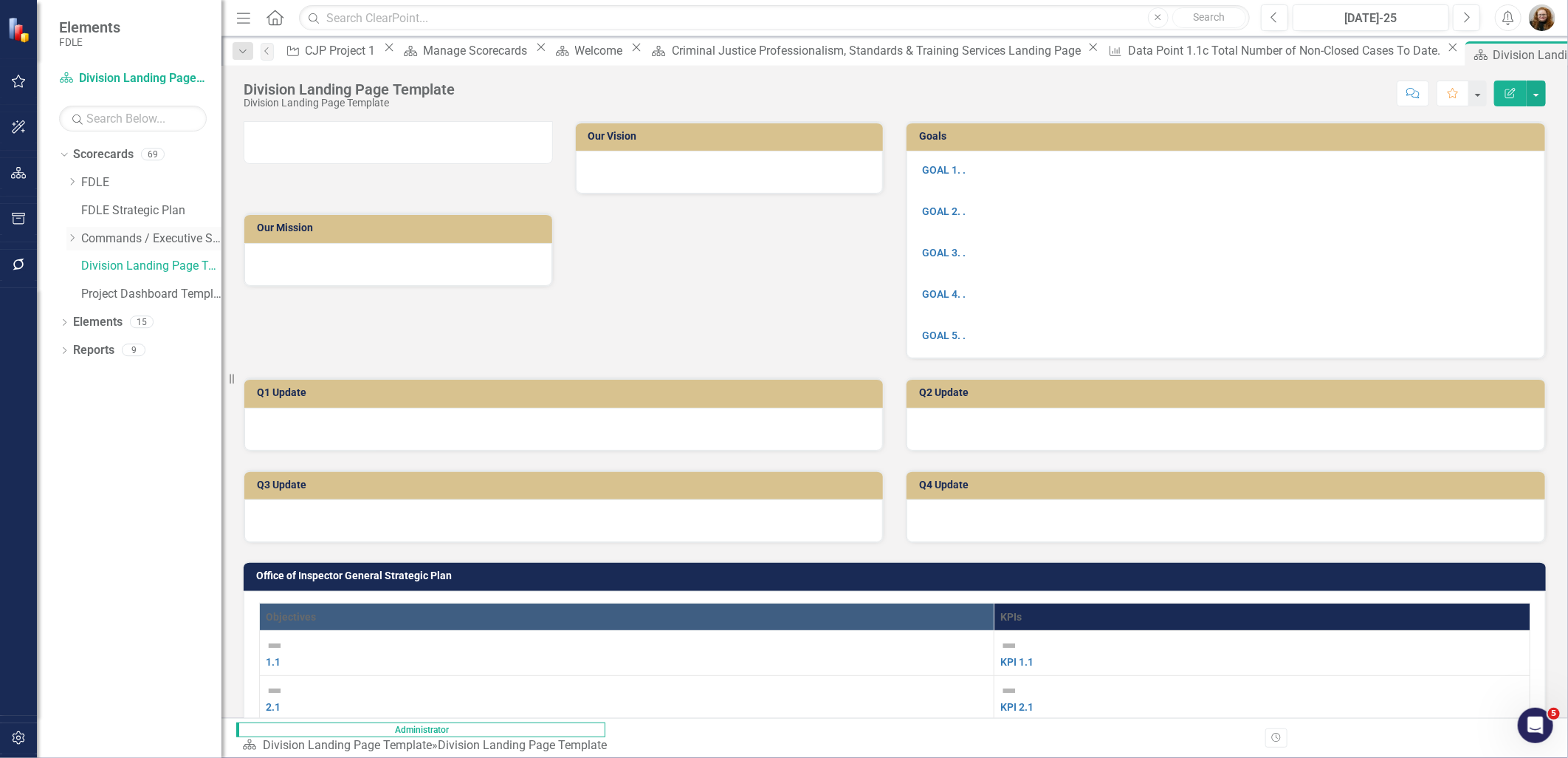
click at [70, 240] on icon "Dropdown" at bounding box center [72, 237] width 11 height 8
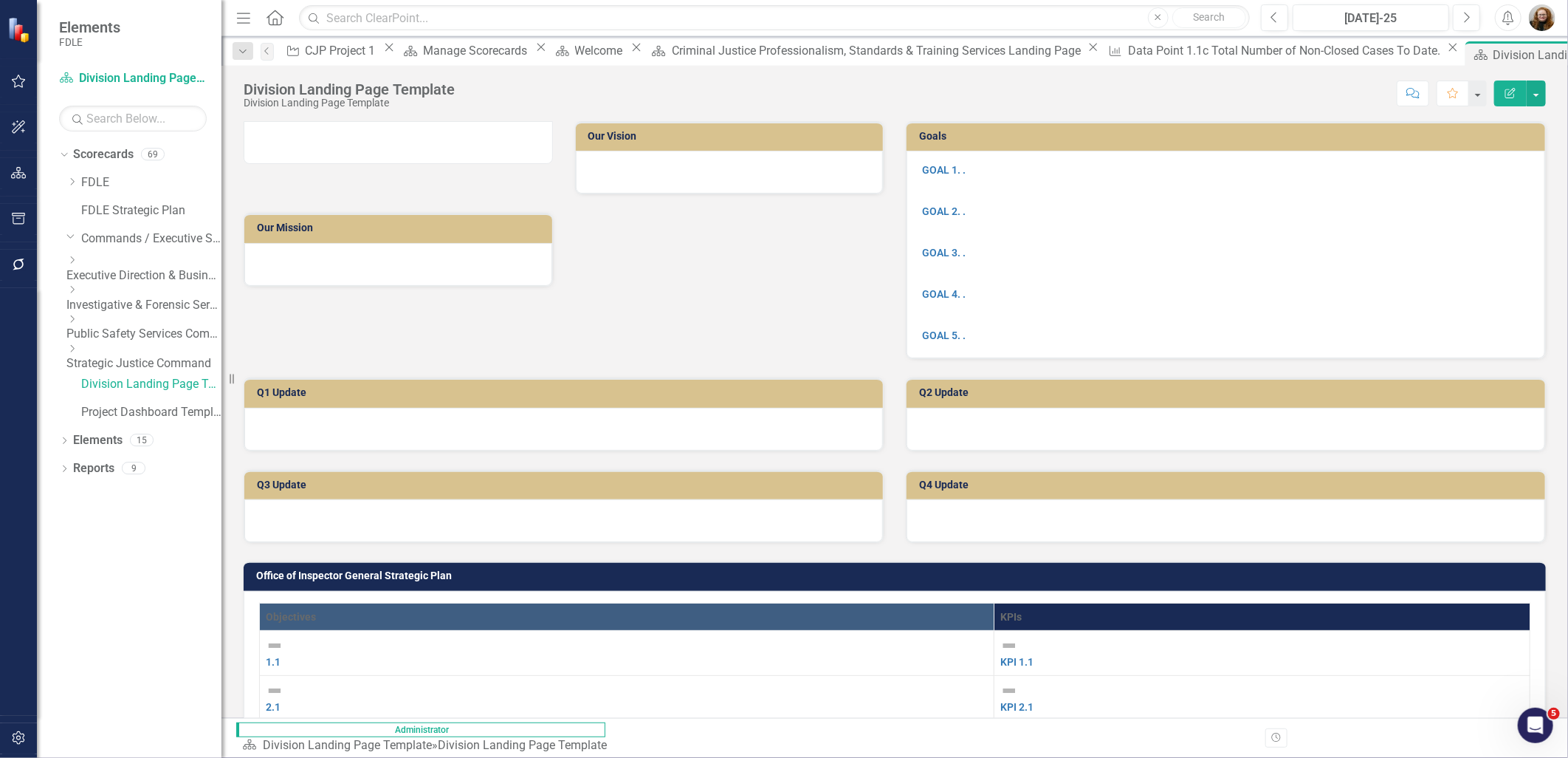
click at [77, 321] on icon "Dropdown" at bounding box center [72, 319] width 11 height 8
click at [156, 371] on link "Criminal Justice Information Services" at bounding box center [150, 363] width 140 height 17
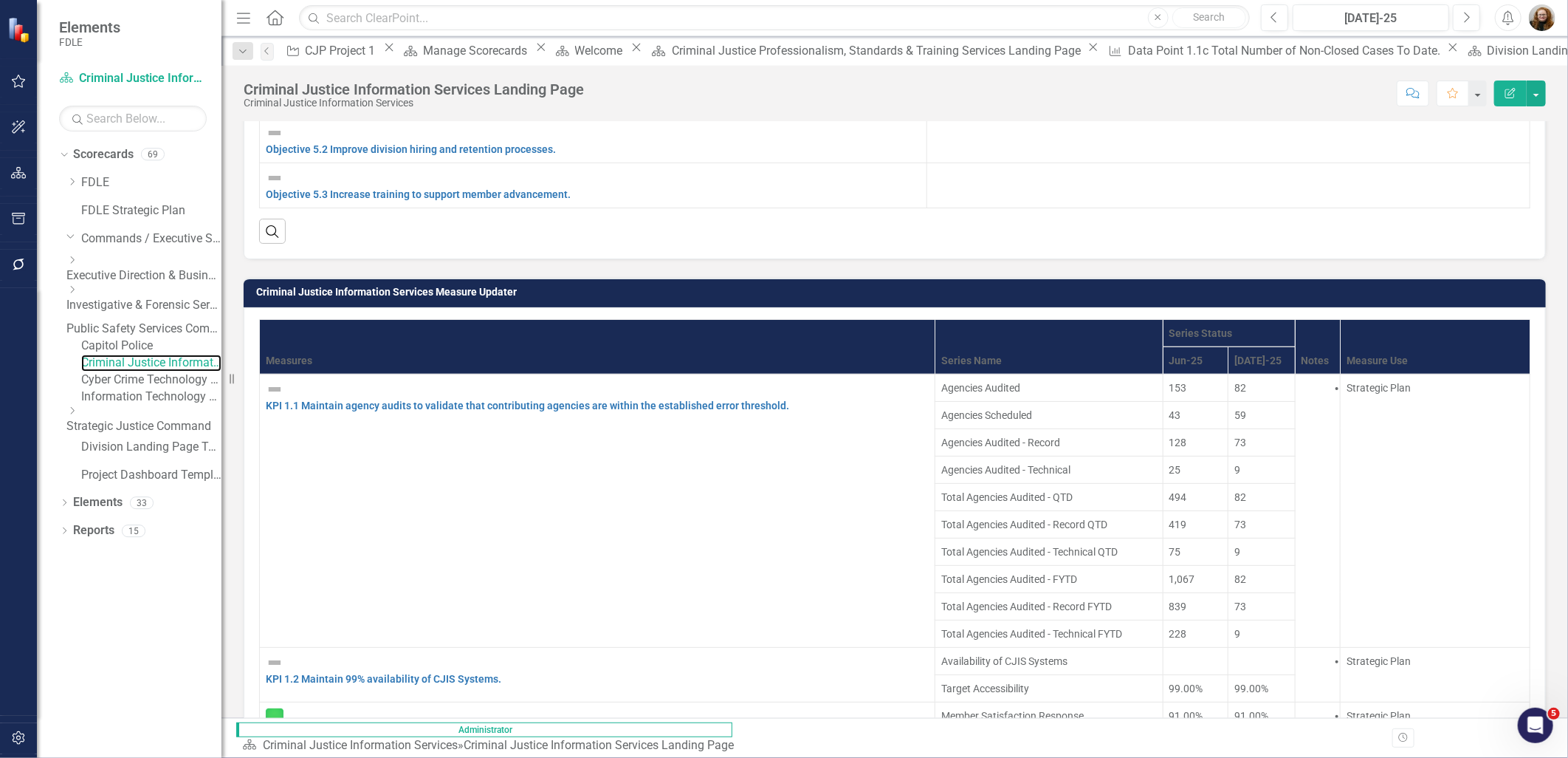
scroll to position [82, 0]
click at [404, 673] on link "KPI 1.2 Maintain 99% availability of CJIS Systems." at bounding box center [384, 679] width 236 height 12
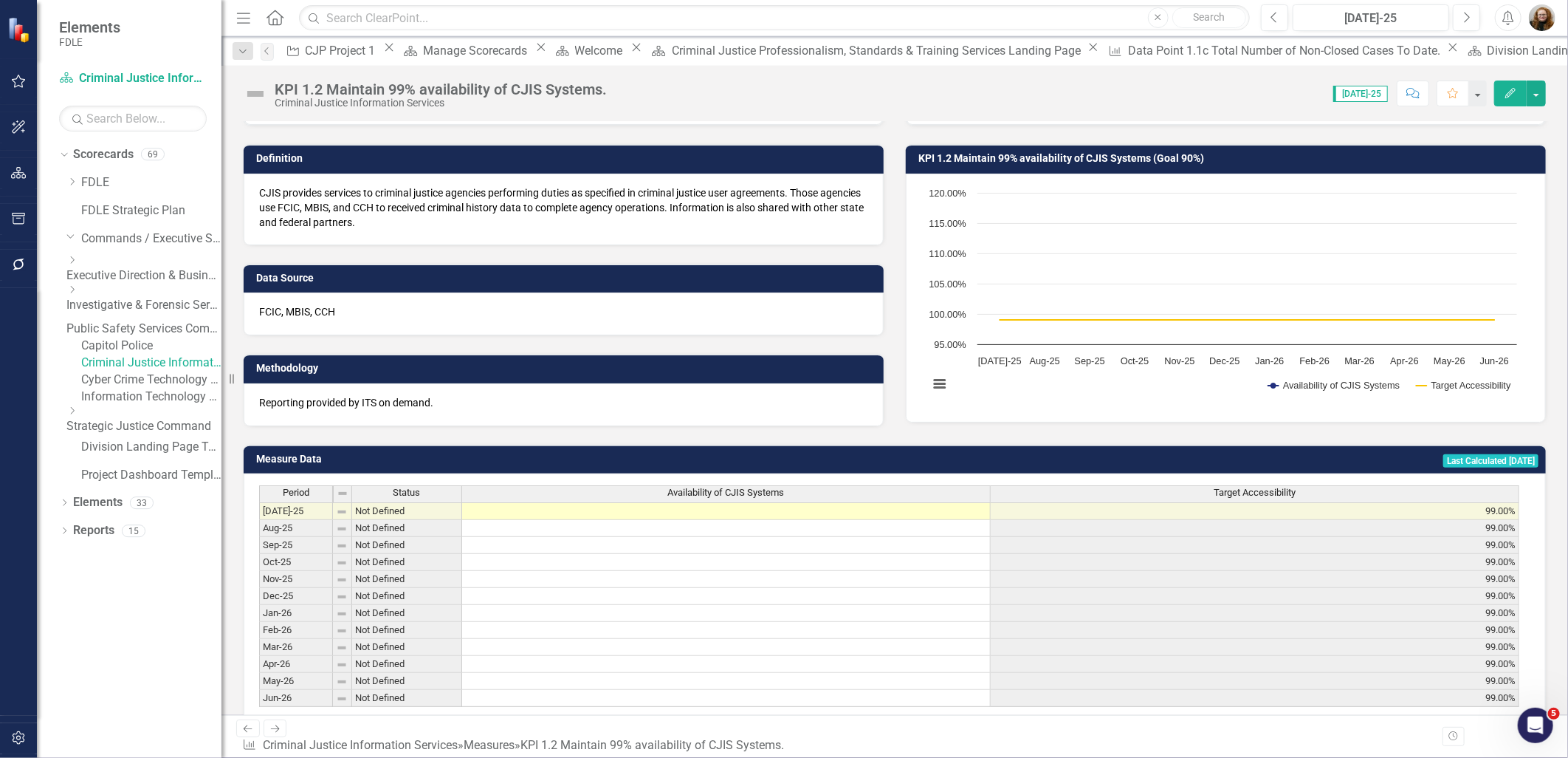
scroll to position [185, 0]
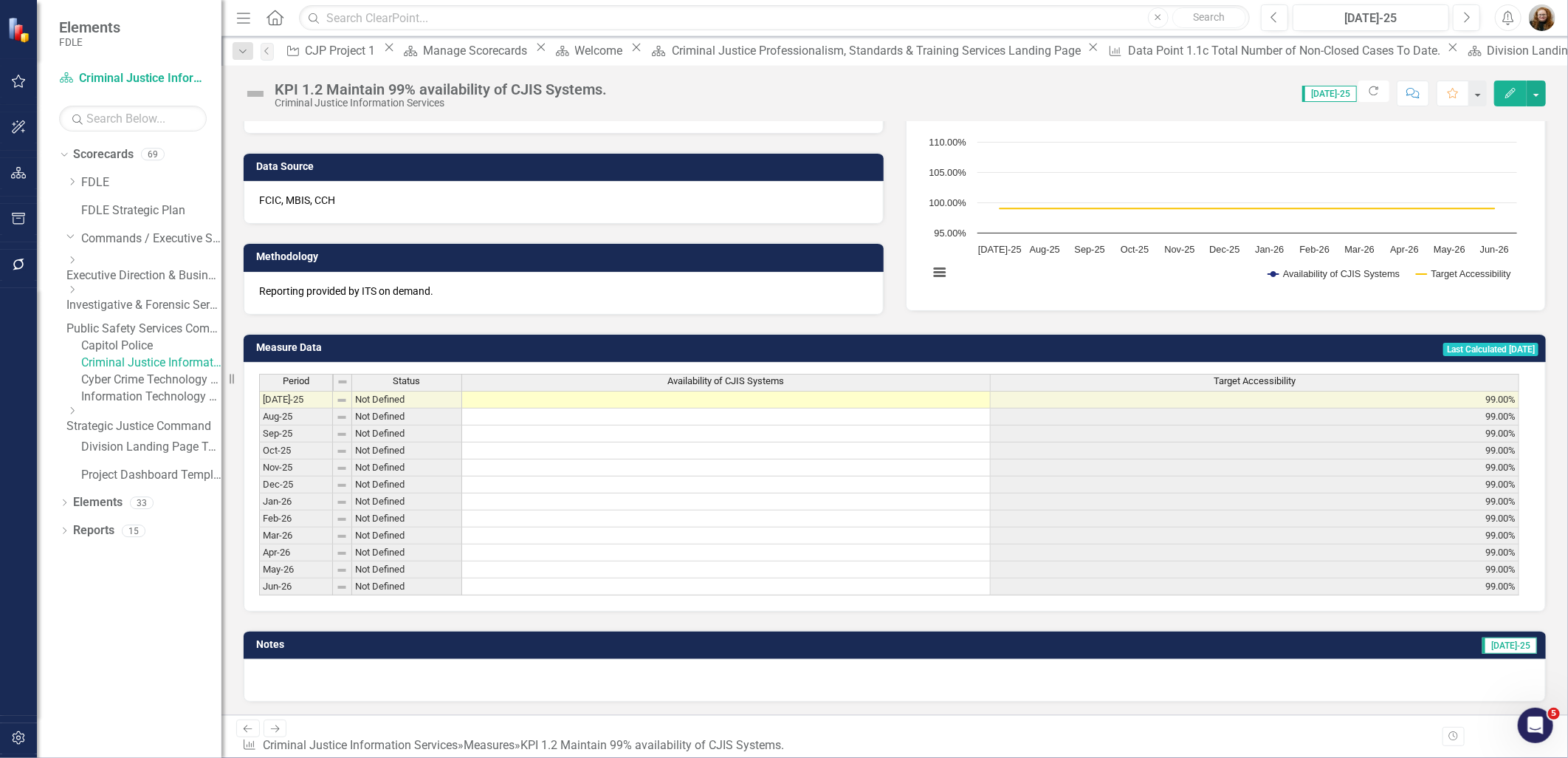
drag, startPoint x: 86, startPoint y: 461, endPoint x: 112, endPoint y: 482, distance: 33.4
click at [77, 415] on icon "Dropdown" at bounding box center [72, 410] width 11 height 8
click at [139, 506] on link "Missing Persons & Offender Enforcement" at bounding box center [144, 497] width 155 height 17
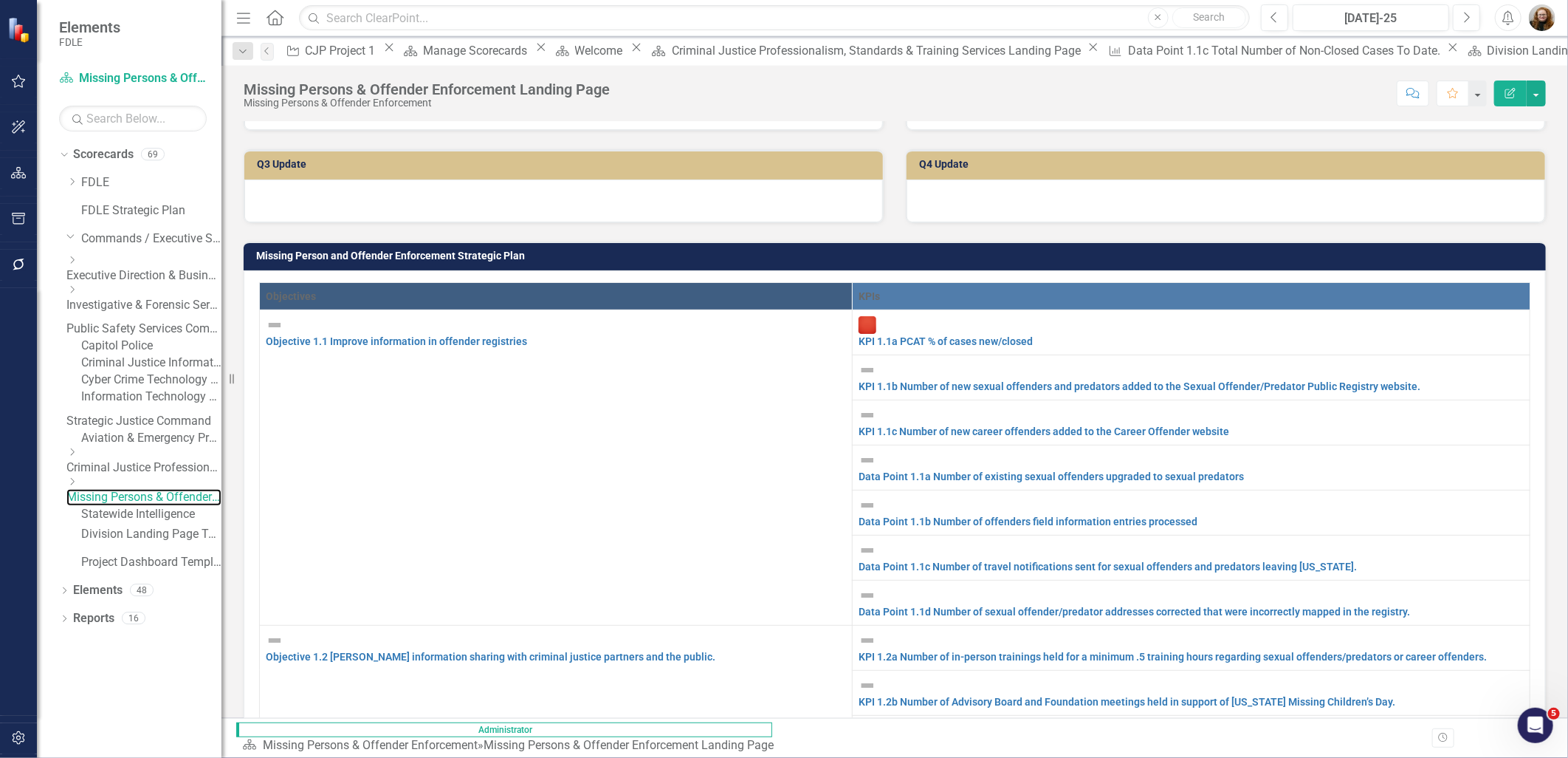
scroll to position [474, 0]
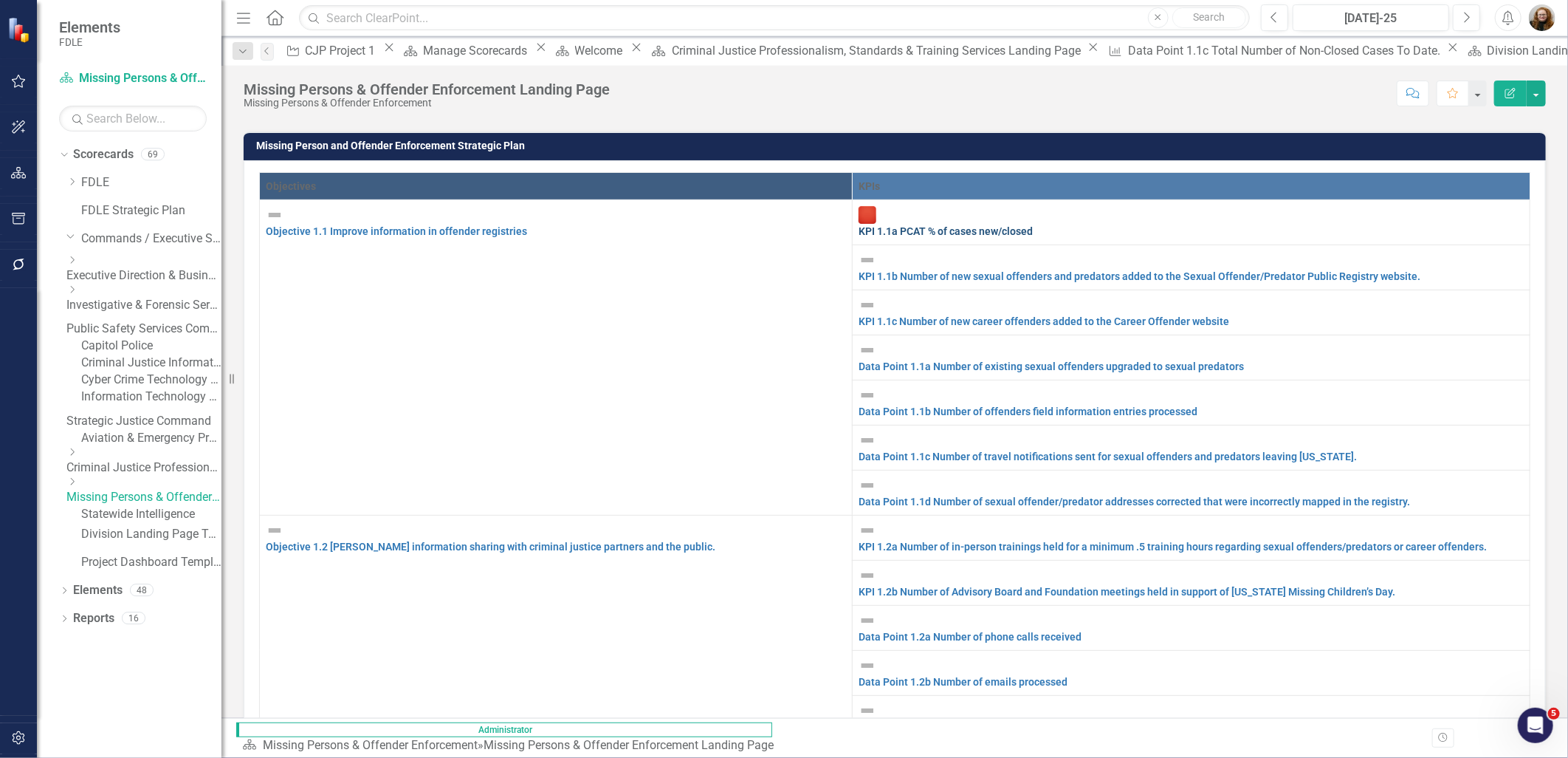
click at [980, 230] on link "KPI 1.1a PCAT % of cases new/closed" at bounding box center [946, 231] width 174 height 12
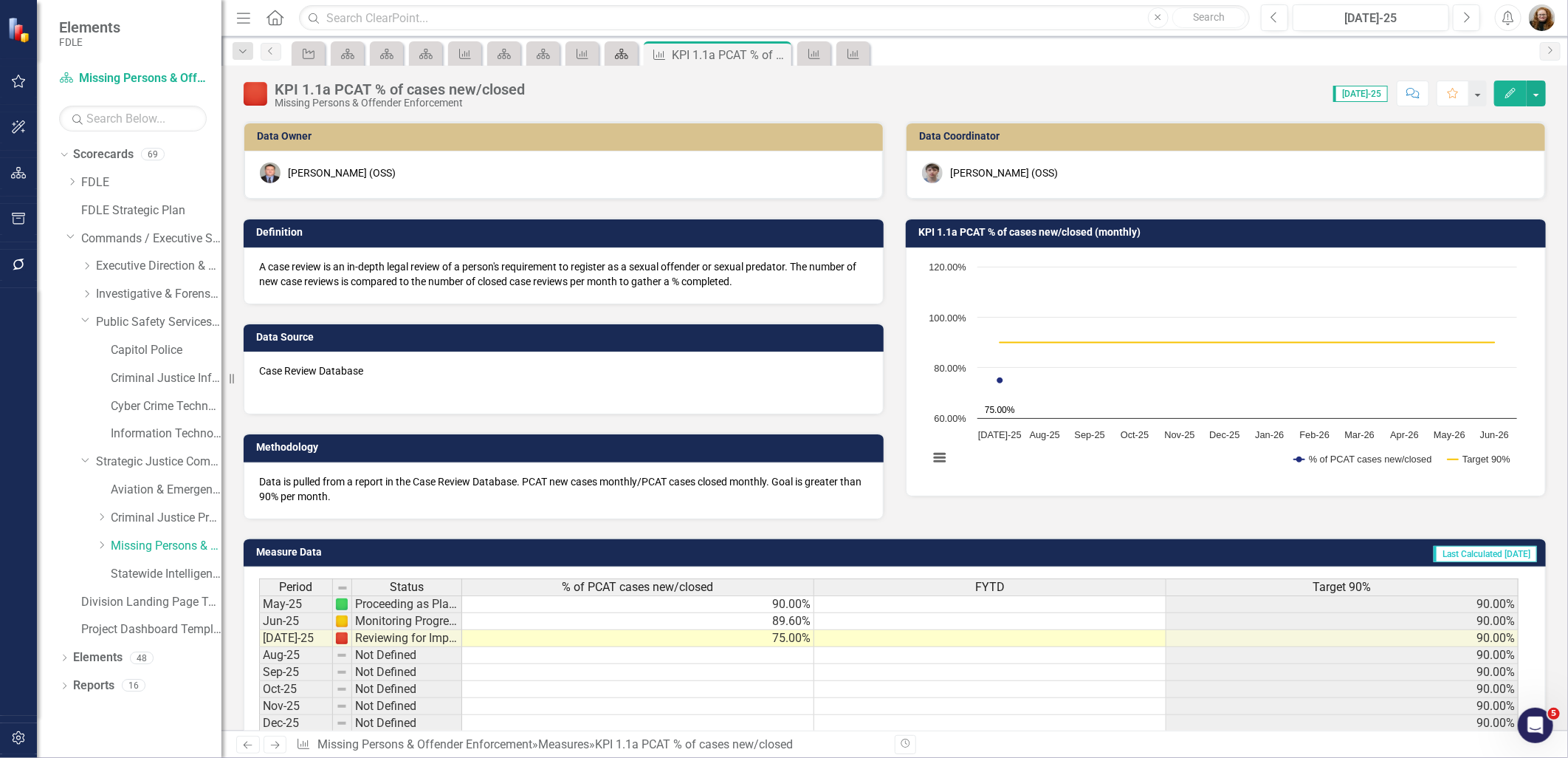
click at [628, 57] on icon "Scorecard" at bounding box center [622, 54] width 15 height 12
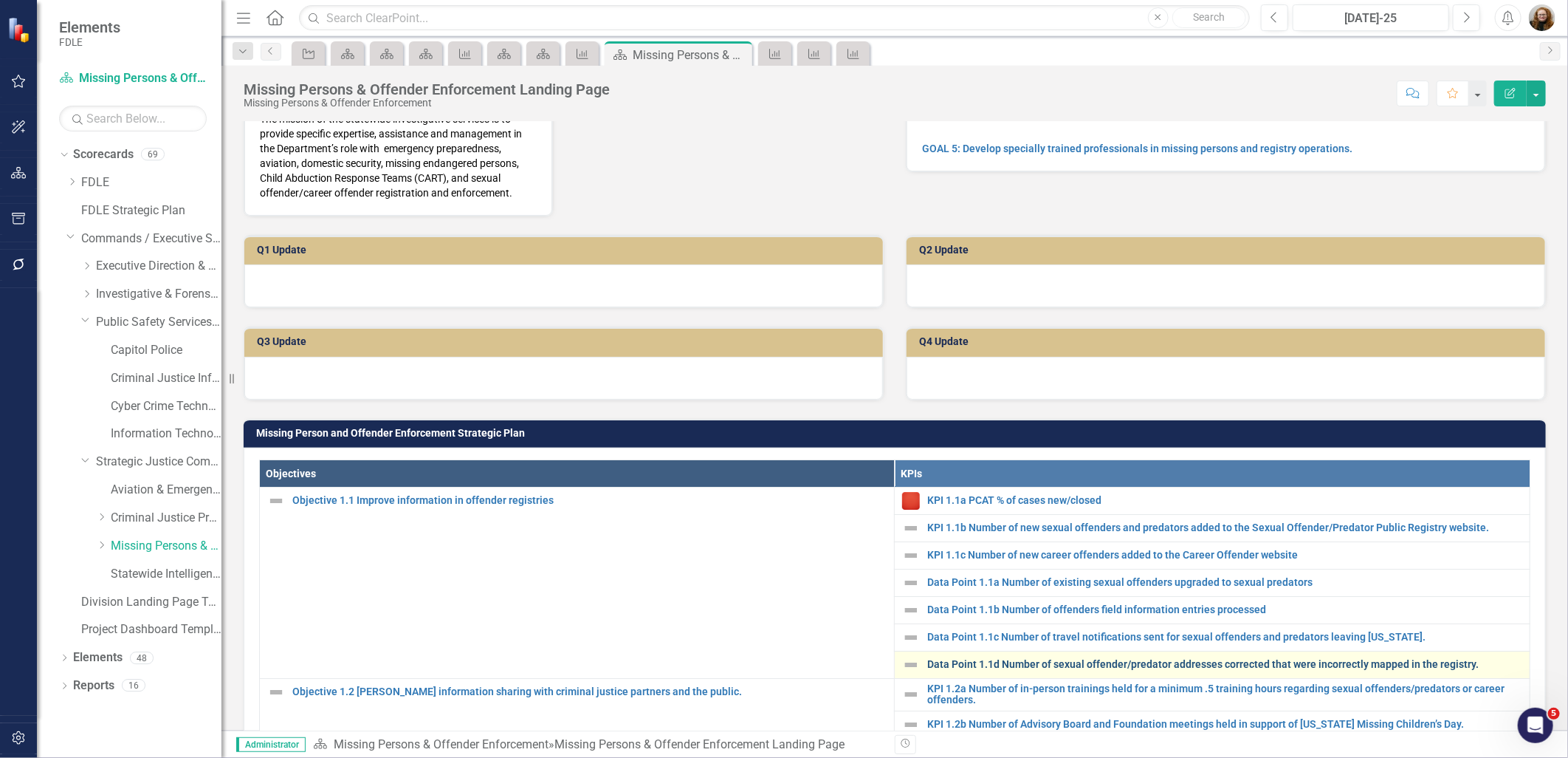
scroll to position [492, 0]
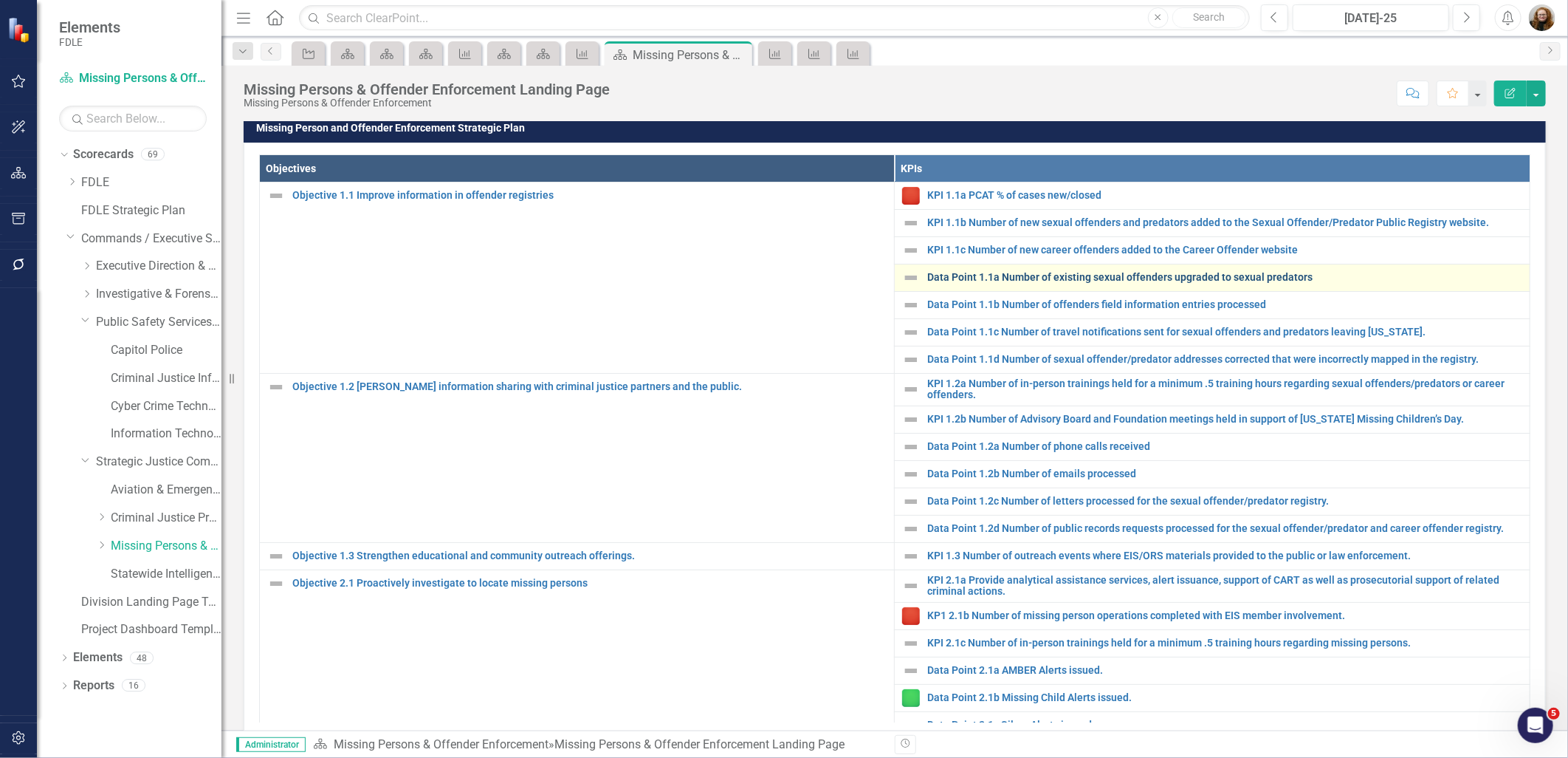
click at [993, 283] on link "Data Point 1.1a Number of existing sexual offenders upgraded to sexual predators" at bounding box center [1225, 277] width 595 height 11
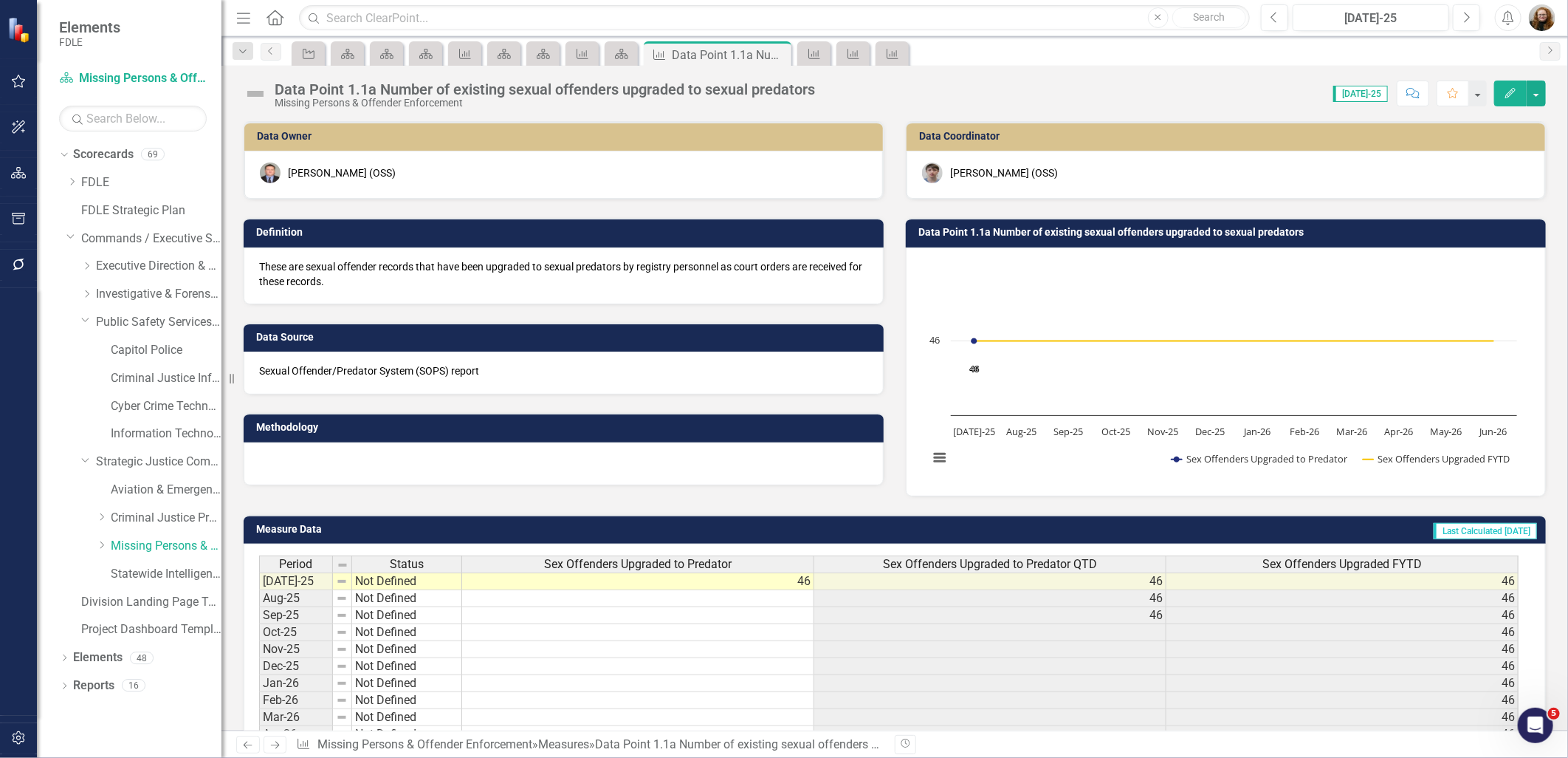
click at [884, 421] on div "Methodology" at bounding box center [563, 439] width 663 height 90
click at [762, 500] on div "Measure Data Last Calculated 13 days ago Period Status Sex Offenders Upgraded t…" at bounding box center [894, 648] width 1325 height 304
